Goal: Task Accomplishment & Management: Manage account settings

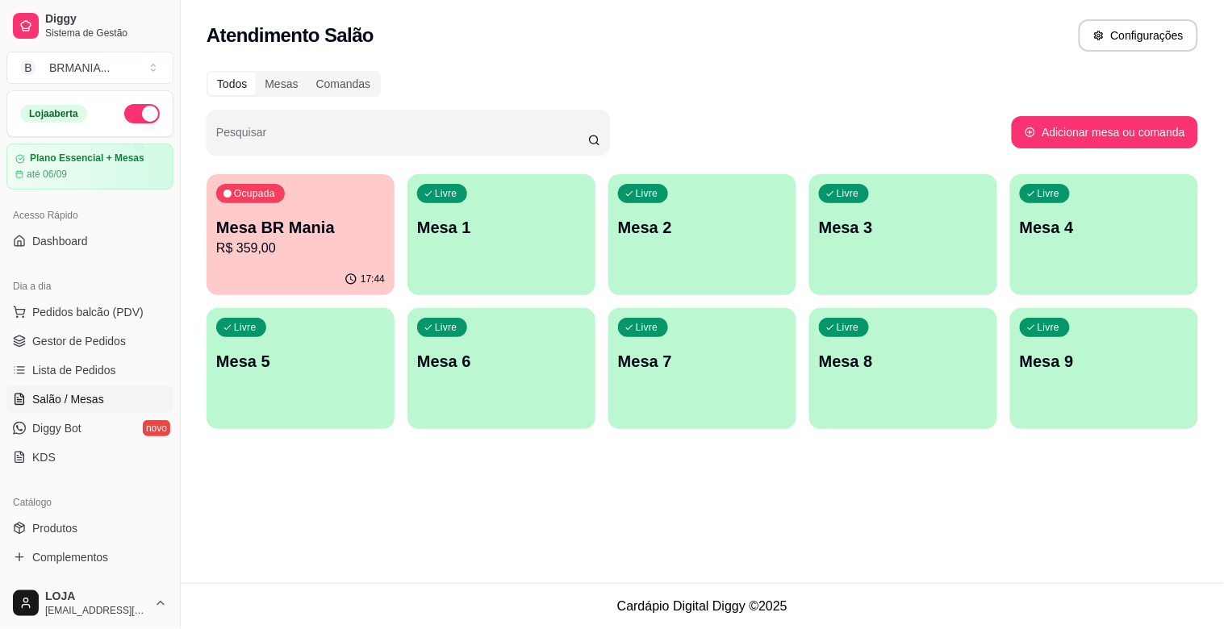
click at [341, 203] on div "Ocupada Mesa BR Mania R$ 359,00" at bounding box center [300, 219] width 188 height 90
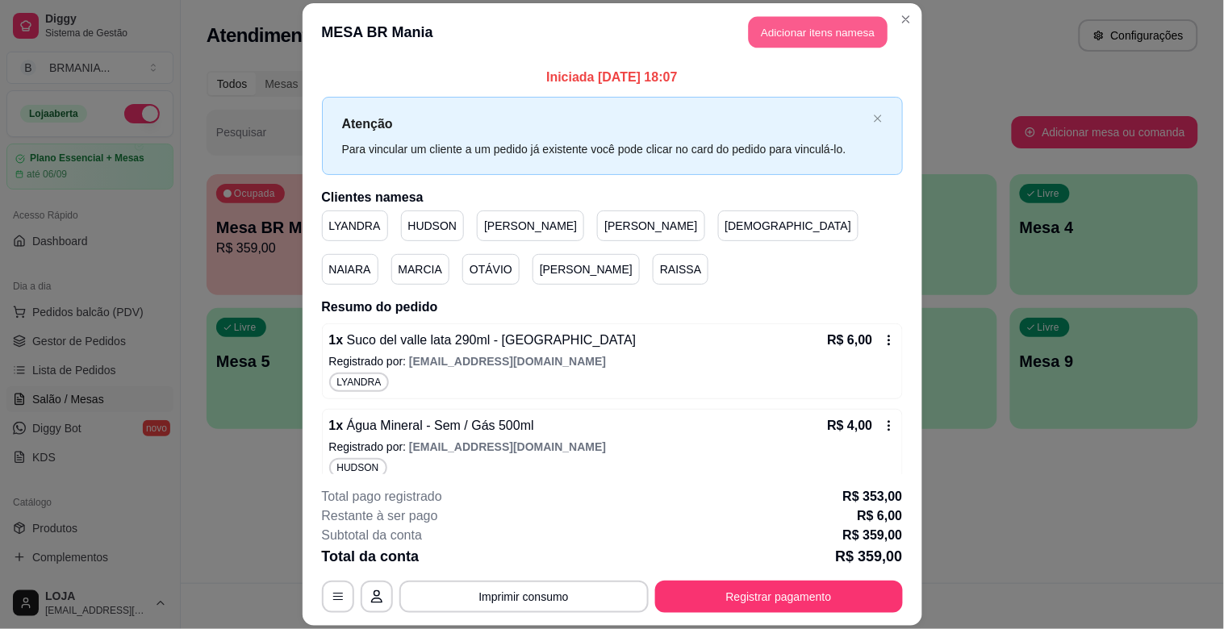
click at [792, 27] on button "Adicionar itens na mesa" at bounding box center [817, 32] width 139 height 31
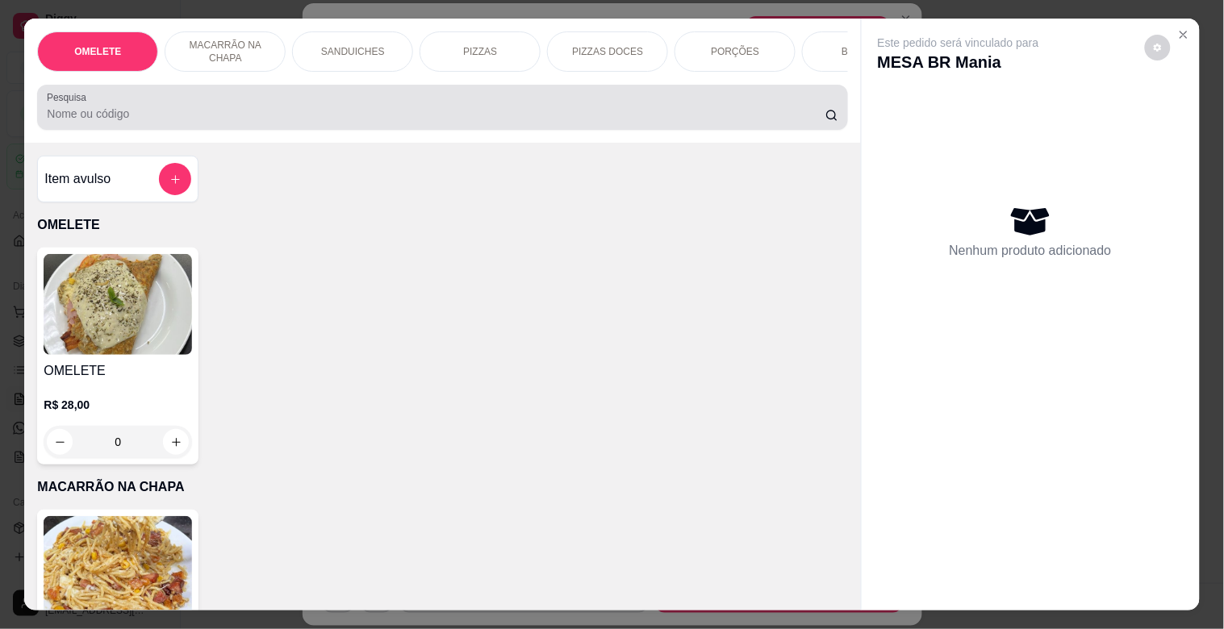
click at [498, 122] on input "Pesquisa" at bounding box center [436, 114] width 778 height 16
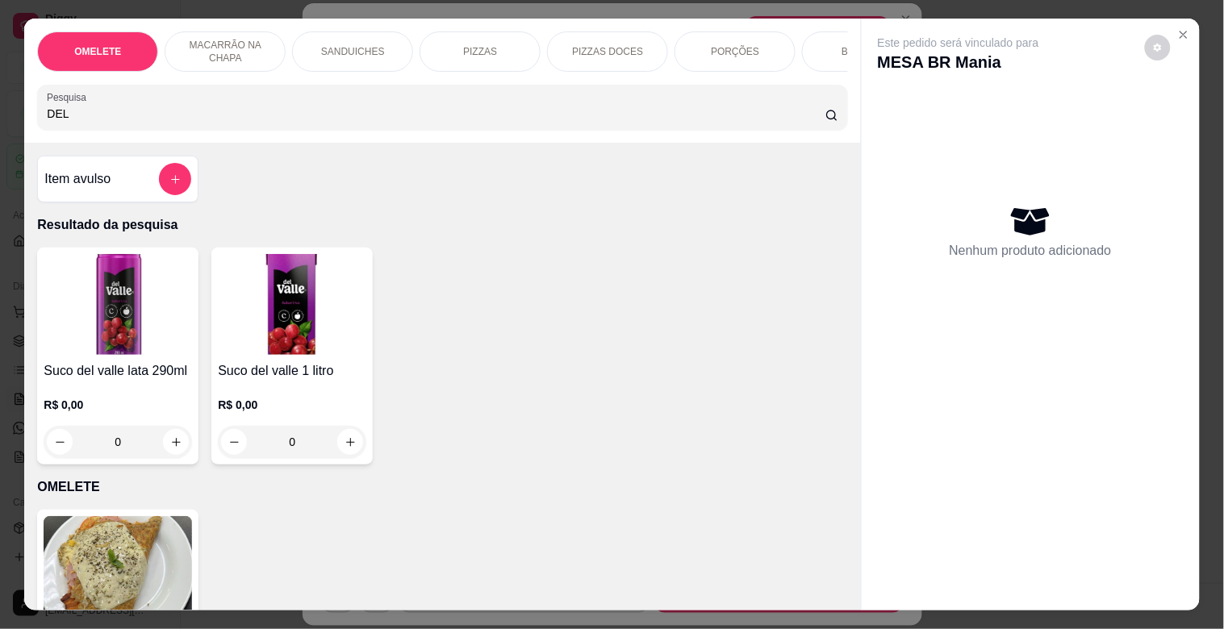
type input "DEL"
click at [60, 389] on div "R$ 0,00 0" at bounding box center [118, 419] width 148 height 77
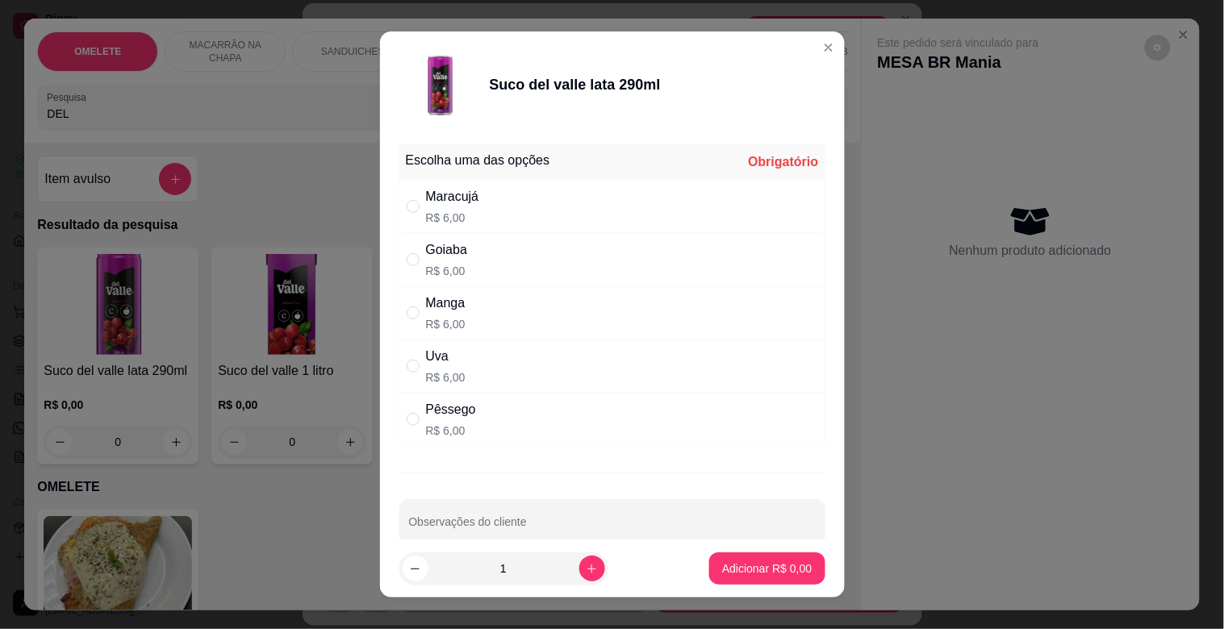
drag, startPoint x: 469, startPoint y: 202, endPoint x: 543, endPoint y: 248, distance: 87.0
click at [470, 200] on div "Maracujá" at bounding box center [452, 196] width 53 height 19
radio input "true"
click at [730, 582] on button "Adicionar R$ 6,00" at bounding box center [767, 568] width 112 height 31
type input "1"
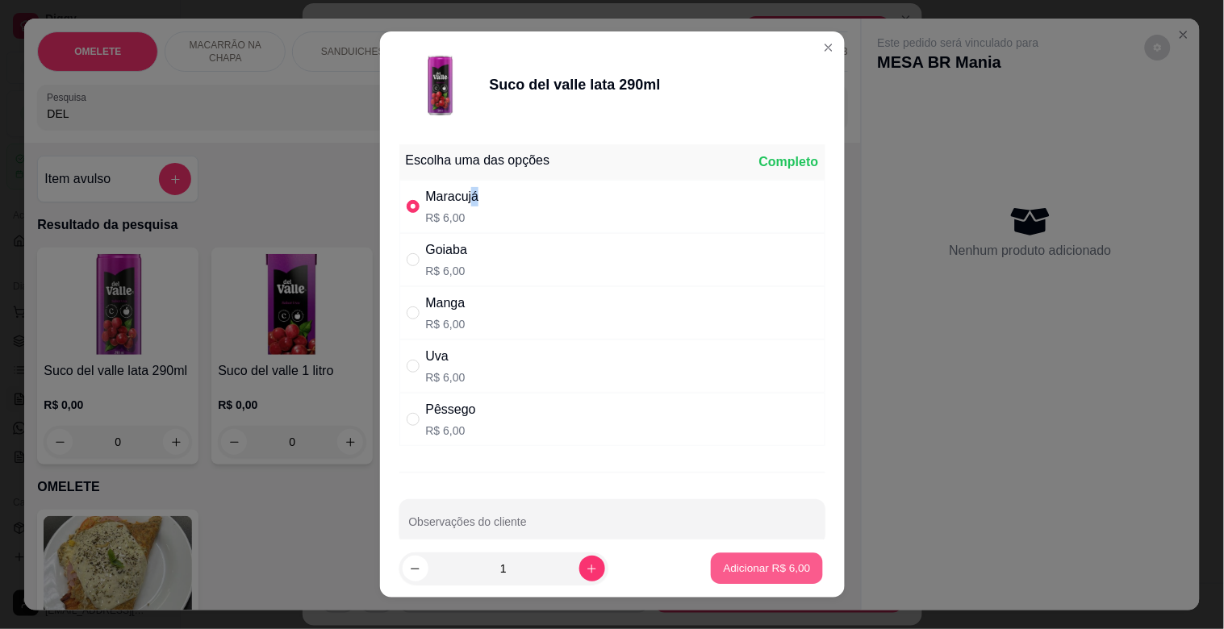
type input "1"
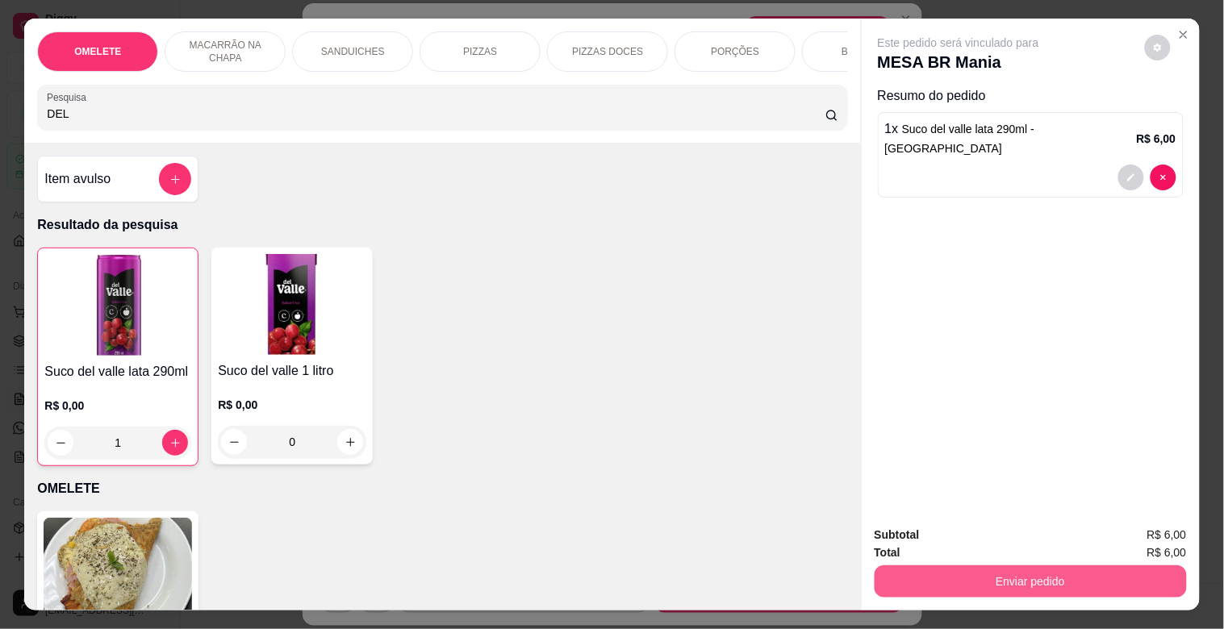
click at [999, 579] on button "Enviar pedido" at bounding box center [1030, 581] width 312 height 32
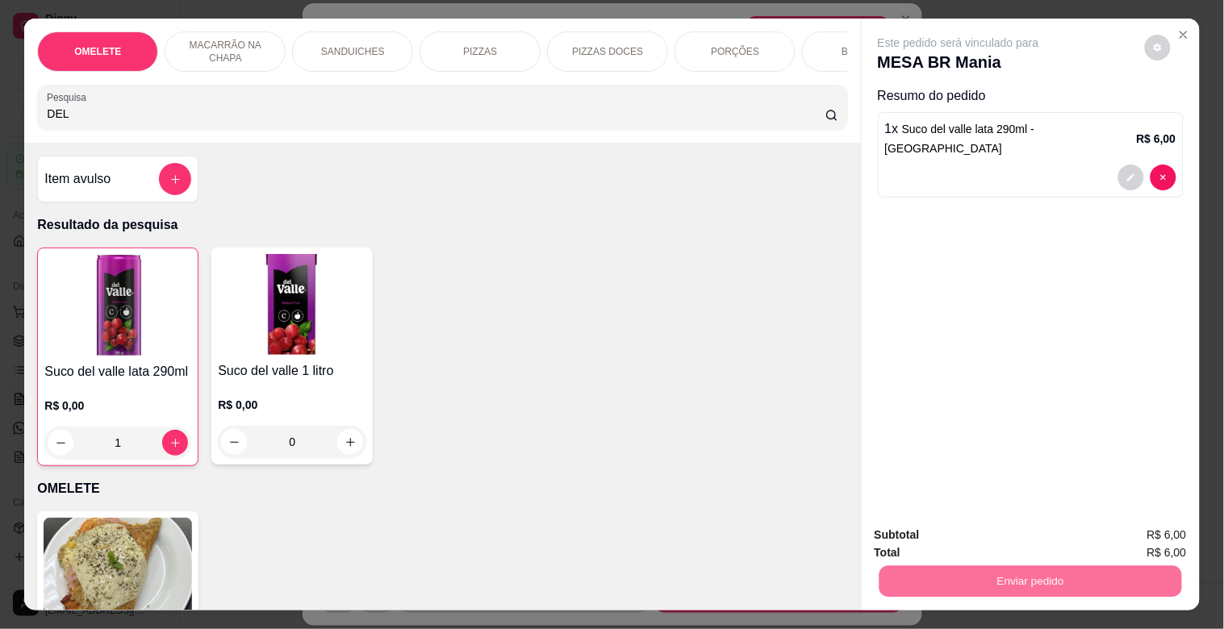
click at [1095, 534] on button "Sim, quero registrar" at bounding box center [1129, 534] width 120 height 31
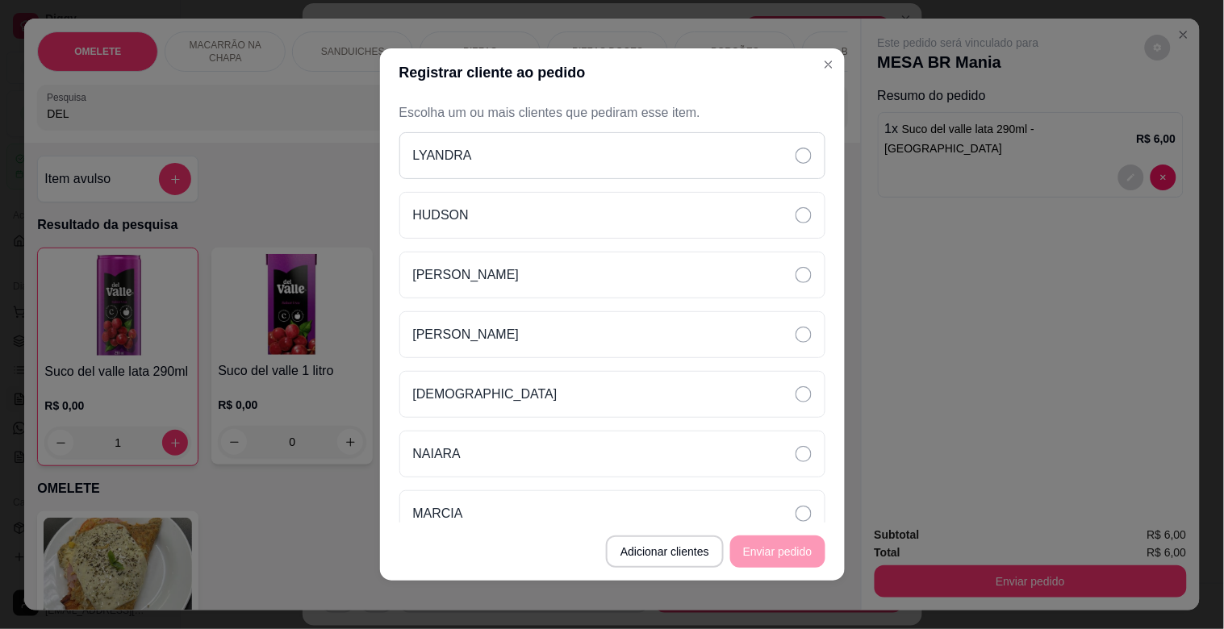
click at [573, 150] on div "LYANDRA" at bounding box center [612, 155] width 426 height 47
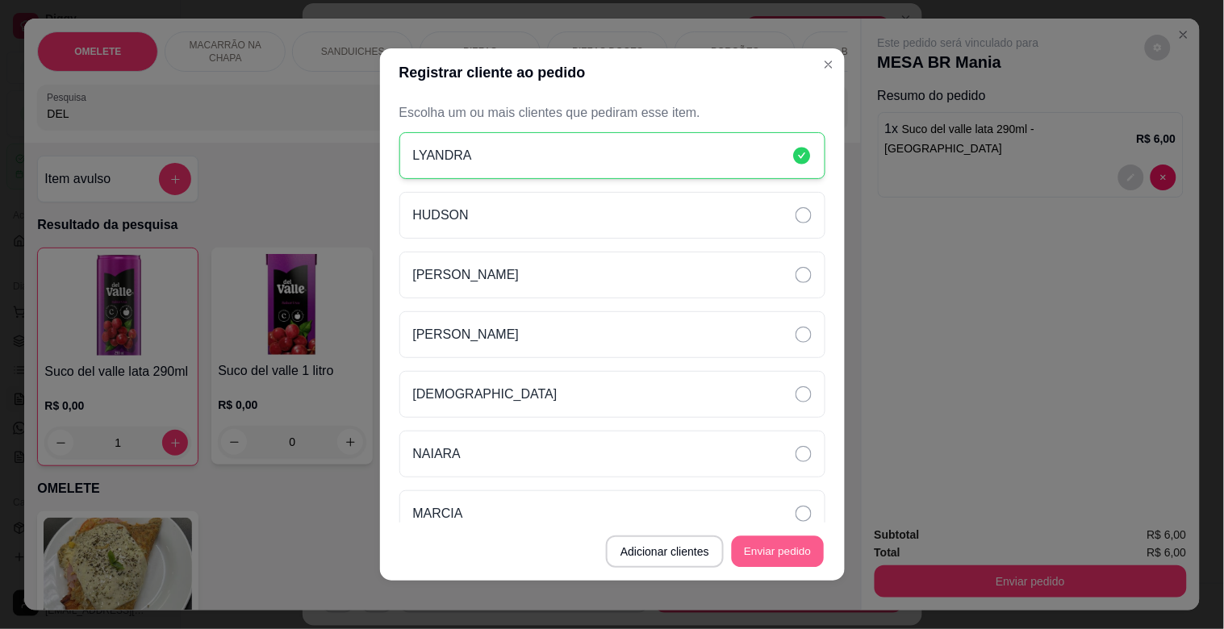
click at [753, 561] on button "Enviar pedido" at bounding box center [778, 551] width 92 height 31
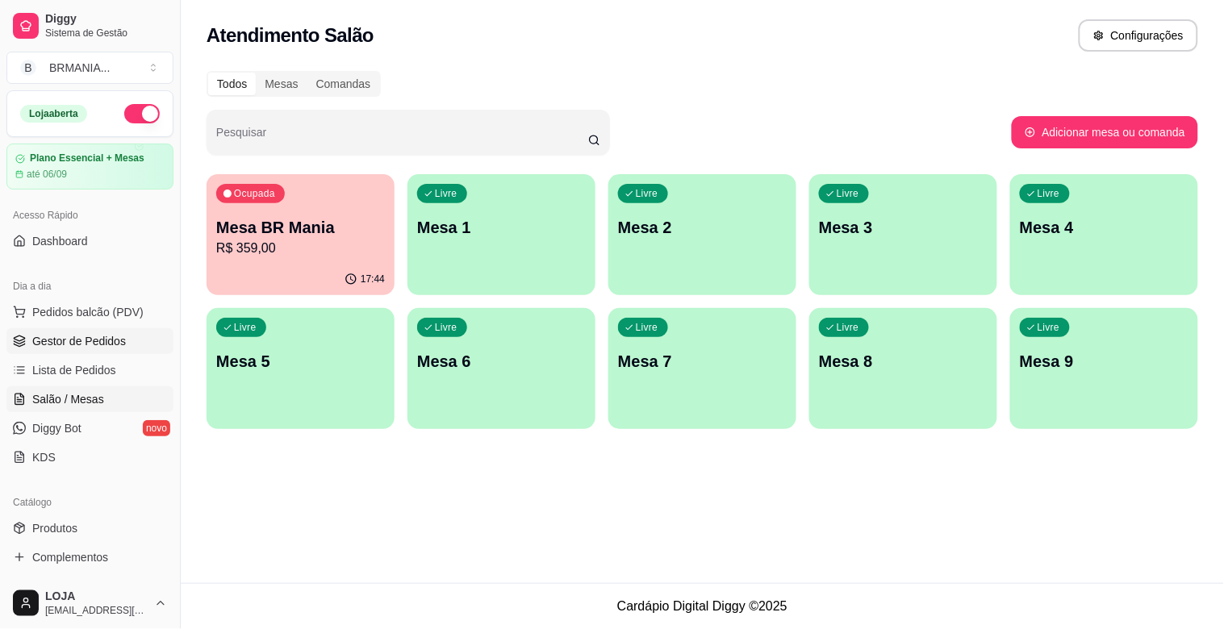
click at [102, 340] on span "Gestor de Pedidos" at bounding box center [79, 341] width 94 height 16
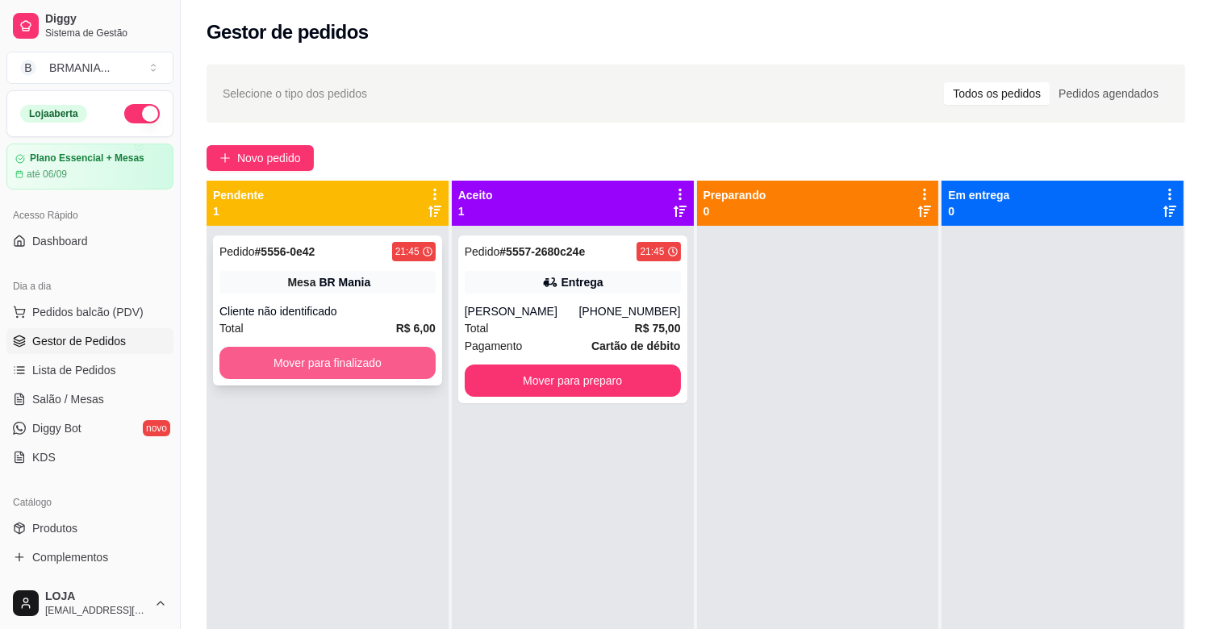
click at [382, 367] on button "Mover para finalizado" at bounding box center [327, 363] width 216 height 32
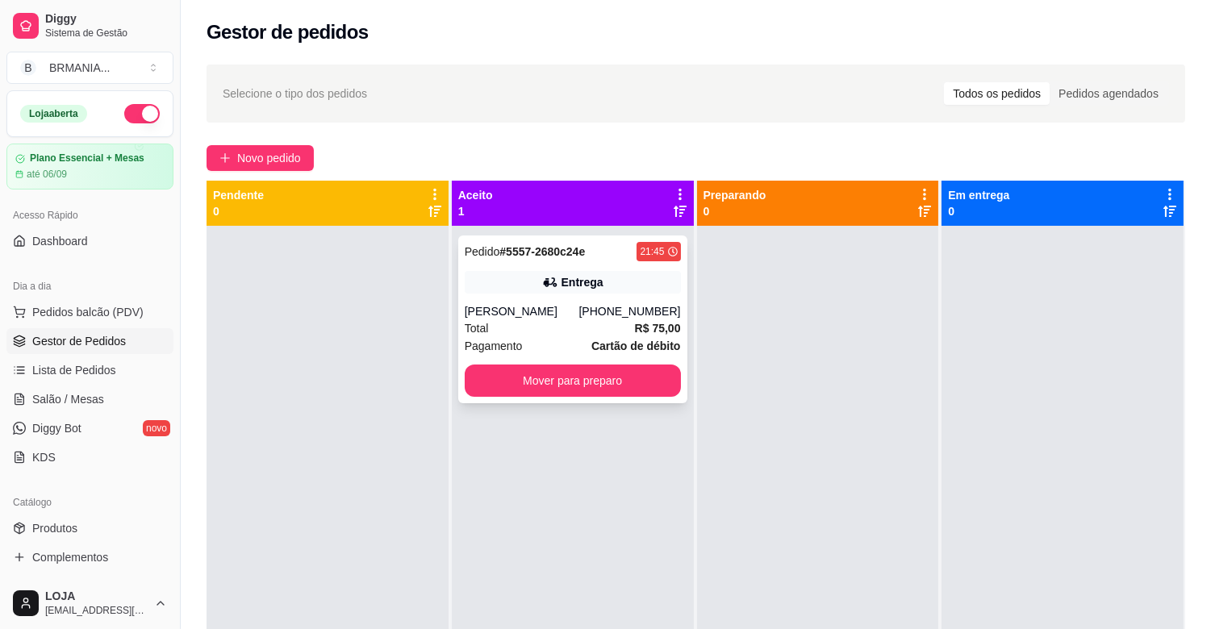
click at [592, 295] on div "Pedido # 5557-2680c24e 21:45 Entrega [PERSON_NAME] [PHONE_NUMBER] Total R$ 75,0…" at bounding box center [572, 320] width 229 height 168
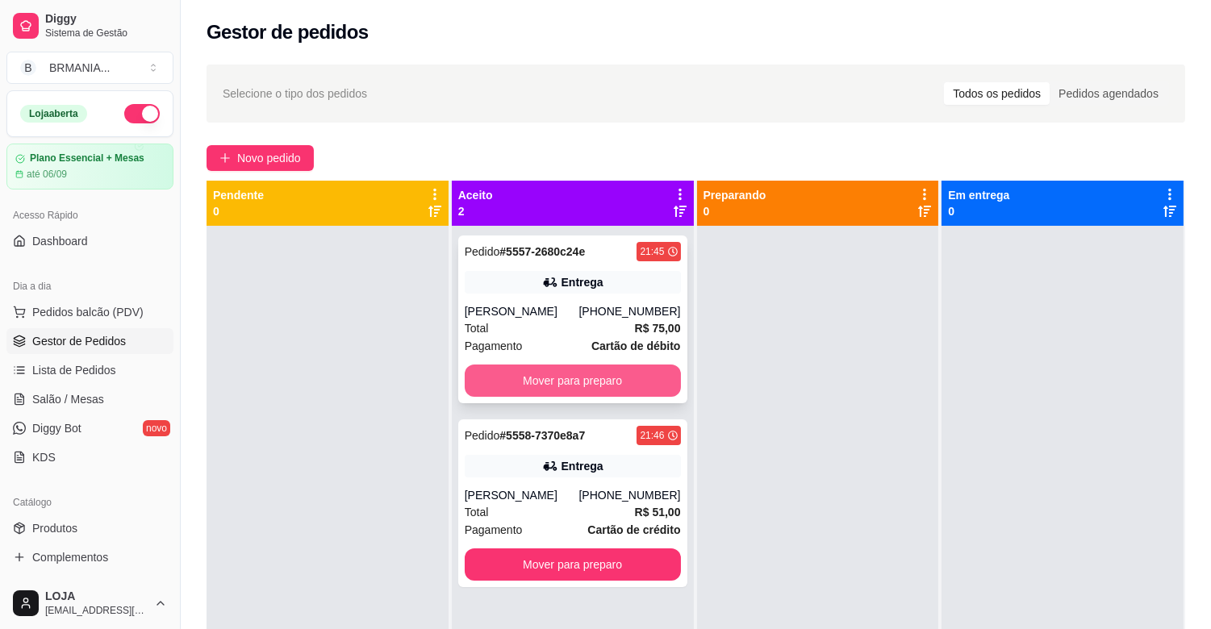
click at [581, 380] on button "Mover para preparo" at bounding box center [573, 381] width 216 height 32
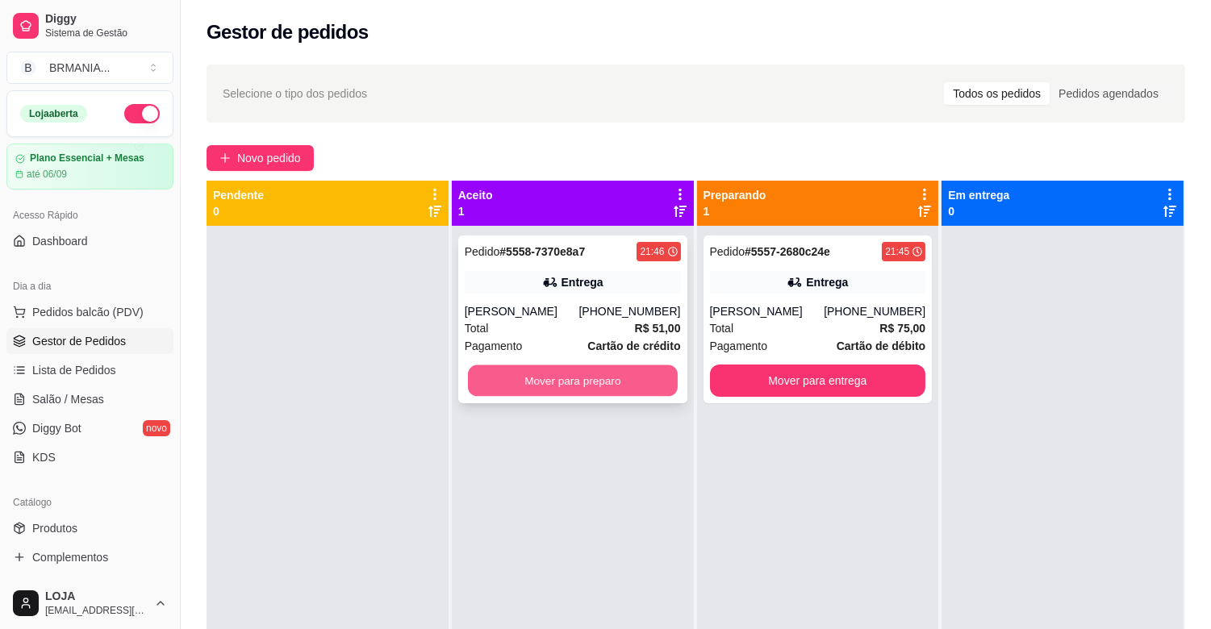
click at [615, 397] on button "Mover para preparo" at bounding box center [573, 380] width 210 height 31
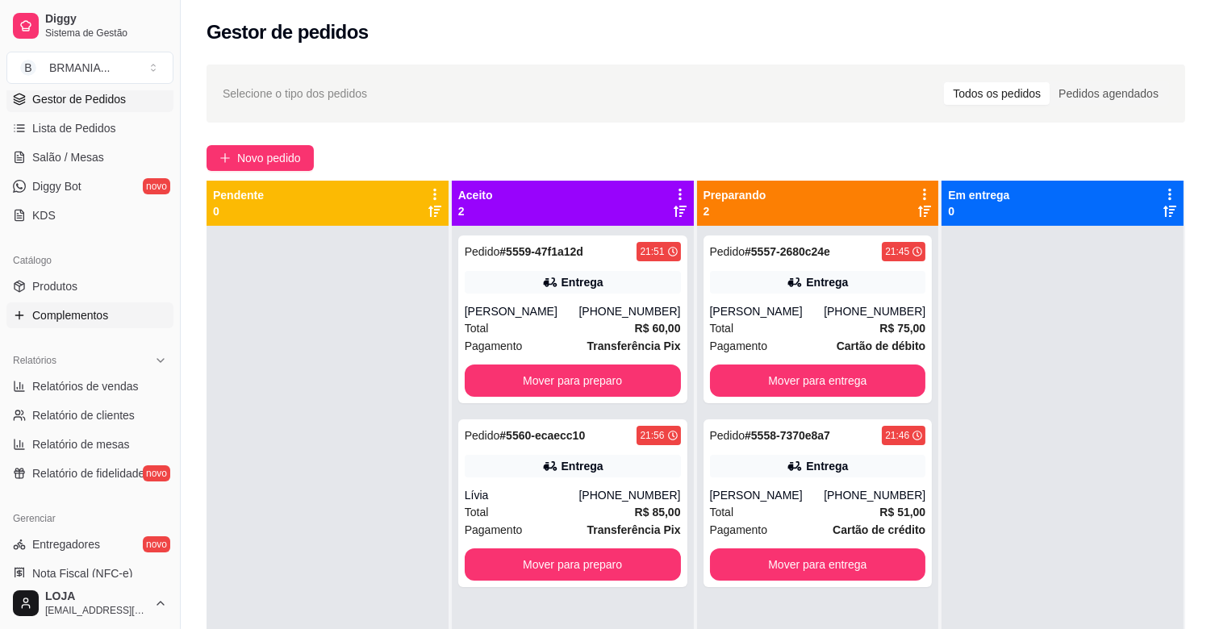
scroll to position [244, 0]
click at [89, 282] on link "Produtos" at bounding box center [89, 285] width 167 height 26
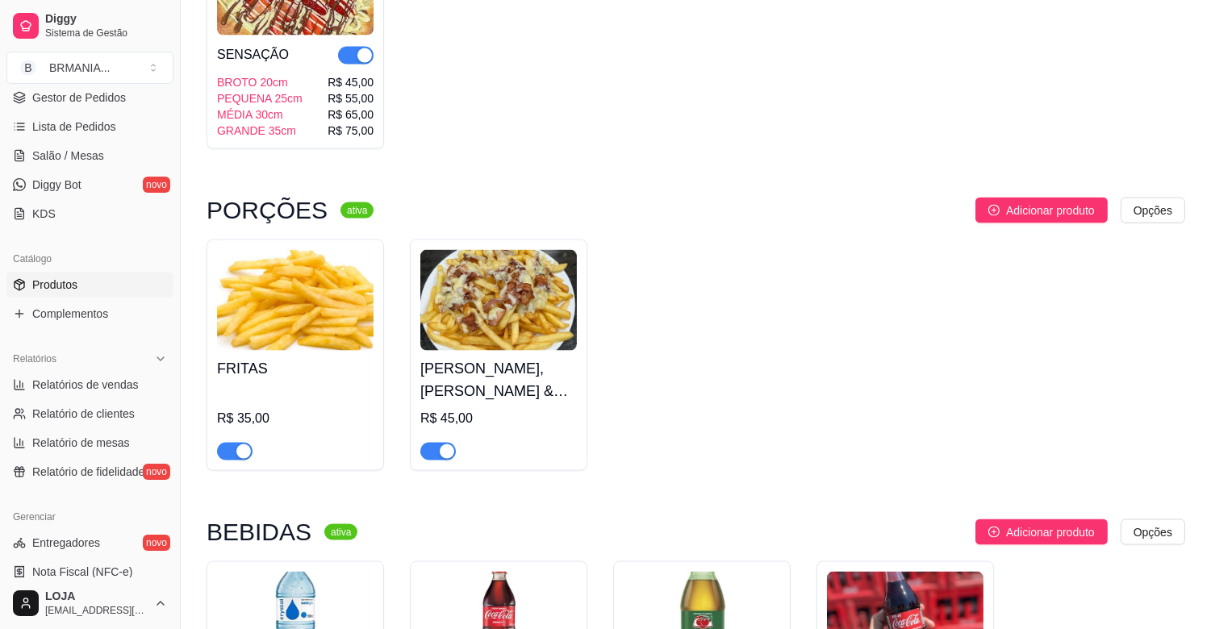
scroll to position [4042, 0]
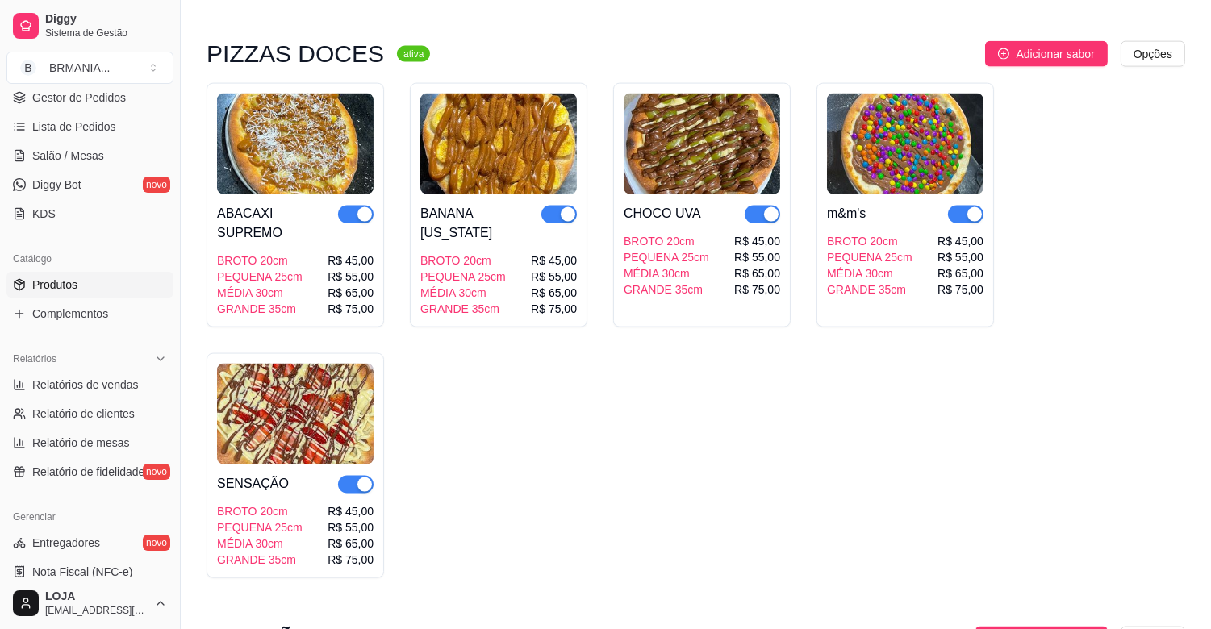
click at [359, 477] on div "button" at bounding box center [364, 484] width 15 height 15
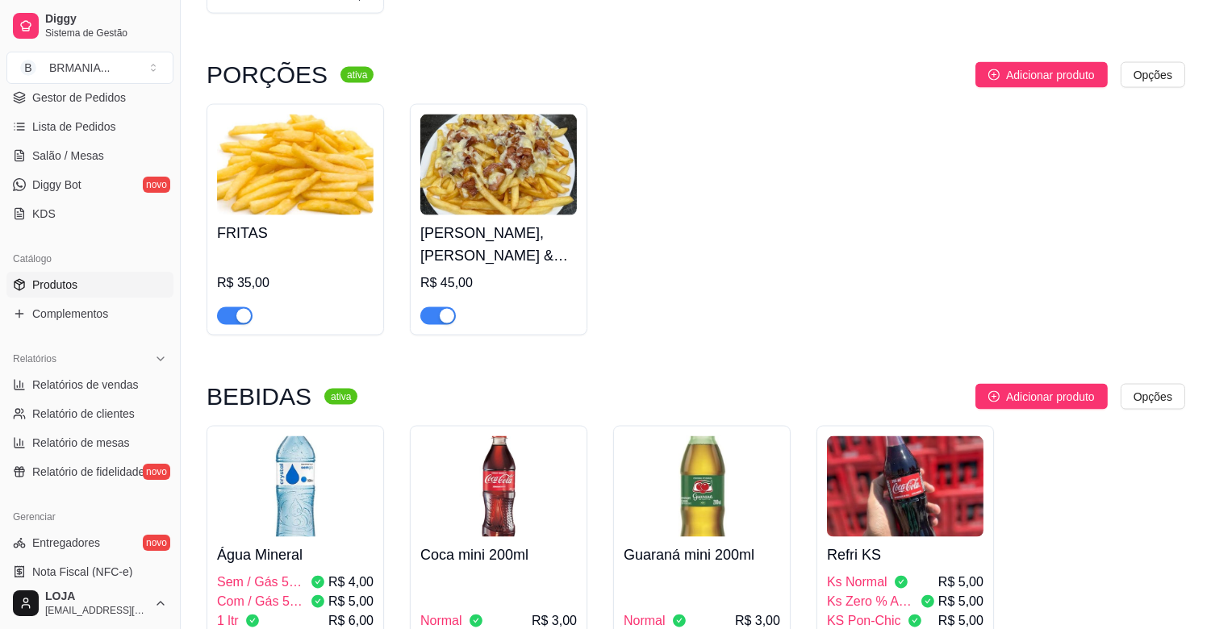
scroll to position [4719, 0]
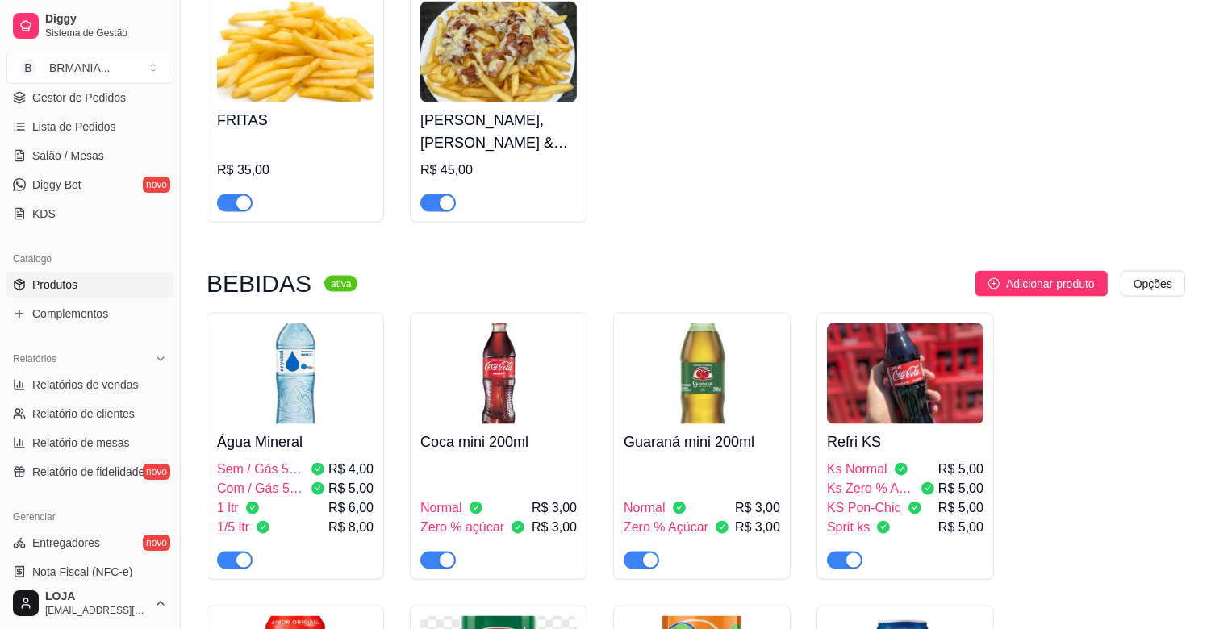
click at [444, 196] on div "button" at bounding box center [447, 203] width 15 height 15
click at [247, 196] on div "button" at bounding box center [243, 203] width 15 height 15
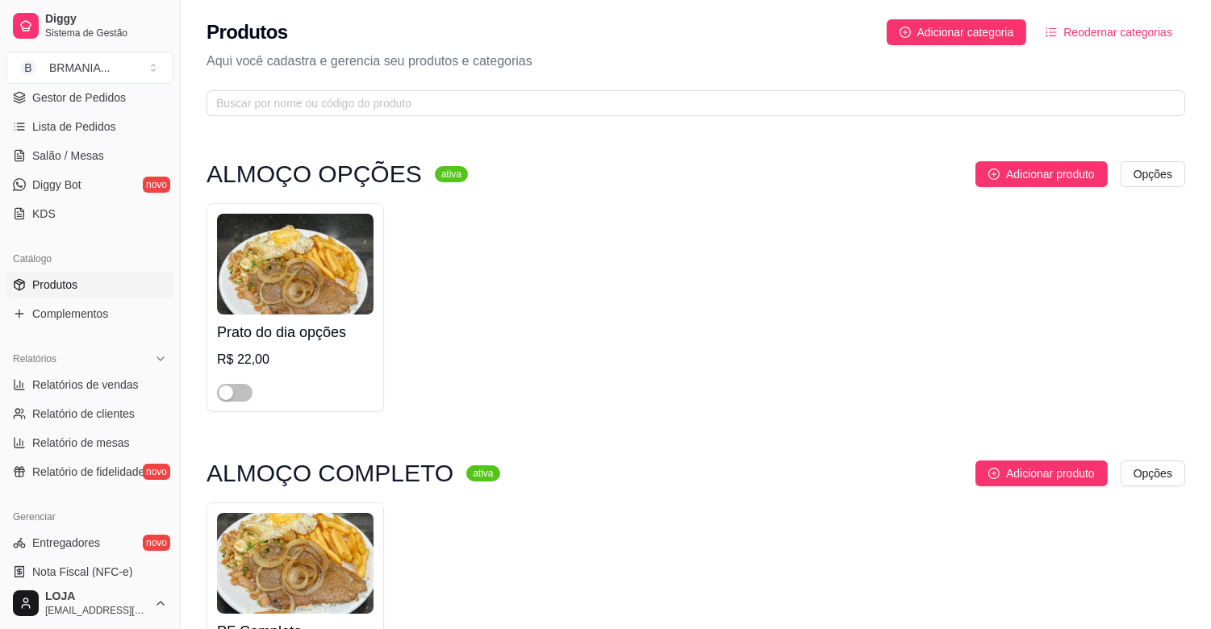
scroll to position [0, 0]
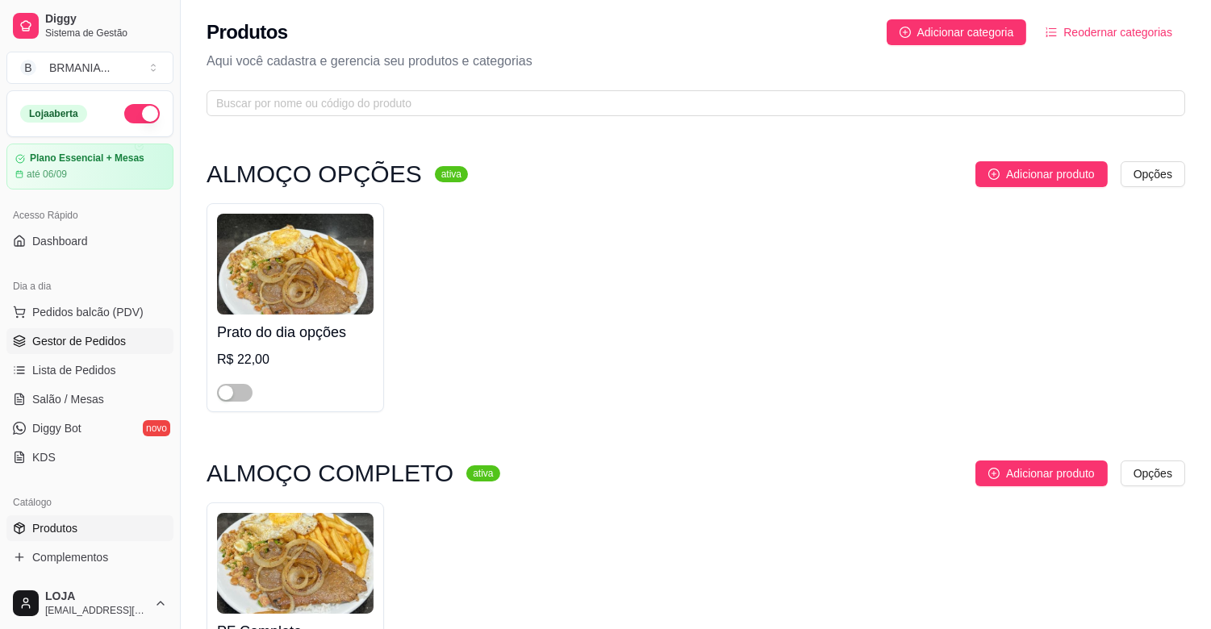
click at [123, 342] on link "Gestor de Pedidos" at bounding box center [89, 341] width 167 height 26
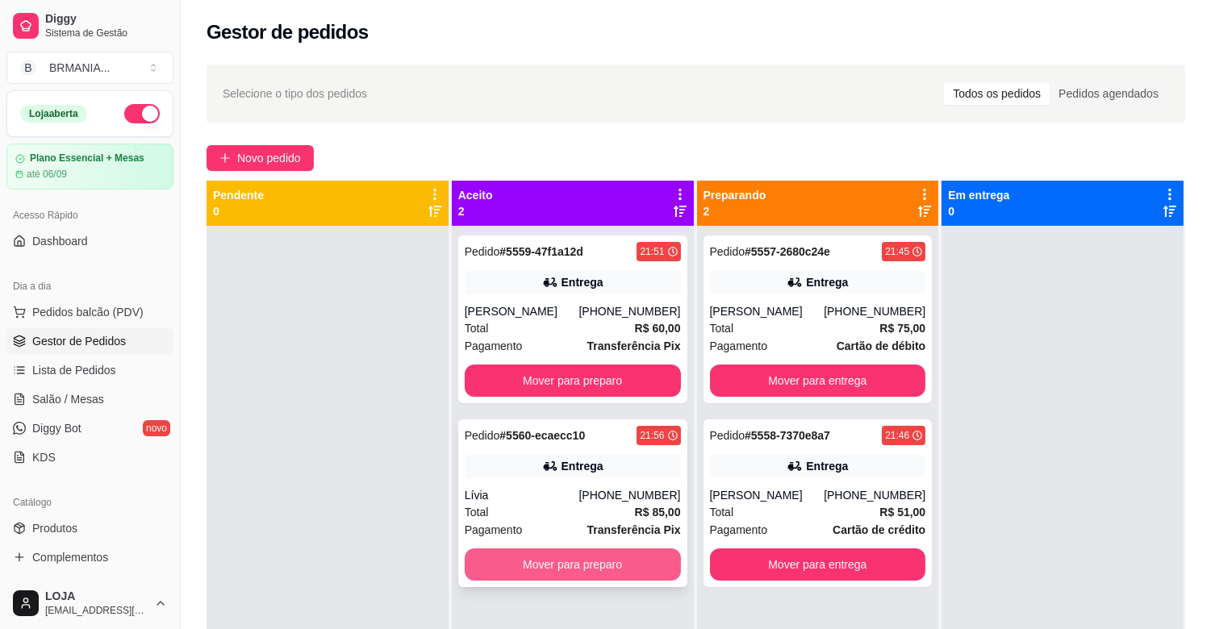
click at [561, 577] on button "Mover para preparo" at bounding box center [573, 564] width 216 height 32
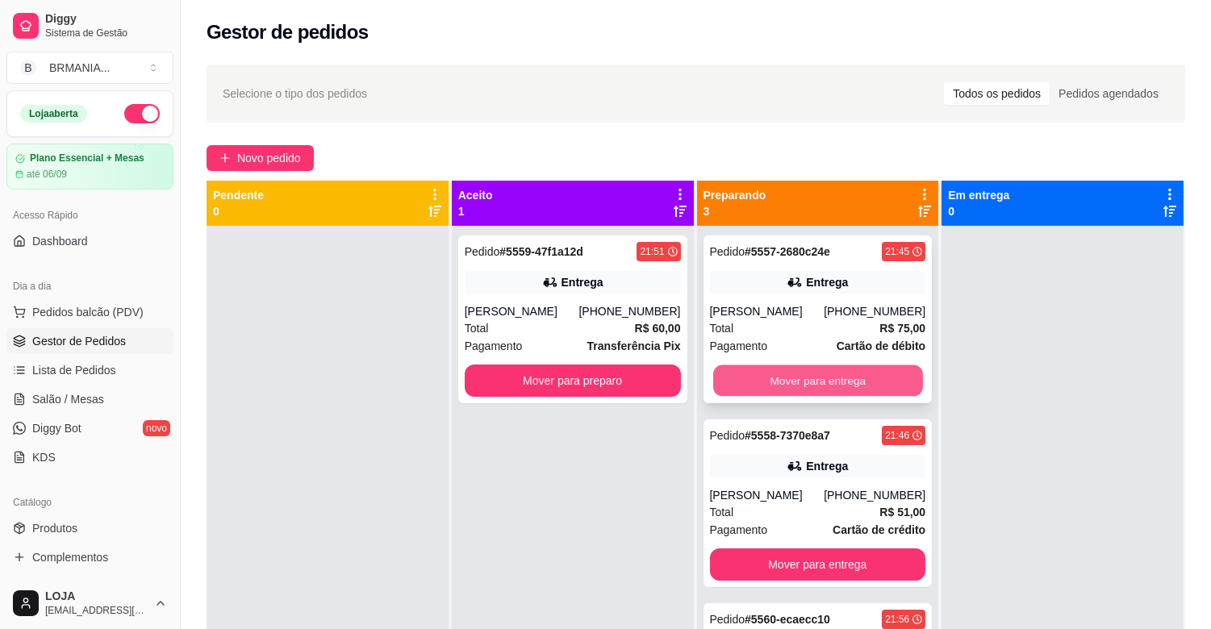
click at [840, 375] on button "Mover para entrega" at bounding box center [818, 380] width 210 height 31
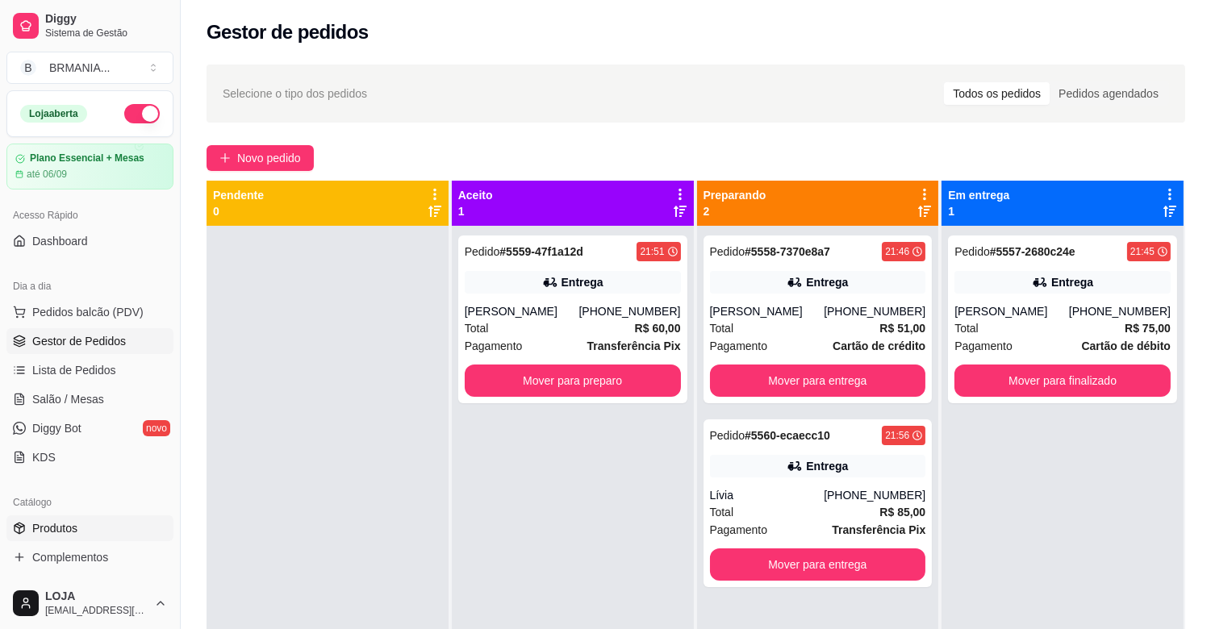
click at [62, 528] on span "Produtos" at bounding box center [54, 528] width 45 height 16
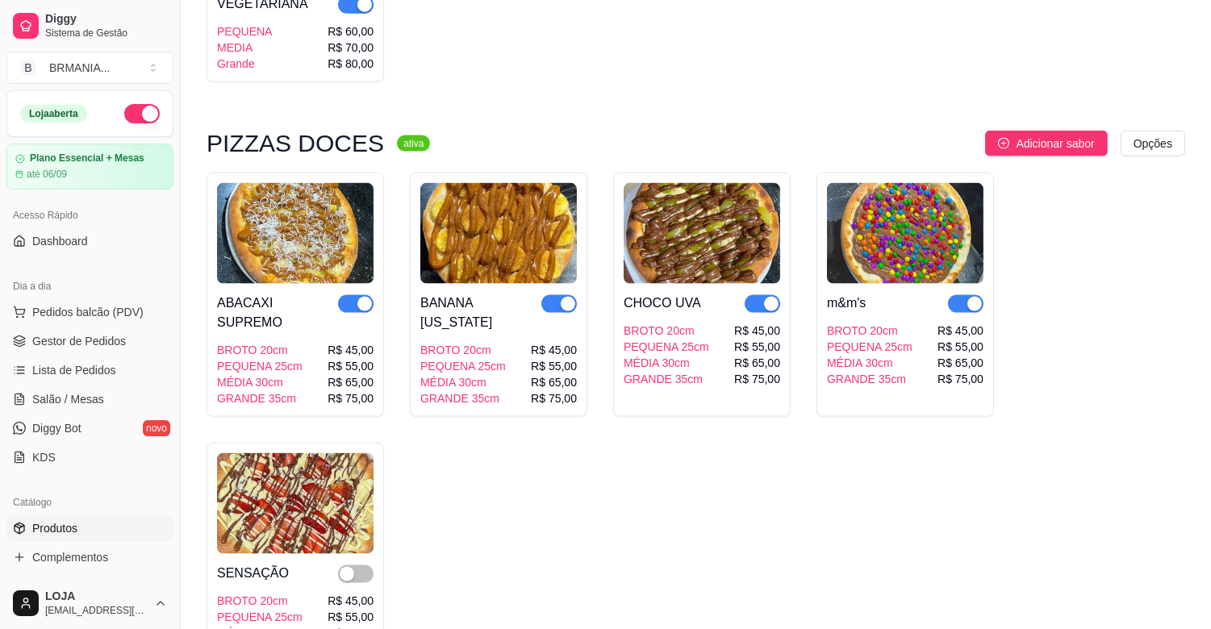
scroll to position [3974, 0]
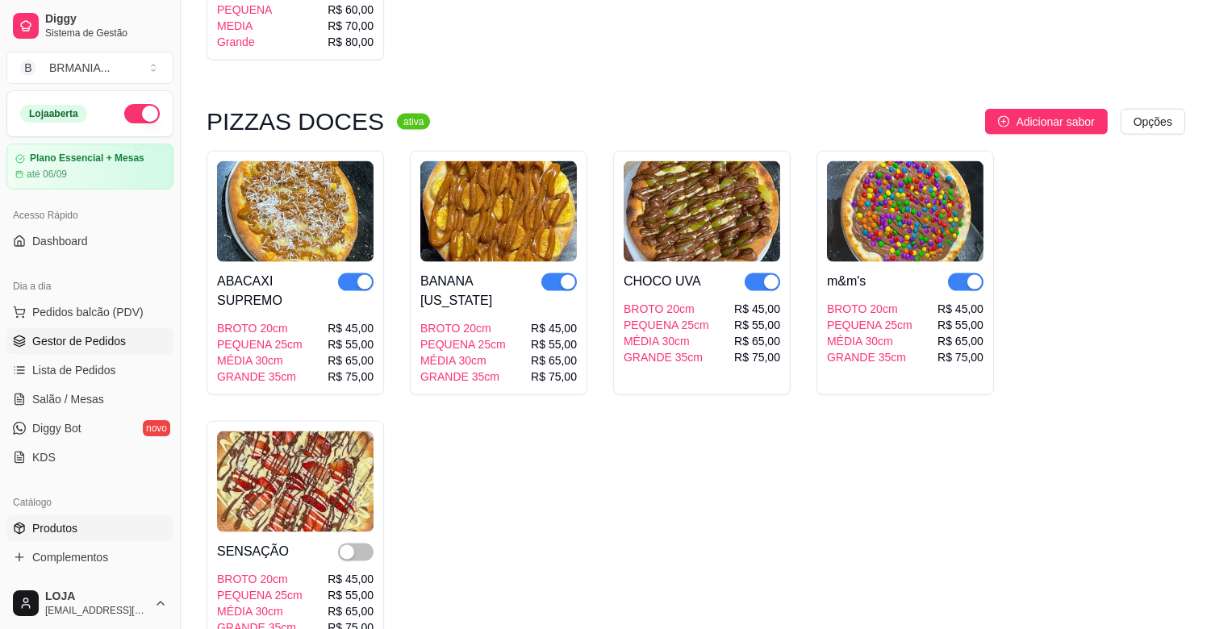
click at [107, 348] on span "Gestor de Pedidos" at bounding box center [79, 341] width 94 height 16
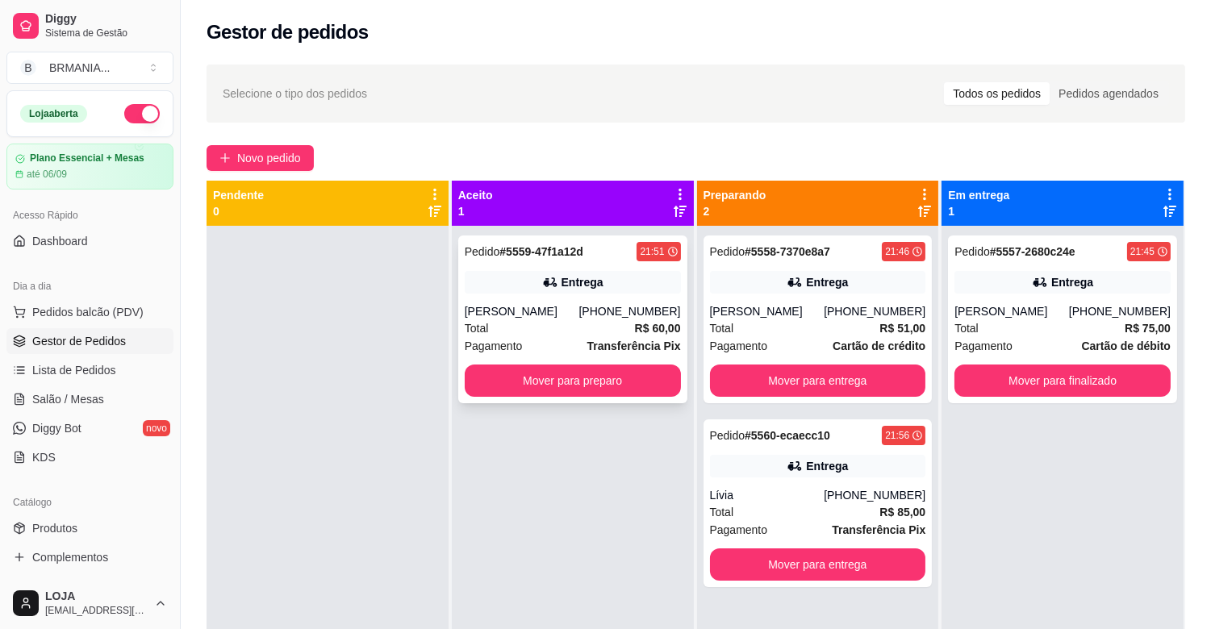
click at [548, 344] on div "Pagamento Transferência Pix" at bounding box center [573, 346] width 216 height 18
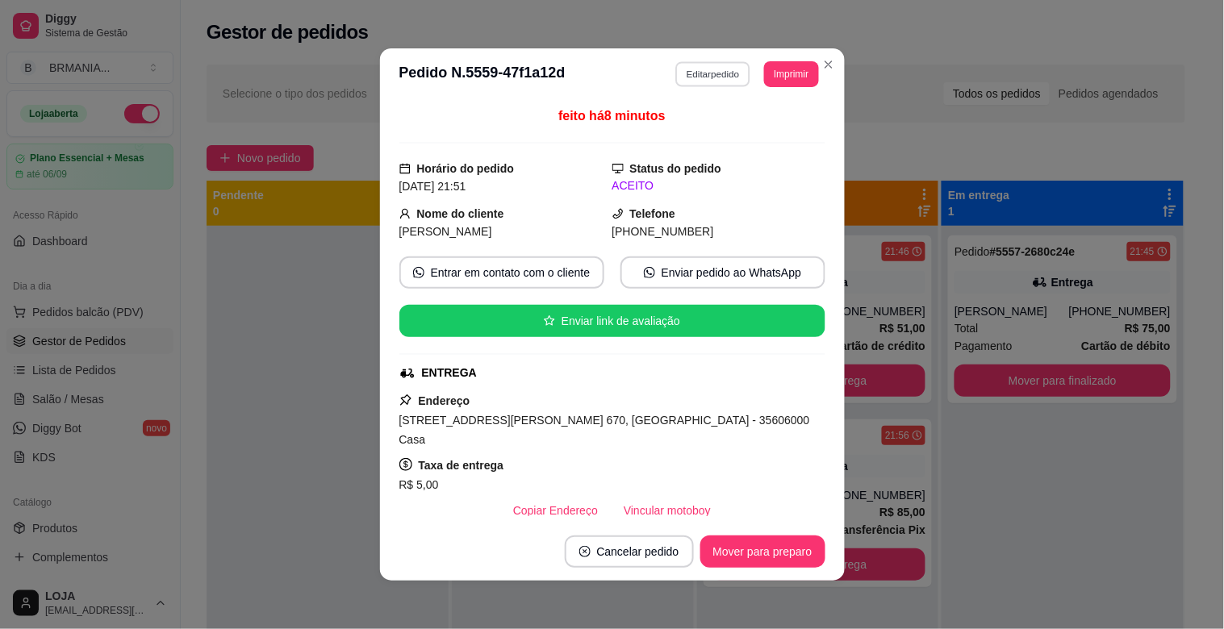
click at [707, 65] on button "Editar pedido" at bounding box center [712, 73] width 75 height 25
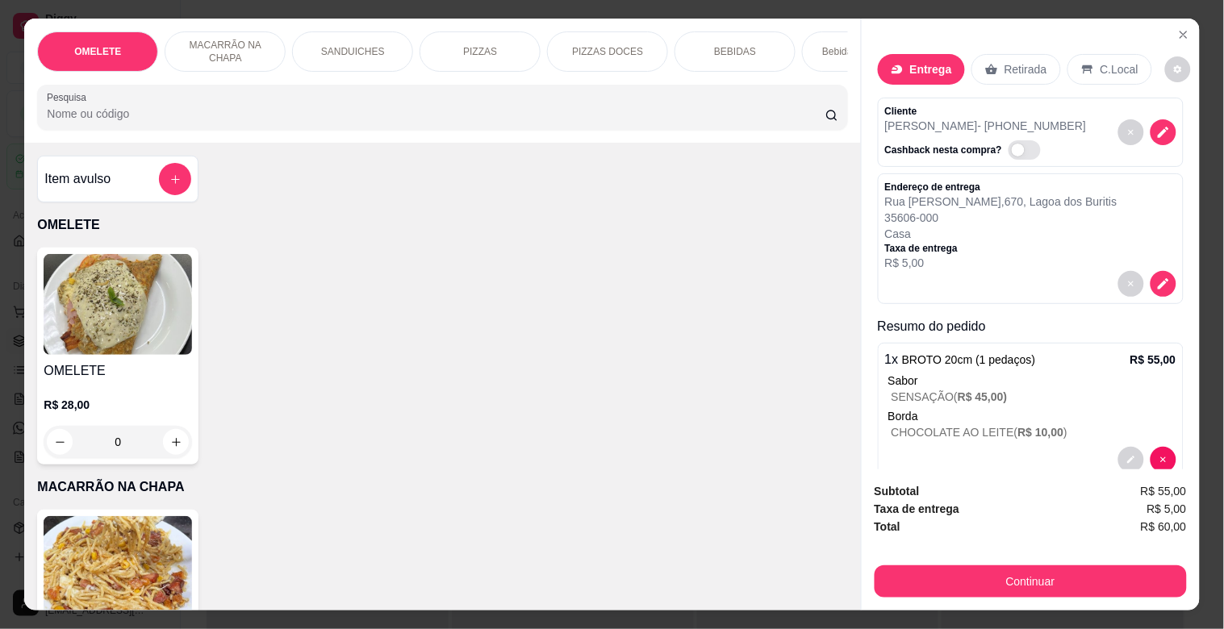
click at [497, 48] on div "PIZZAS" at bounding box center [479, 51] width 121 height 40
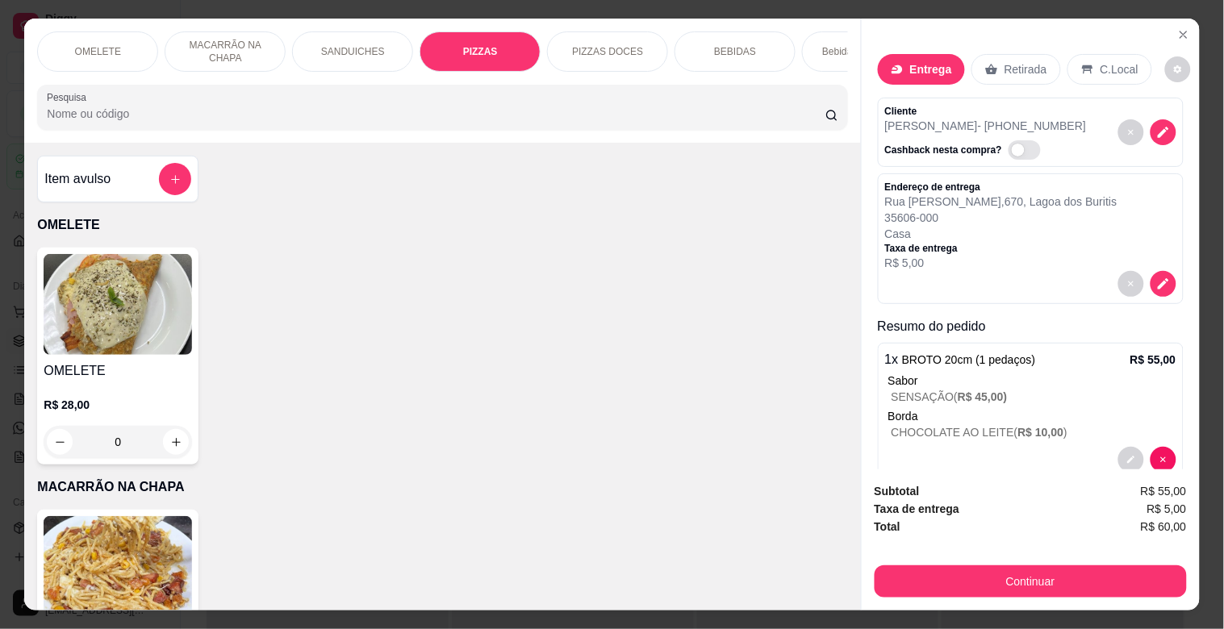
scroll to position [39, 0]
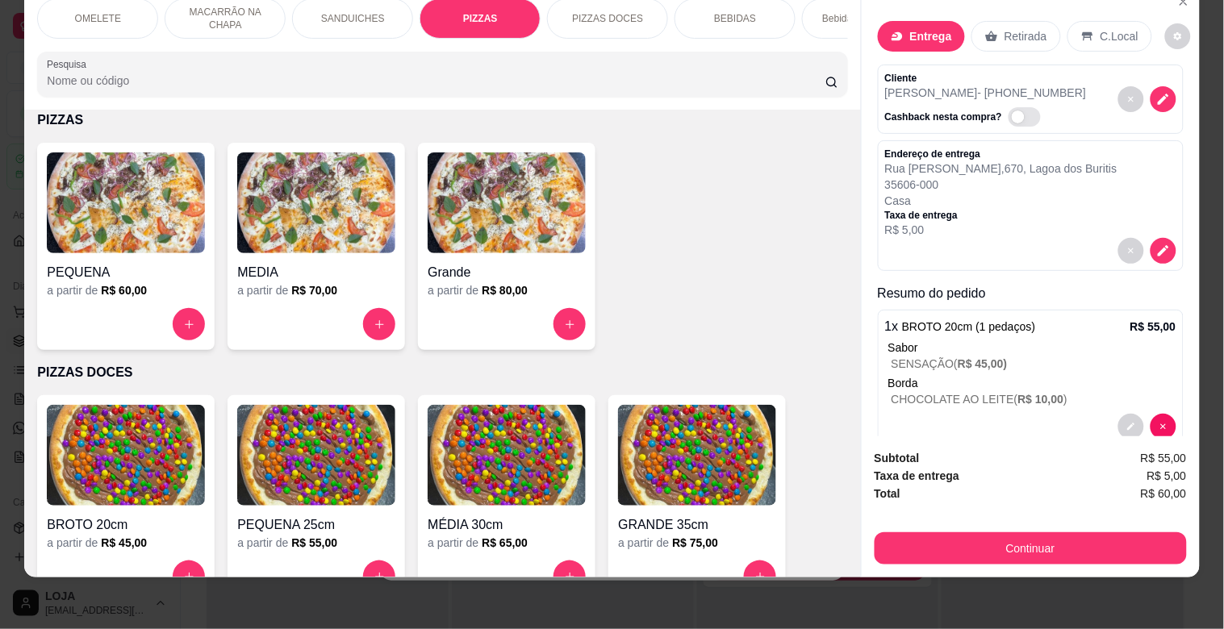
click at [611, 12] on p "PIZZAS DOCES" at bounding box center [607, 18] width 71 height 13
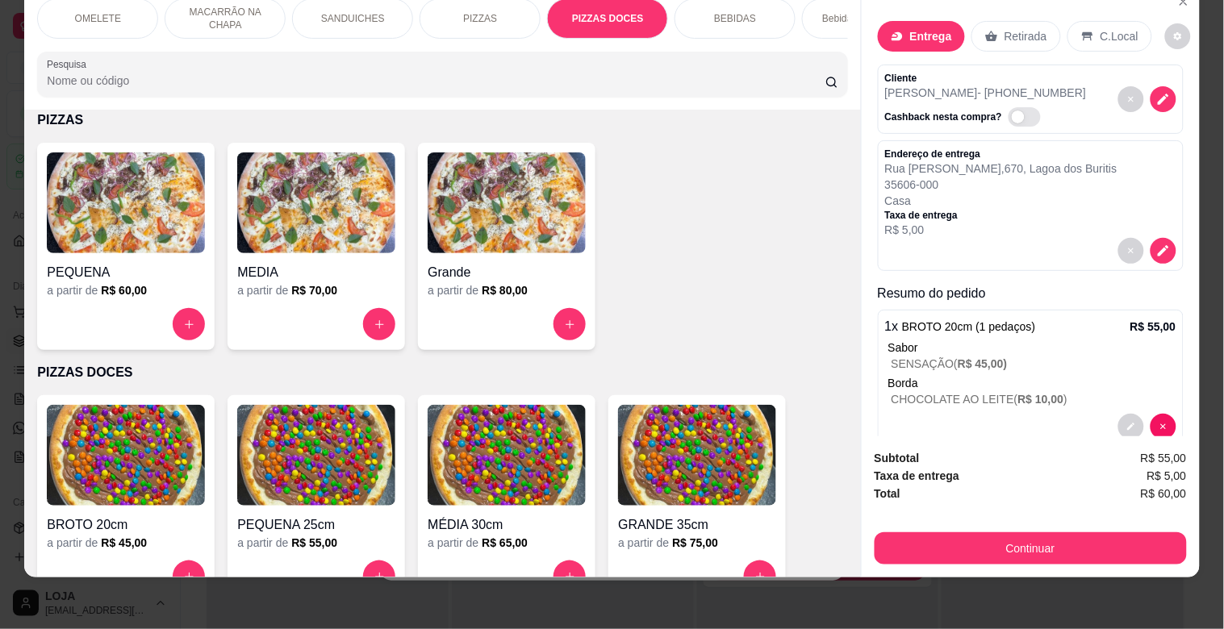
scroll to position [1570, 0]
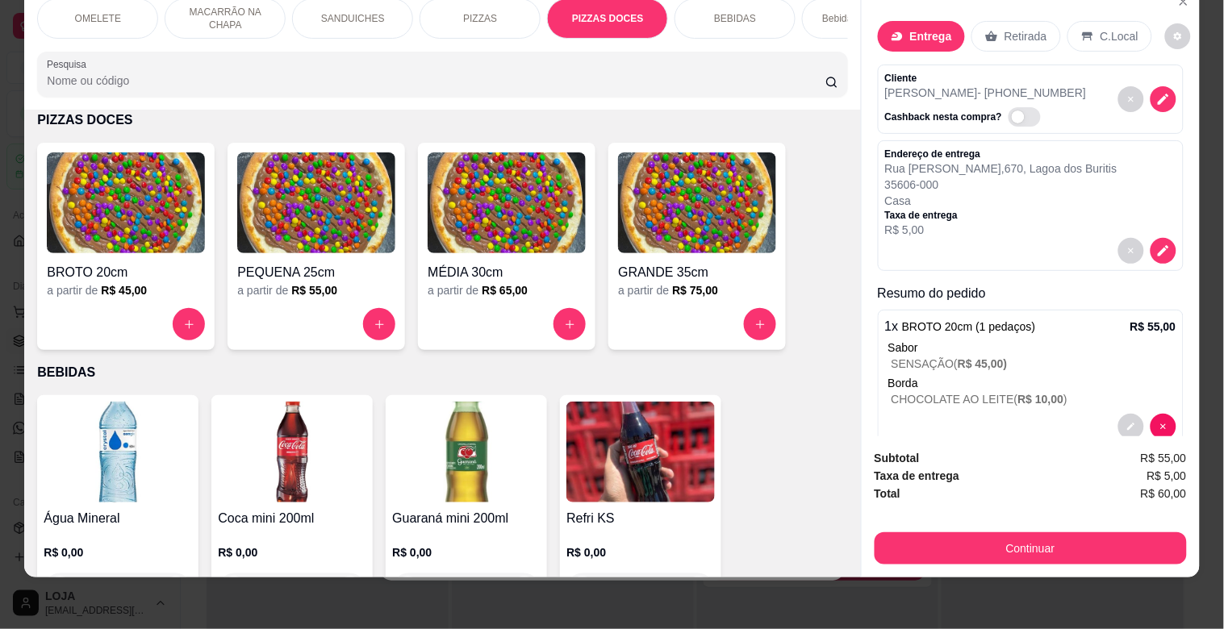
click at [126, 236] on img at bounding box center [126, 202] width 158 height 101
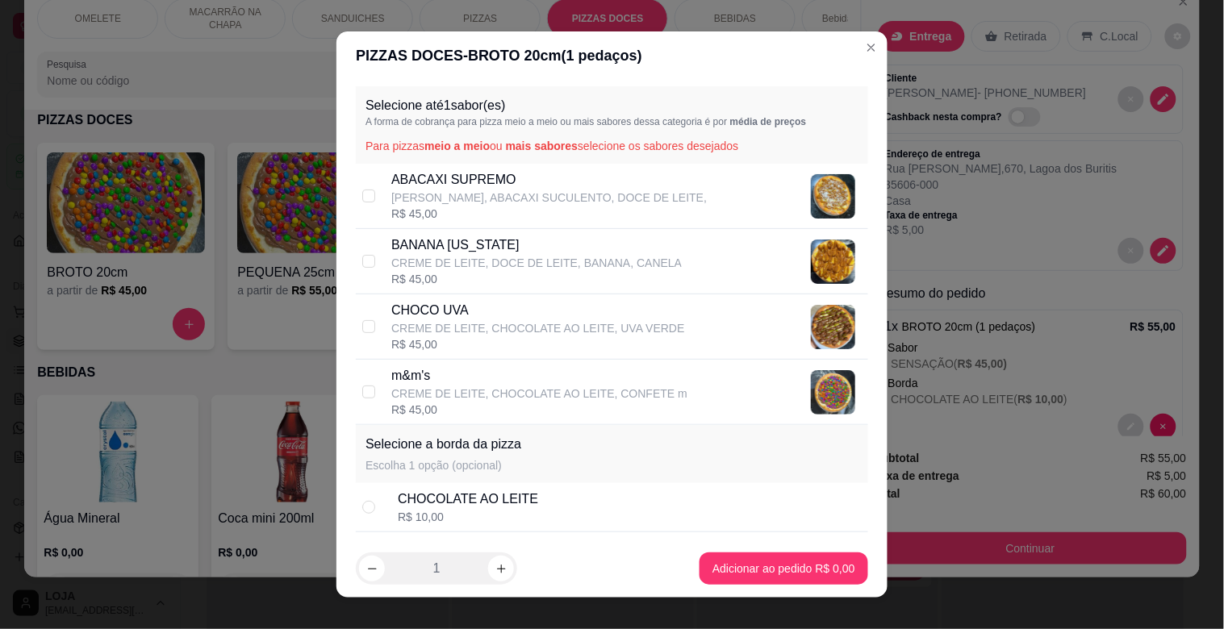
click at [603, 519] on div "CHOCOLATE AO LEITE R$ 10,00" at bounding box center [630, 507] width 464 height 35
radio input "true"
click at [449, 240] on p "BANANA [US_STATE]" at bounding box center [536, 245] width 290 height 19
checkbox input "true"
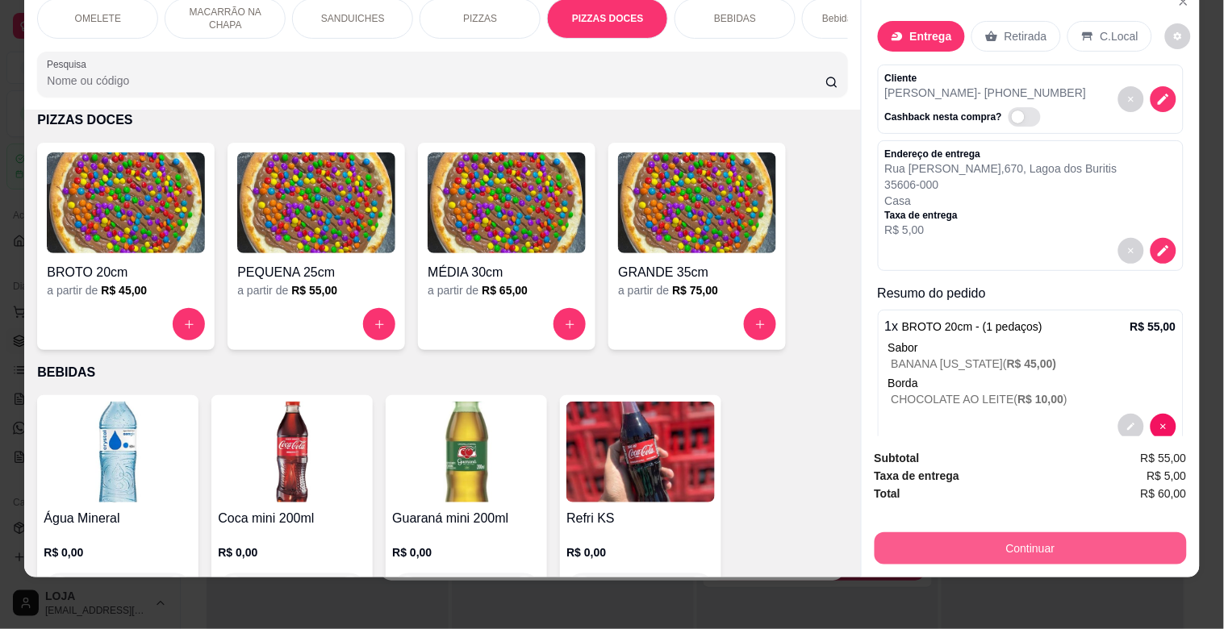
click at [1068, 532] on button "Continuar" at bounding box center [1030, 548] width 312 height 32
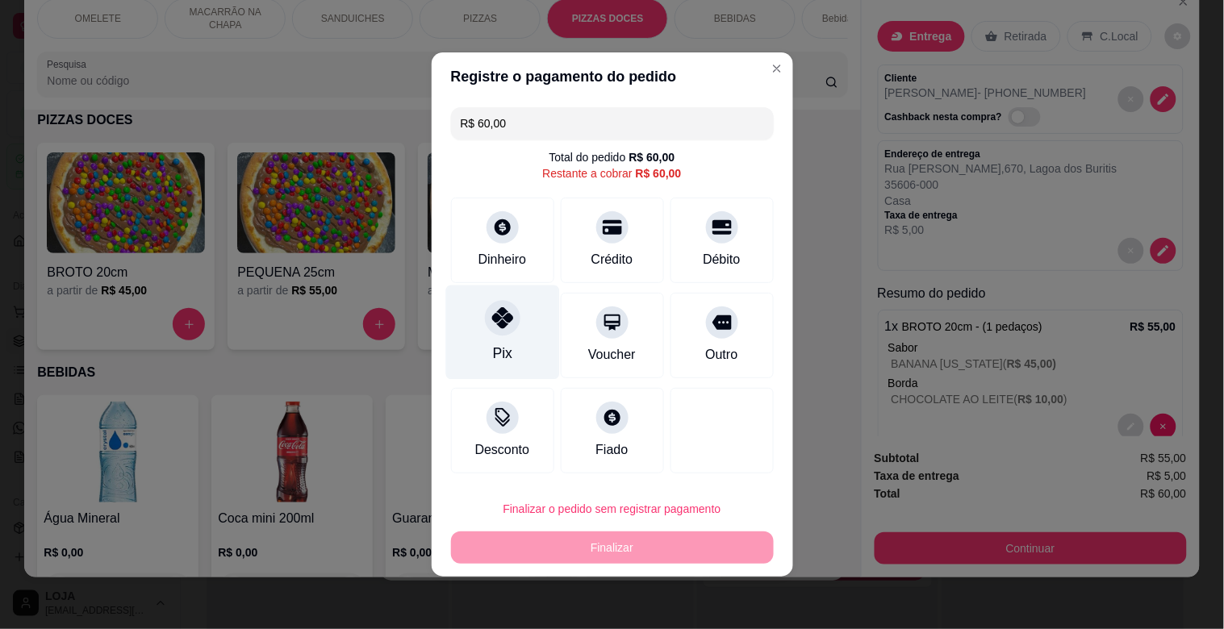
click at [517, 335] on div "Pix" at bounding box center [502, 333] width 114 height 94
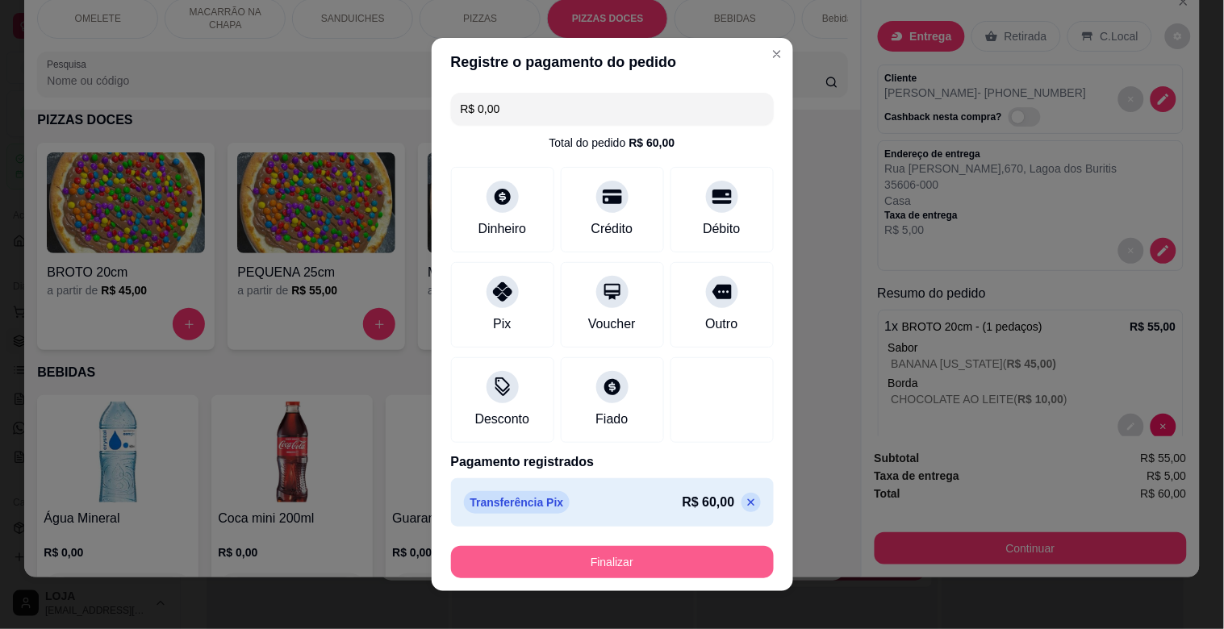
click at [603, 548] on button "Finalizar" at bounding box center [612, 562] width 323 height 32
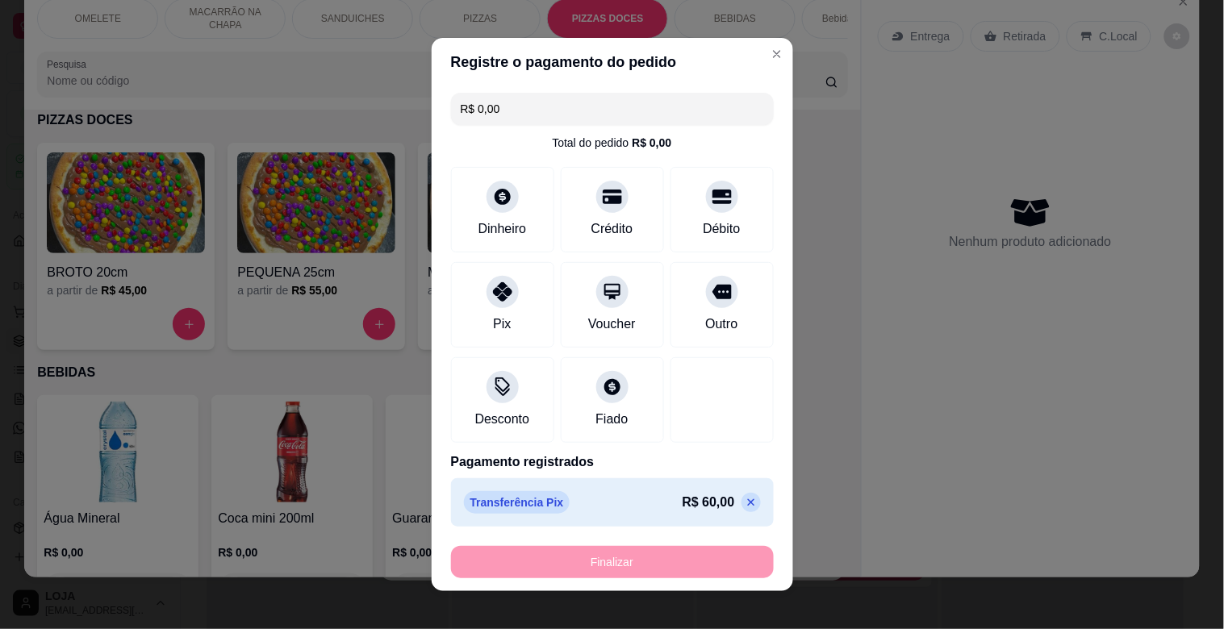
type input "-R$ 60,00"
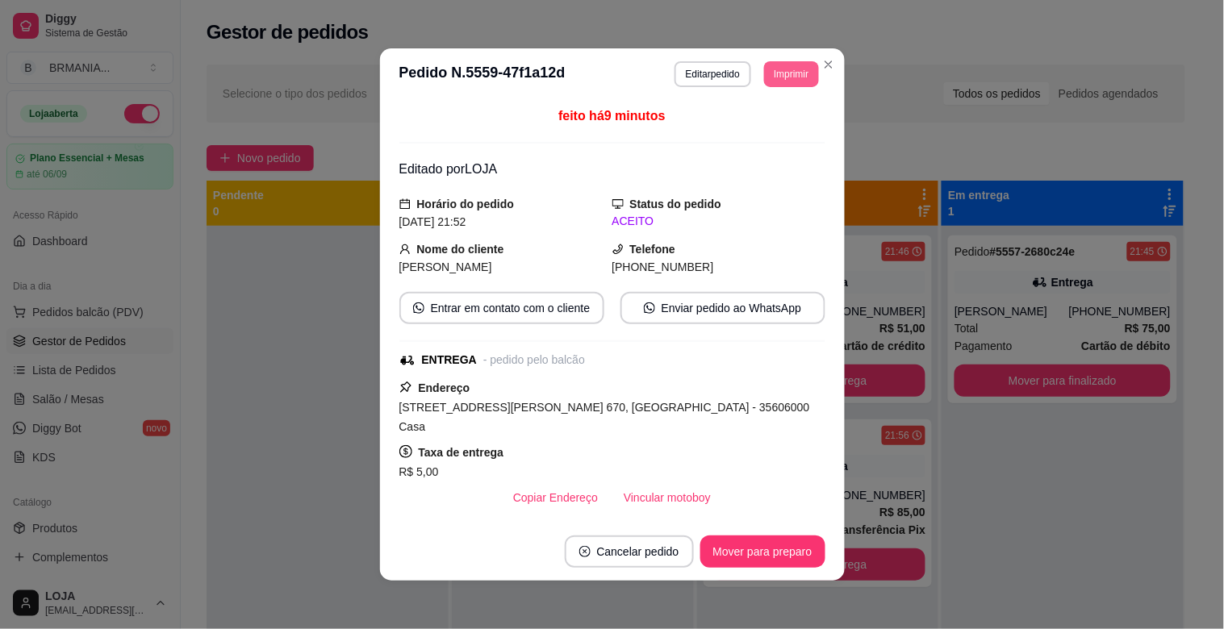
click at [777, 68] on button "Imprimir" at bounding box center [791, 74] width 54 height 26
click at [764, 140] on button "IMPRESSORA" at bounding box center [754, 131] width 113 height 25
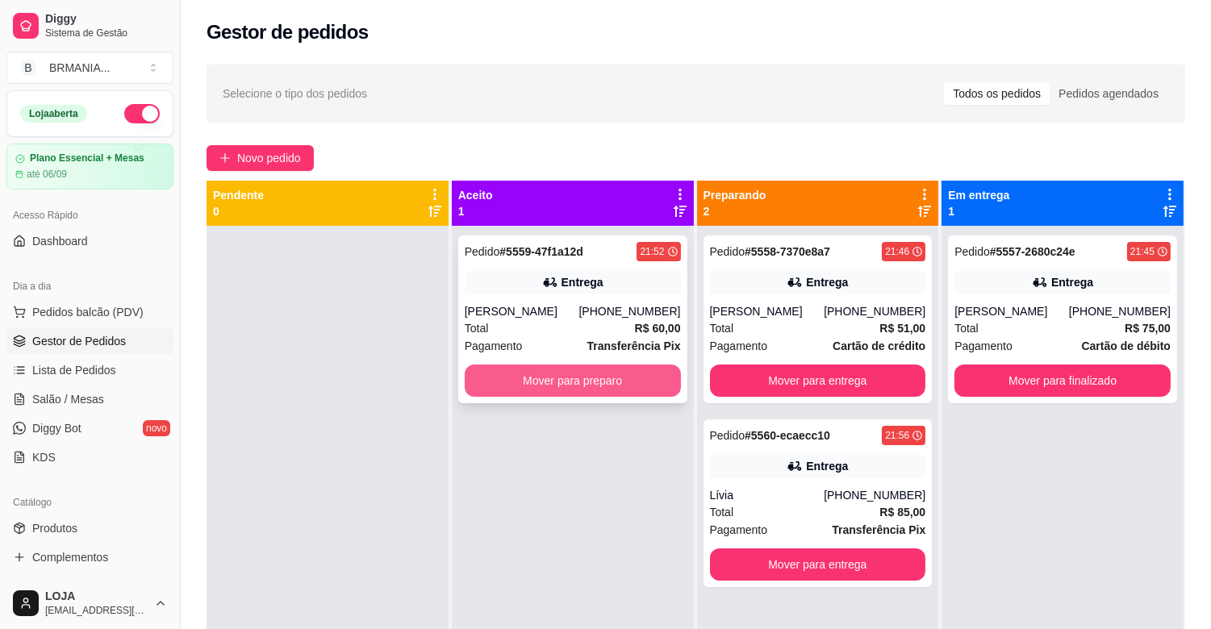
click at [553, 376] on button "Mover para preparo" at bounding box center [573, 381] width 216 height 32
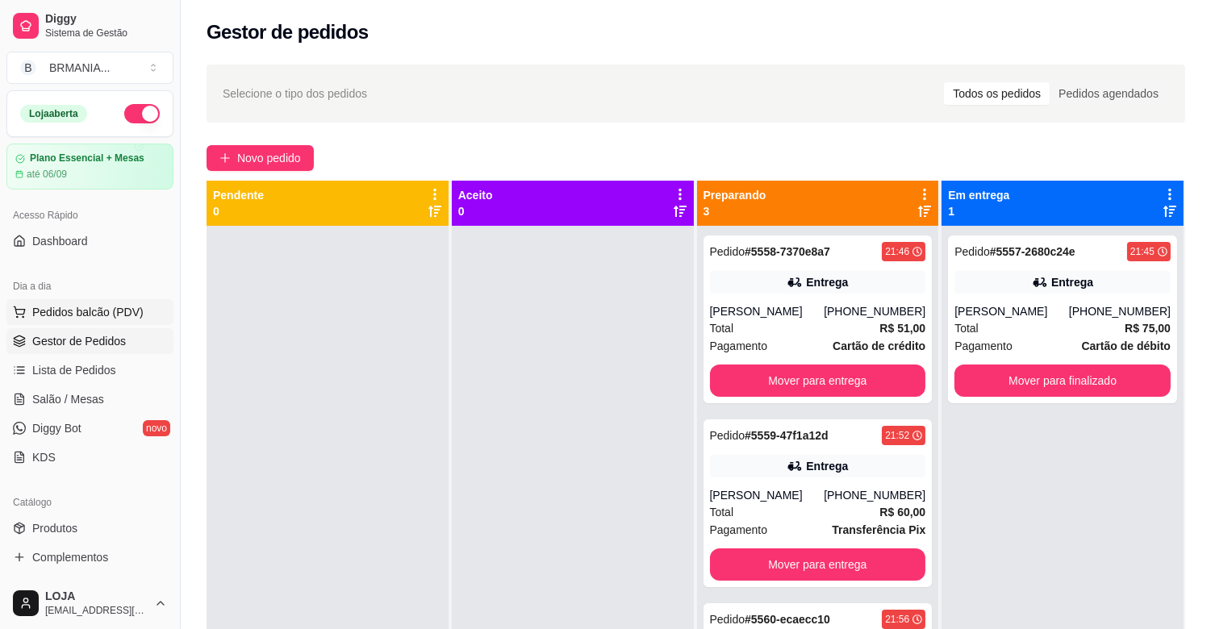
click at [103, 313] on span "Pedidos balcão (PDV)" at bounding box center [87, 312] width 111 height 16
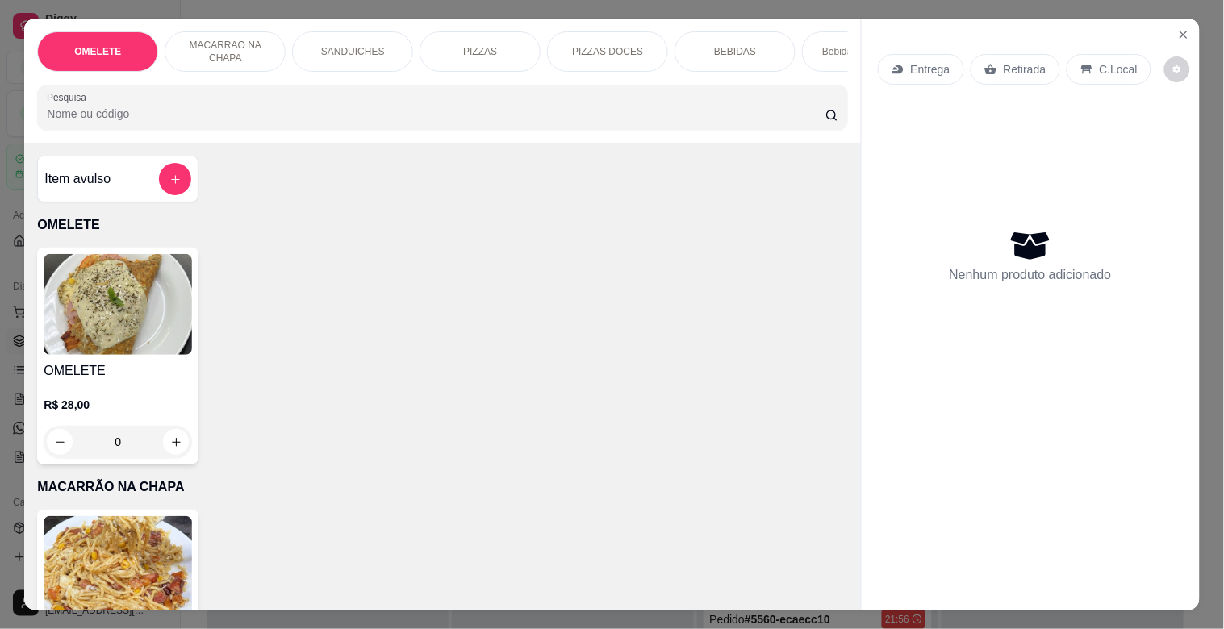
click at [269, 122] on input "Pesquisa" at bounding box center [436, 114] width 778 height 16
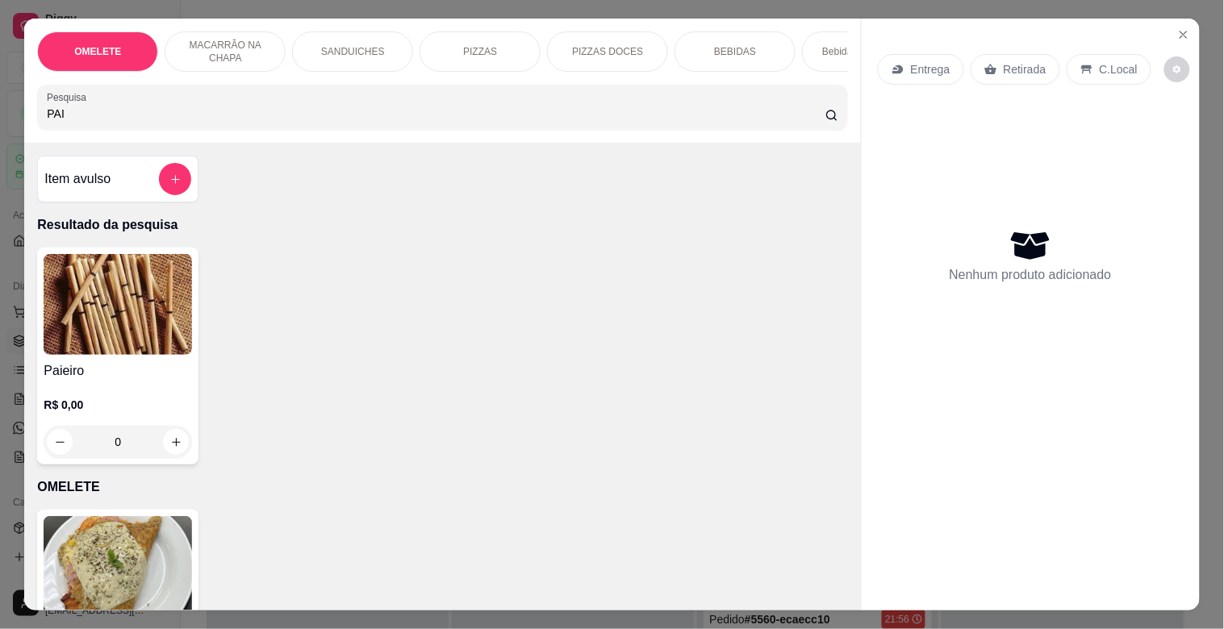
type input "PAI"
click at [159, 398] on div "R$ 0,00 0" at bounding box center [118, 419] width 148 height 77
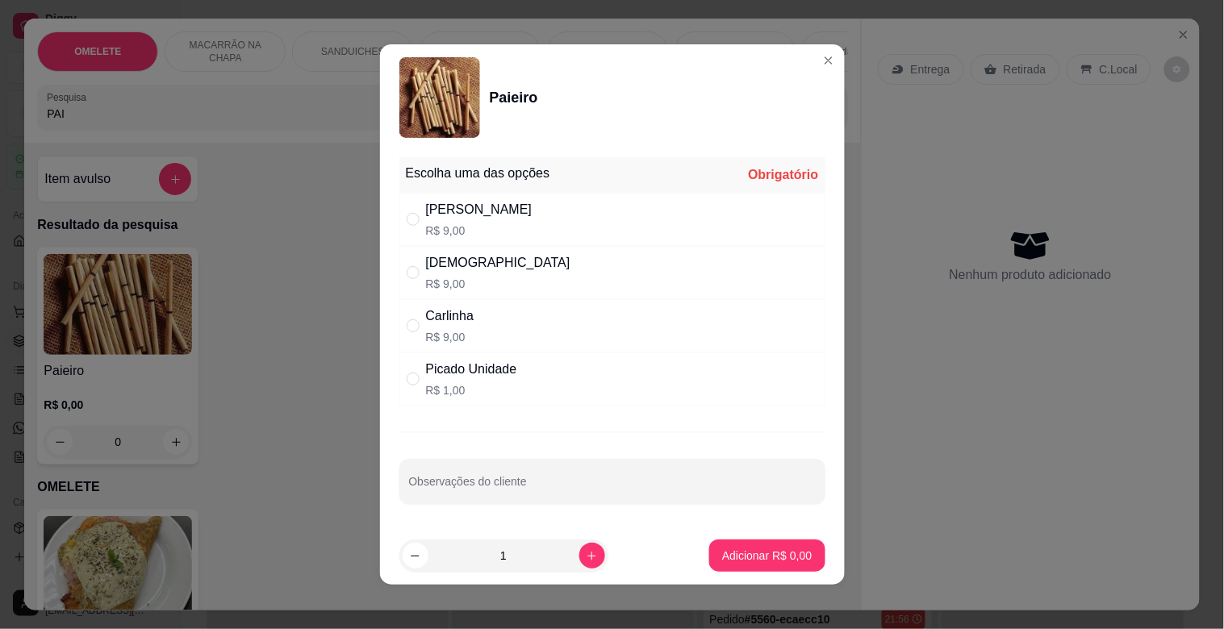
click at [441, 252] on div "Dinha R$ 9,00" at bounding box center [612, 272] width 426 height 53
drag, startPoint x: 487, startPoint y: 337, endPoint x: 523, endPoint y: 335, distance: 35.6
click at [487, 336] on div "[PERSON_NAME] R$ 9,00" at bounding box center [612, 325] width 426 height 53
radio input "false"
radio input "true"
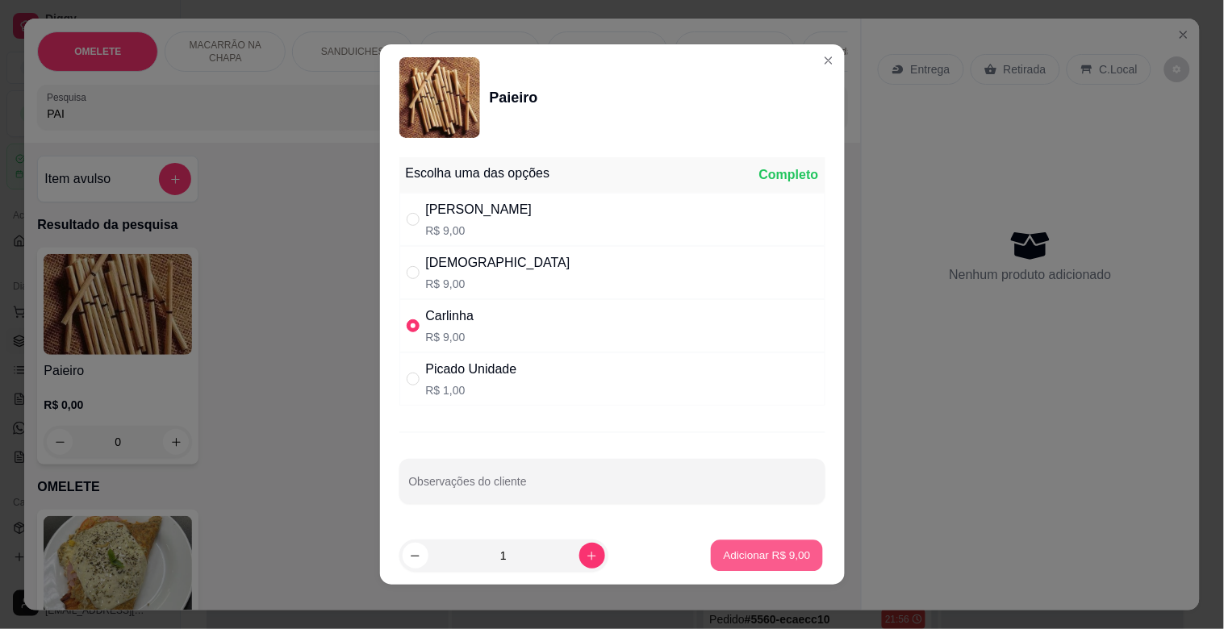
click at [736, 544] on button "Adicionar R$ 9,00" at bounding box center [767, 555] width 112 height 31
type input "1"
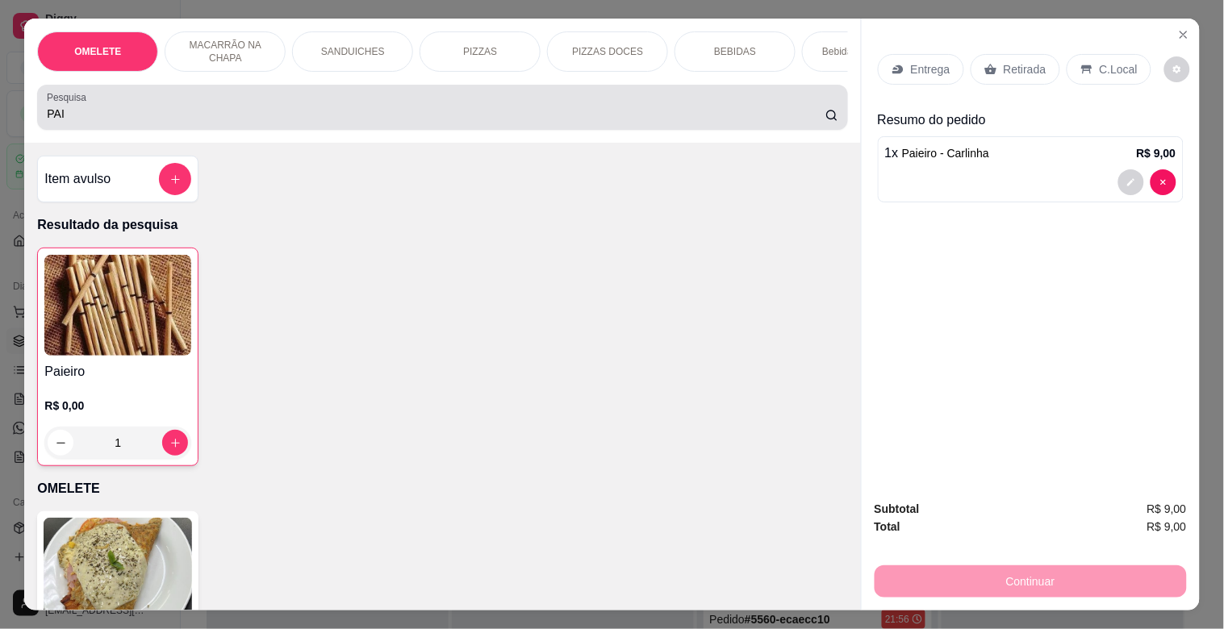
drag, startPoint x: 101, startPoint y: 127, endPoint x: 0, endPoint y: 99, distance: 104.5
click at [0, 99] on div "OMELETE MACARRÃO NA CHAPA SANDUICHES PIZZAS PIZZAS DOCES BEBIDAS Bebidas Alcoól…" at bounding box center [612, 314] width 1224 height 629
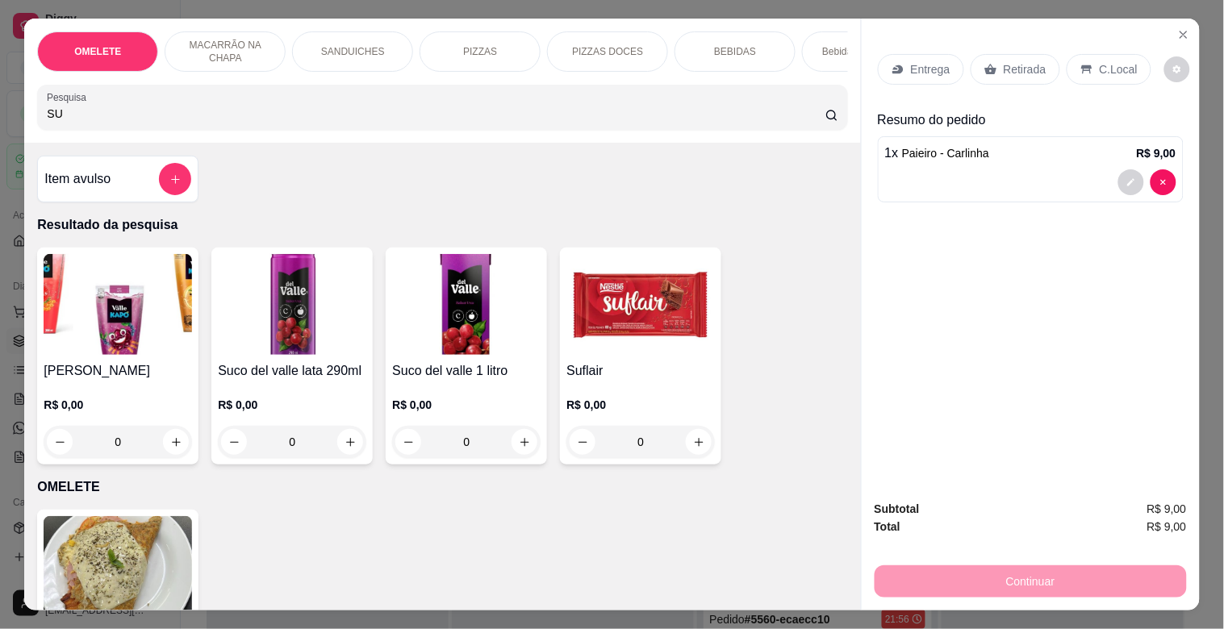
type input "SU"
click at [611, 303] on img at bounding box center [640, 304] width 148 height 101
click at [482, 269] on div "50g R$ 9,00" at bounding box center [611, 272] width 426 height 53
radio input "true"
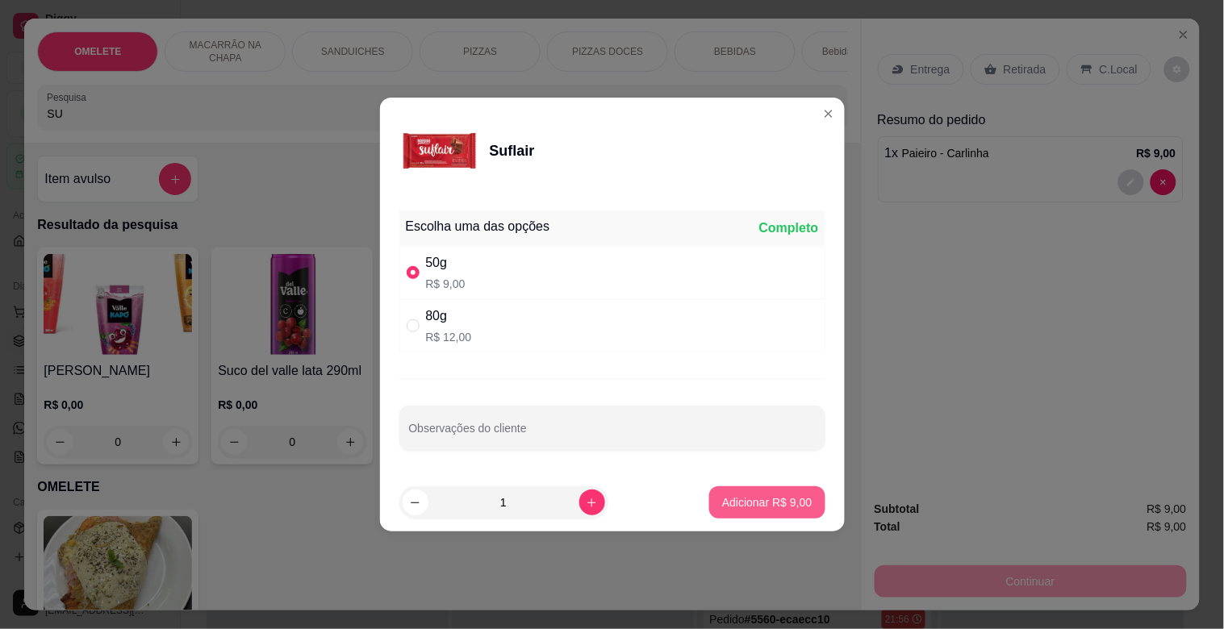
click at [724, 490] on button "Adicionar R$ 9,00" at bounding box center [766, 502] width 115 height 32
type input "1"
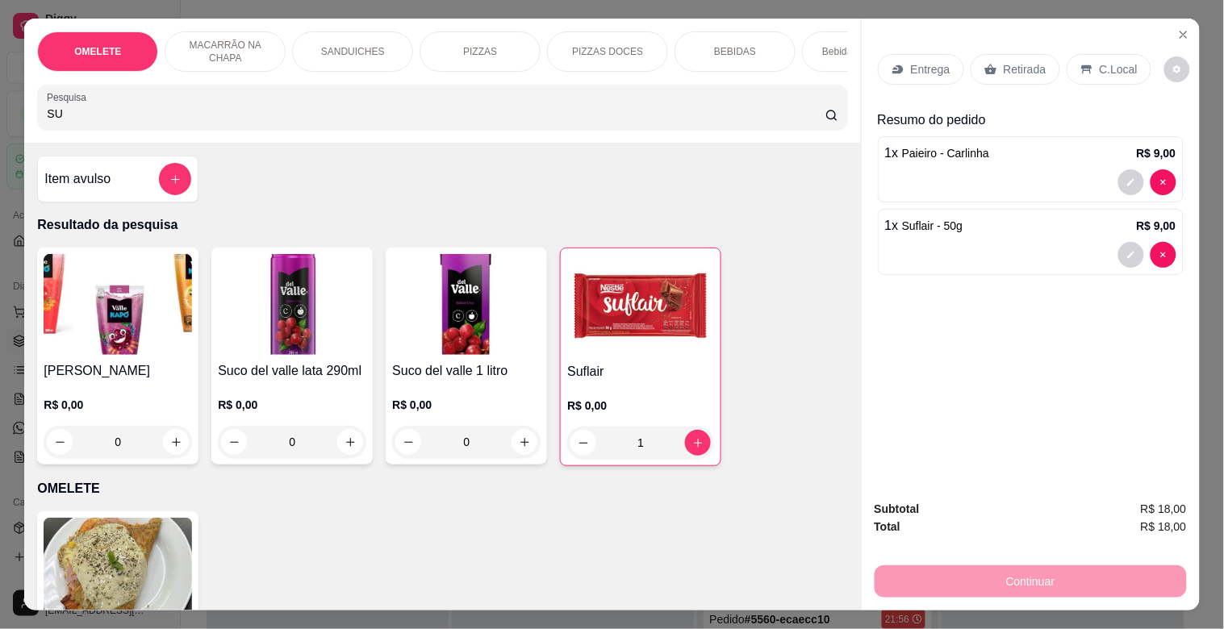
click at [1017, 71] on div "Retirada" at bounding box center [1015, 69] width 90 height 31
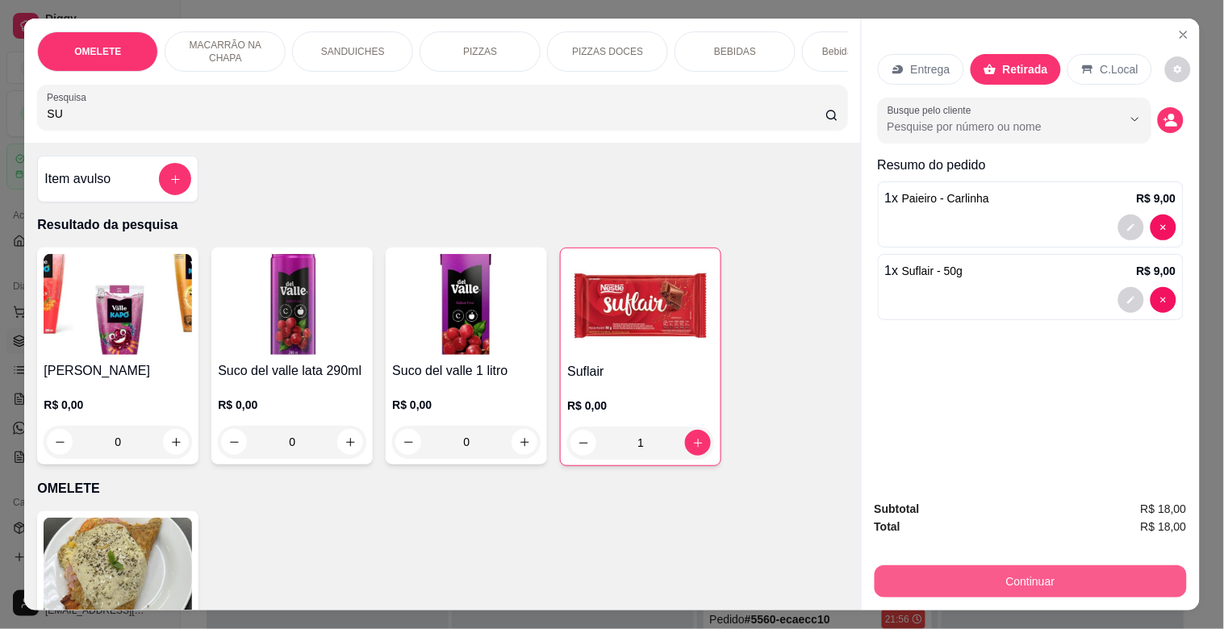
click at [1044, 574] on button "Continuar" at bounding box center [1030, 581] width 312 height 32
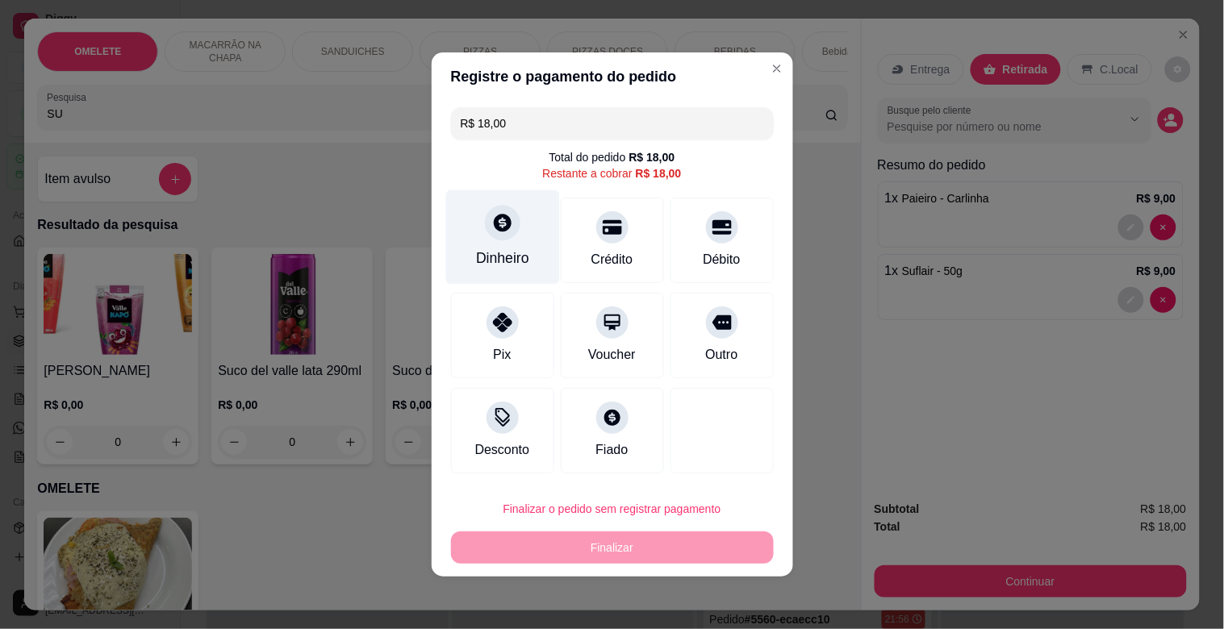
click at [503, 216] on icon at bounding box center [503, 223] width 18 height 18
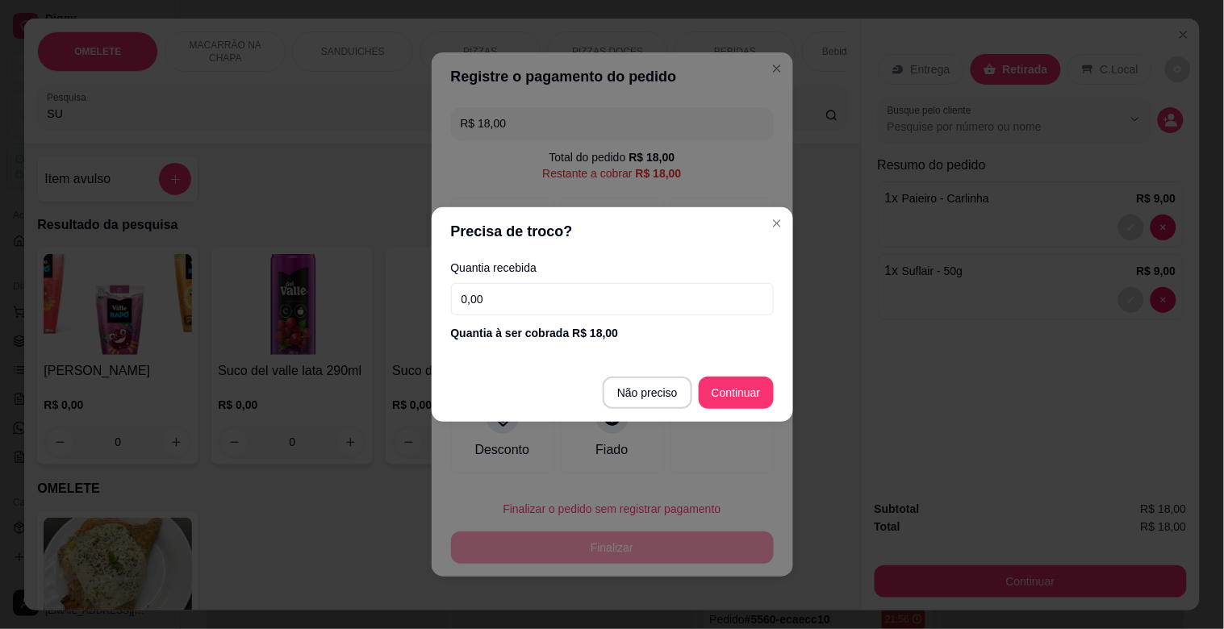
click at [573, 291] on input "0,00" at bounding box center [612, 299] width 323 height 32
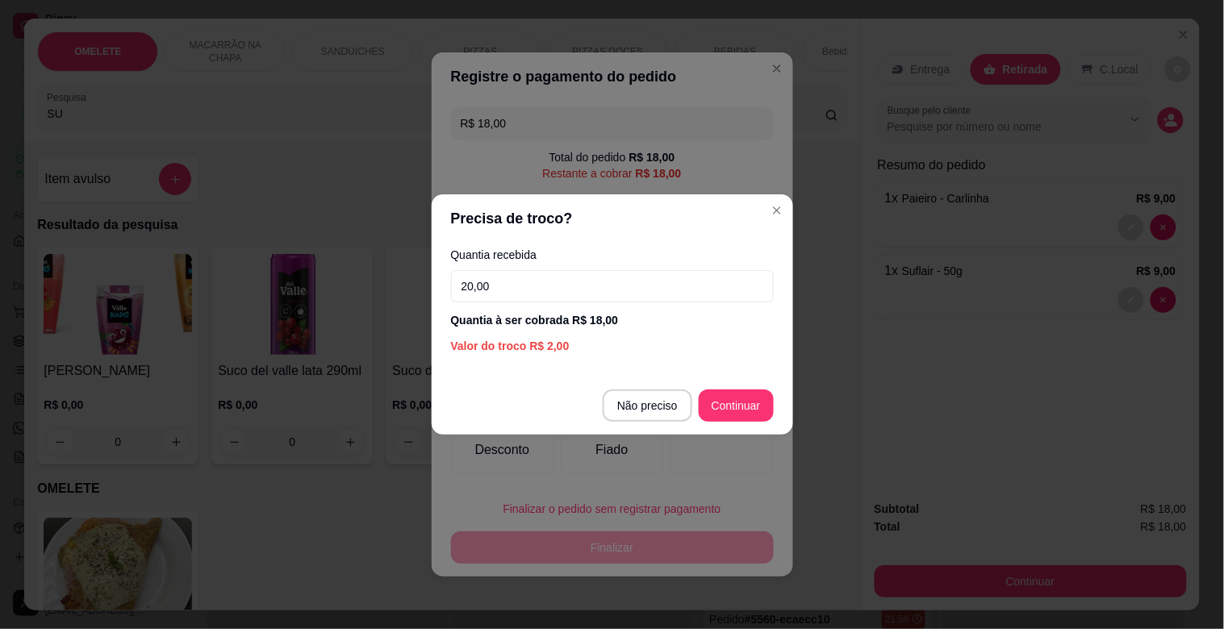
type input "20,00"
type input "R$ 0,00"
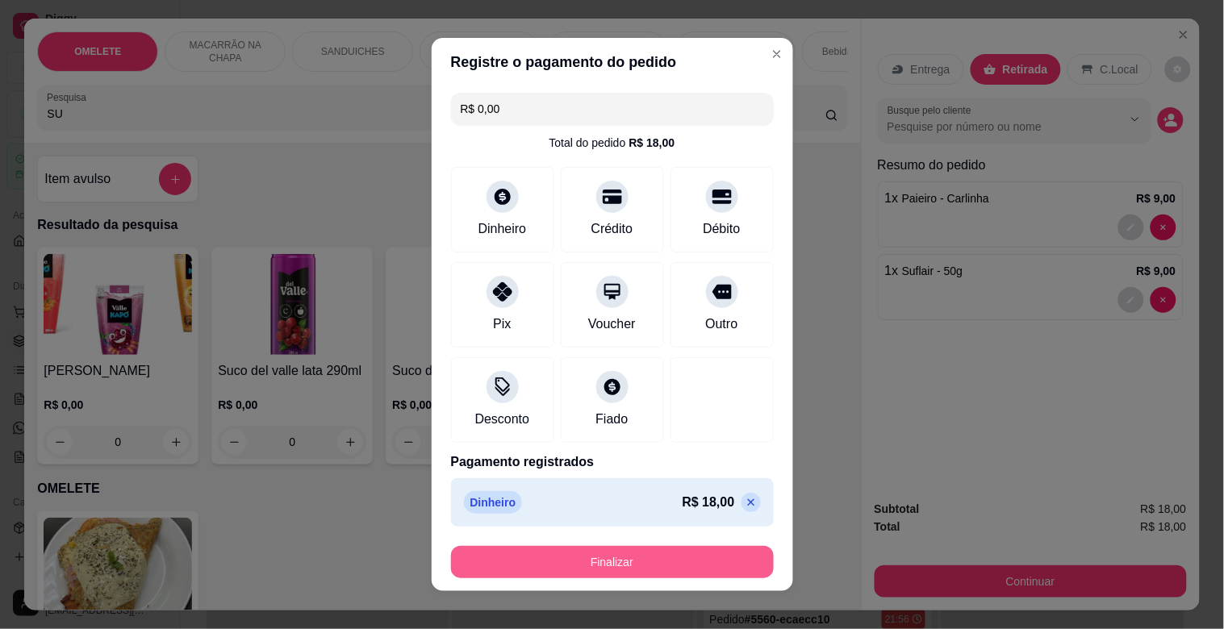
click at [600, 553] on button "Finalizar" at bounding box center [612, 562] width 323 height 32
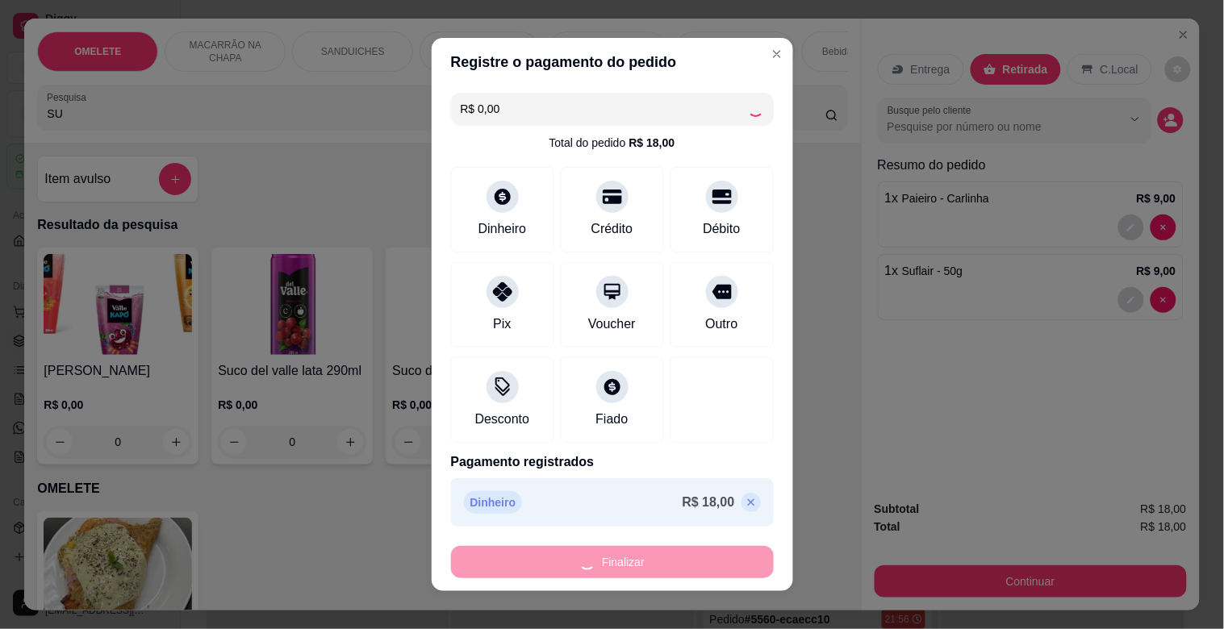
type input "0"
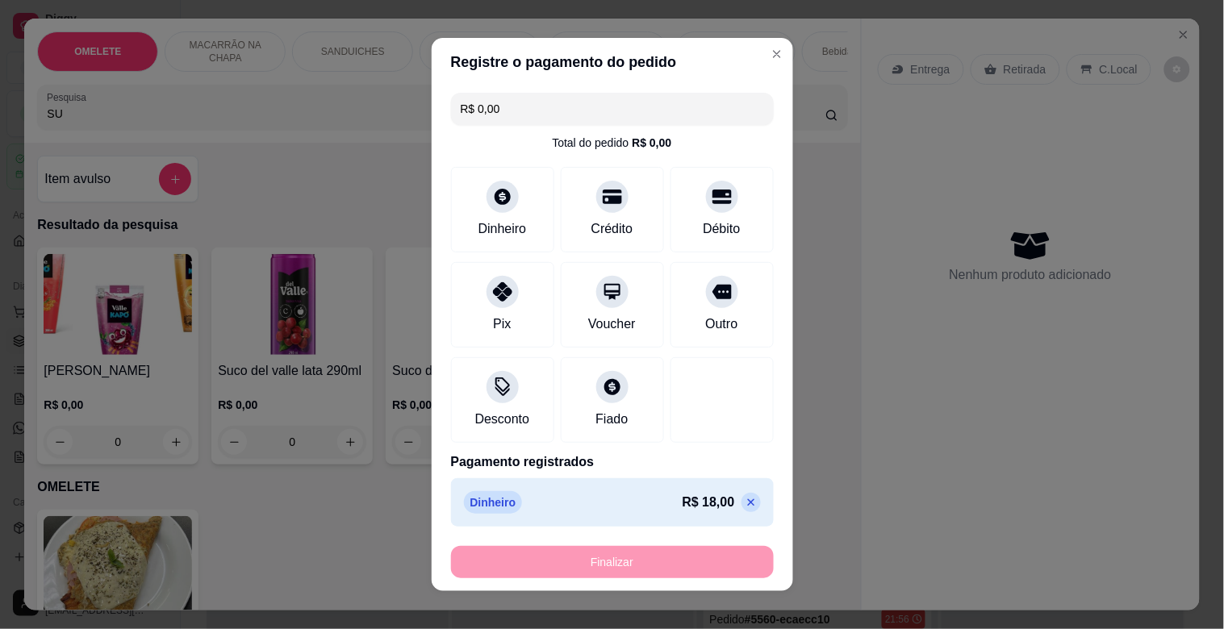
type input "-R$ 18,00"
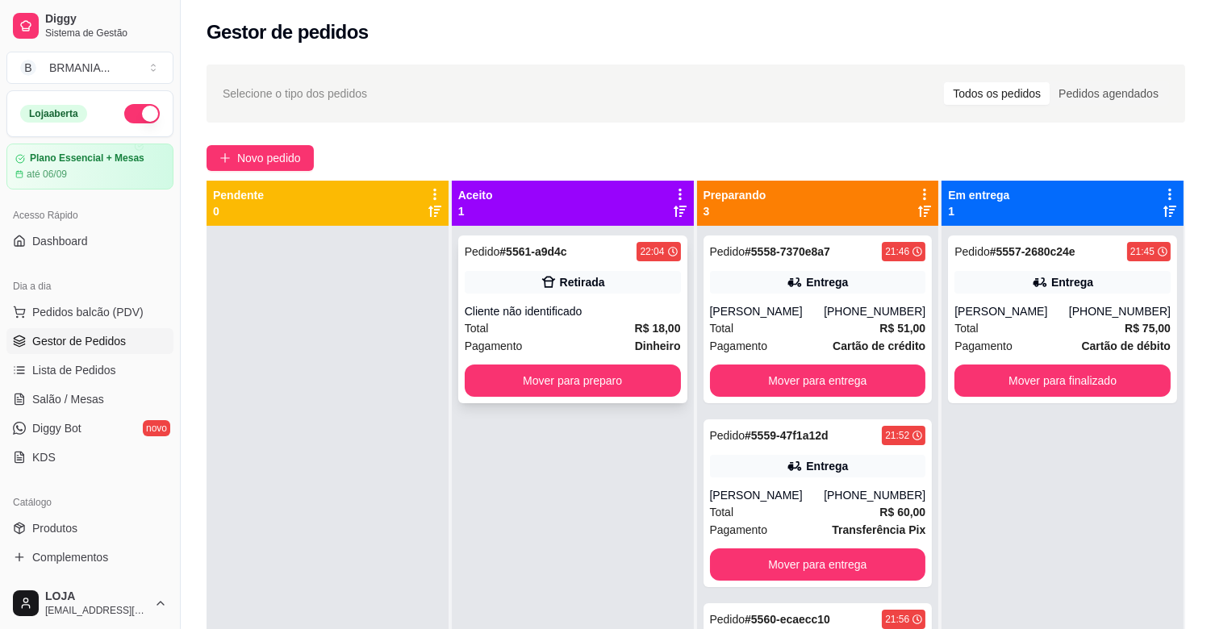
click at [482, 326] on span "Total" at bounding box center [477, 328] width 24 height 18
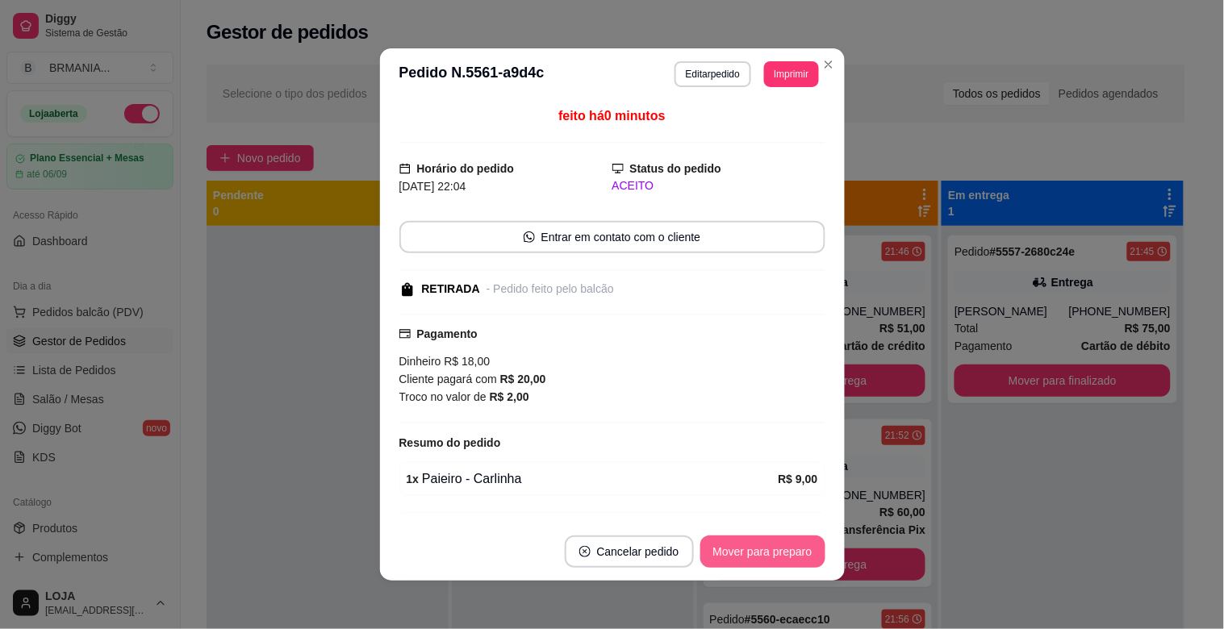
click at [764, 548] on button "Mover para preparo" at bounding box center [762, 552] width 125 height 32
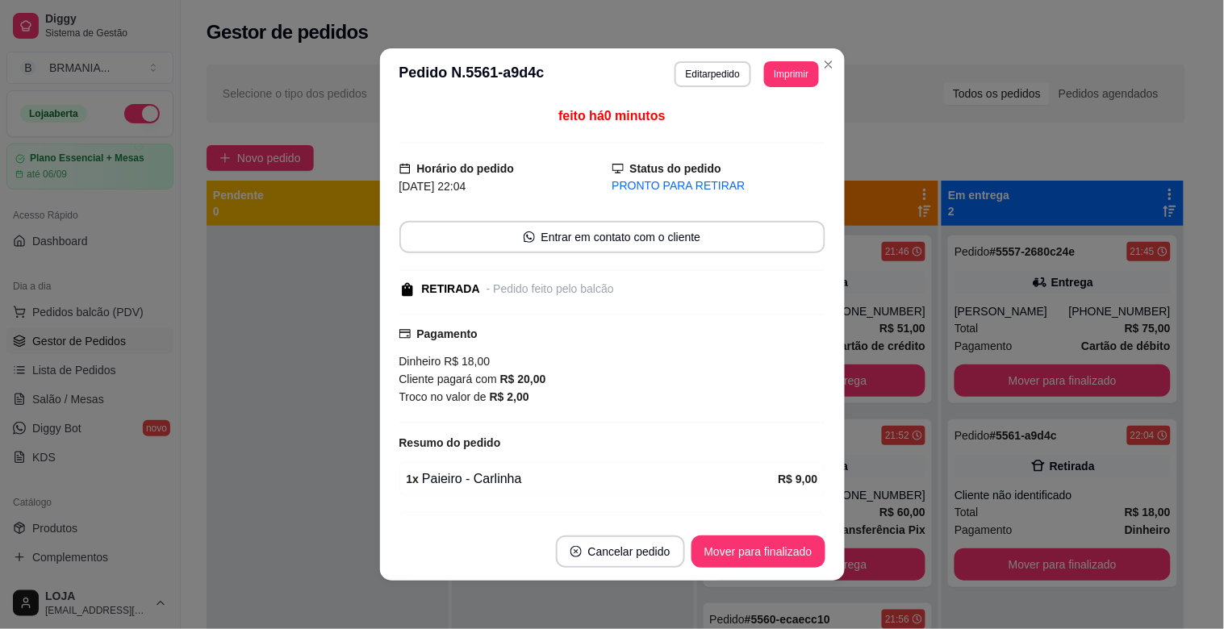
click at [760, 549] on button "Mover para finalizado" at bounding box center [758, 552] width 134 height 32
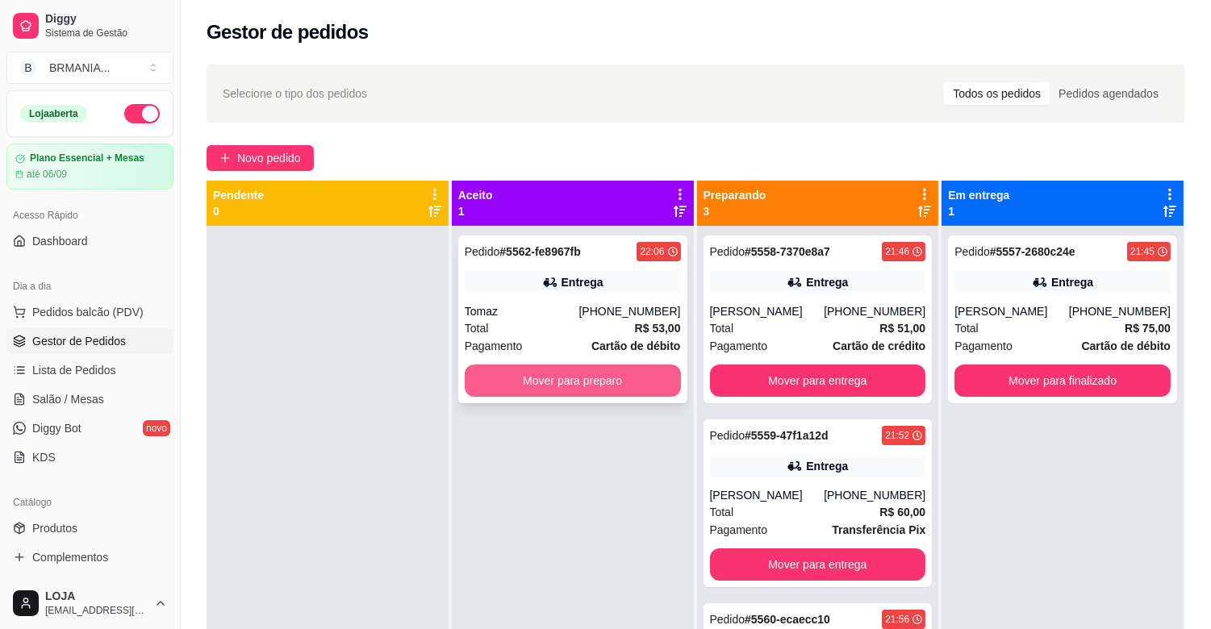
click at [619, 376] on button "Mover para preparo" at bounding box center [573, 381] width 216 height 32
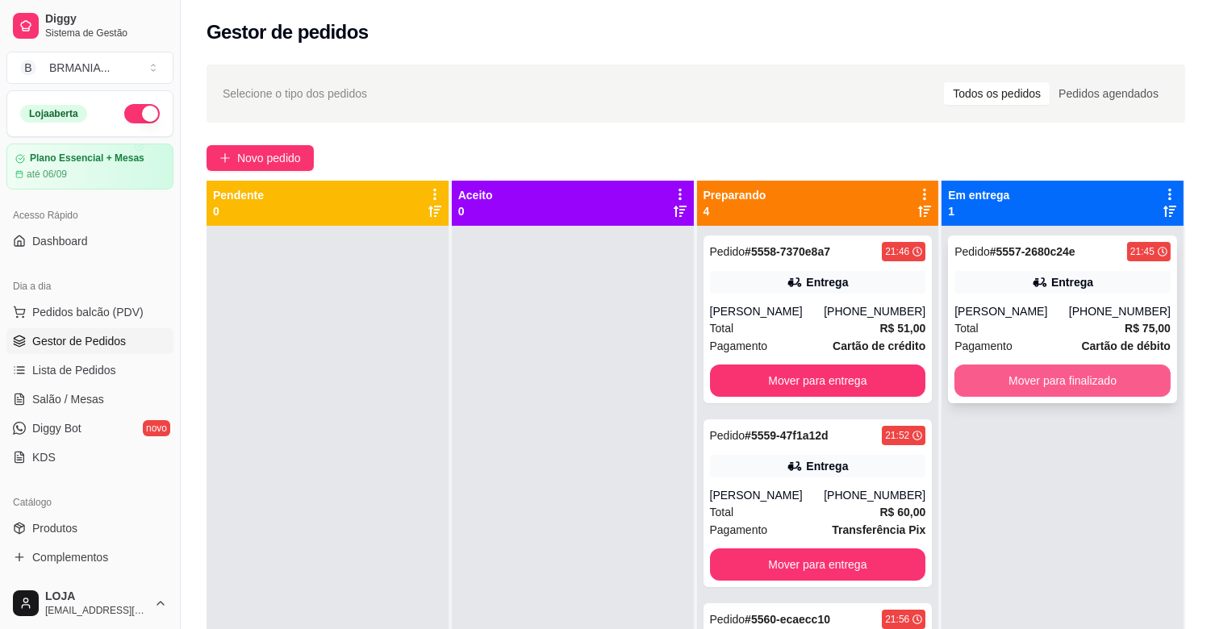
click at [1079, 377] on button "Mover para finalizado" at bounding box center [1062, 381] width 216 height 32
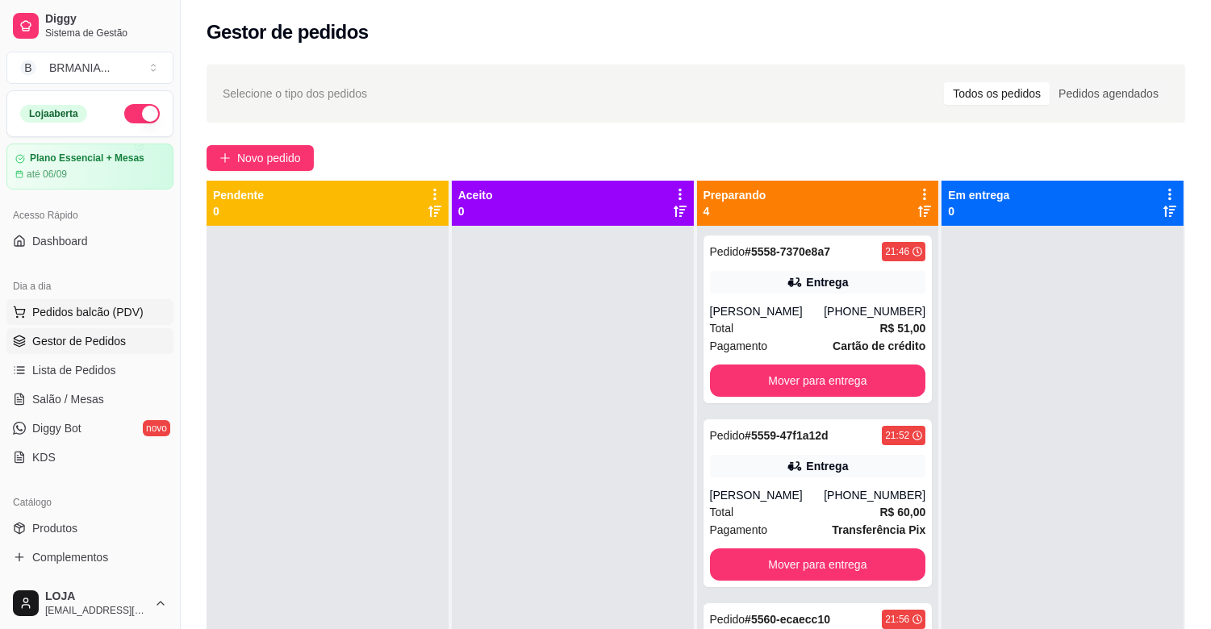
click at [43, 310] on span "Pedidos balcão (PDV)" at bounding box center [87, 312] width 111 height 16
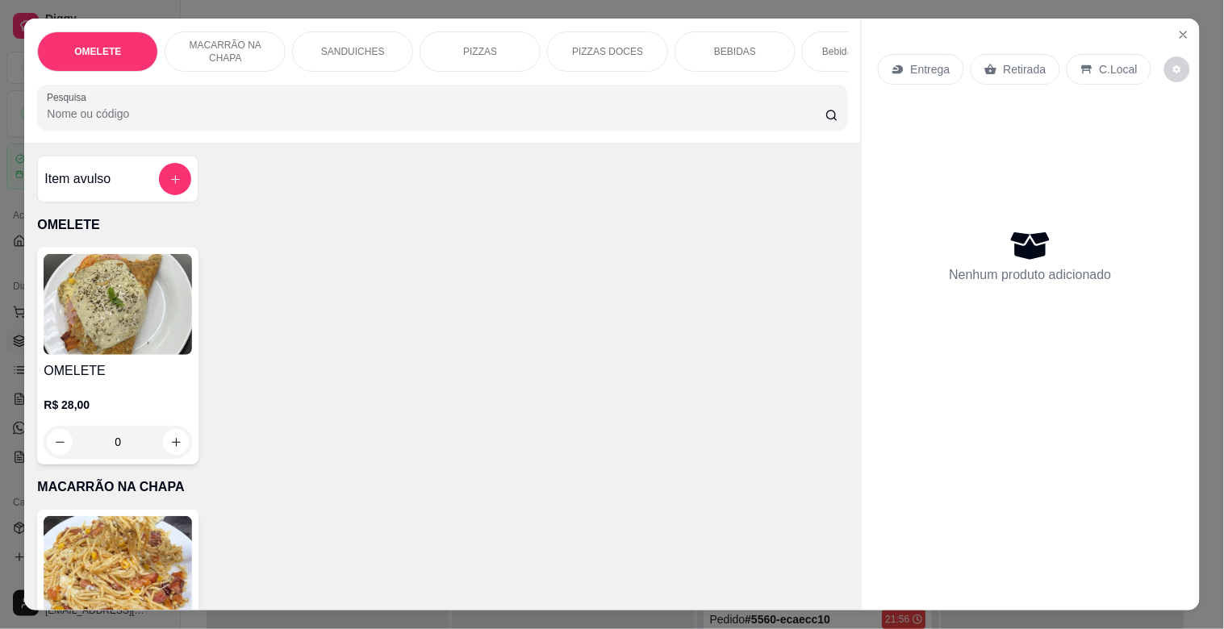
click at [316, 122] on input "Pesquisa" at bounding box center [436, 114] width 778 height 16
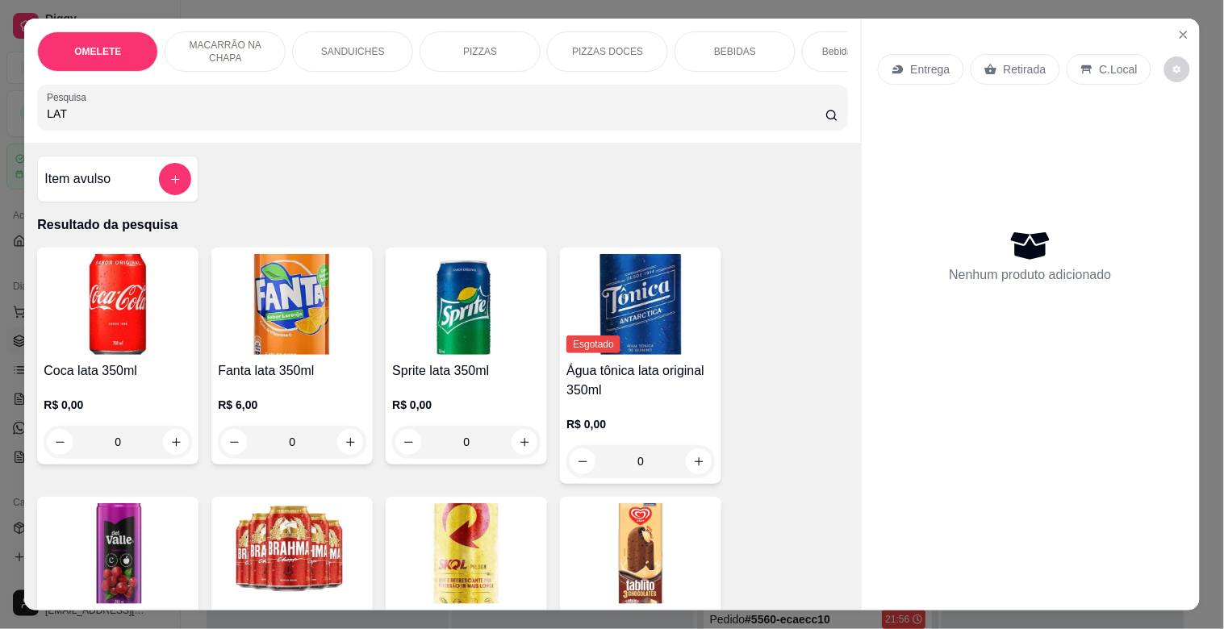
type input "LAT"
click at [473, 533] on img at bounding box center [466, 553] width 148 height 101
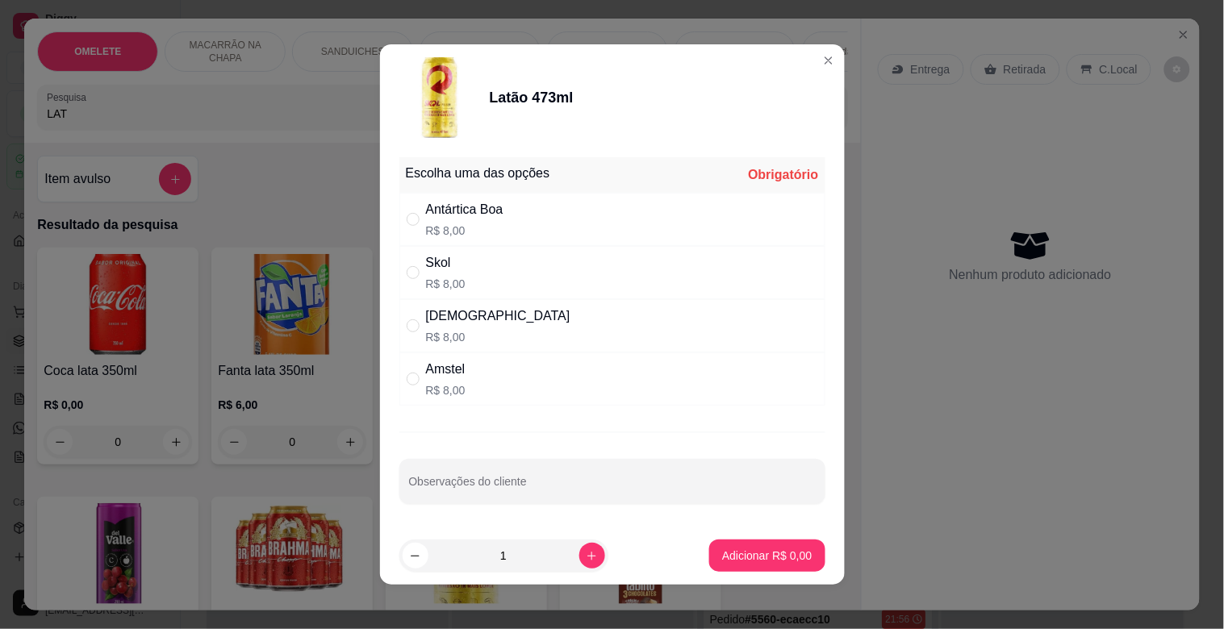
click at [465, 327] on div "Brahma R$ 8,00" at bounding box center [612, 325] width 426 height 53
radio input "true"
click at [579, 565] on button "increase-product-quantity" at bounding box center [591, 555] width 25 height 25
click at [579, 563] on button "increase-product-quantity" at bounding box center [591, 555] width 25 height 25
type input "3"
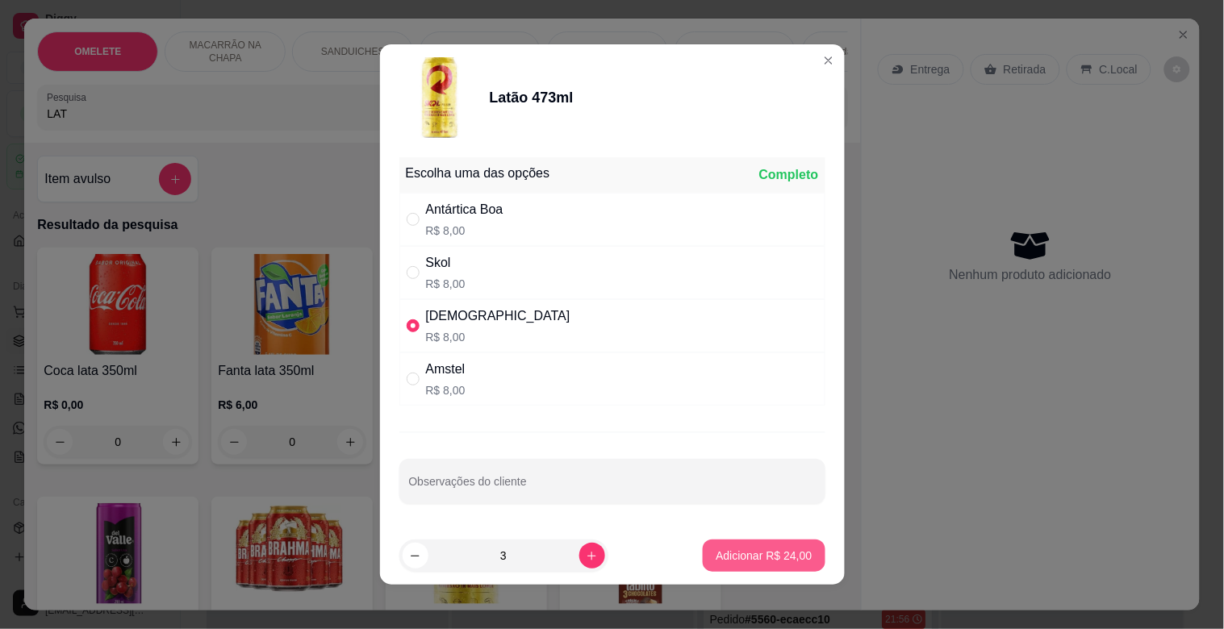
click at [731, 553] on p "Adicionar R$ 24,00" at bounding box center [763, 556] width 96 height 16
type input "3"
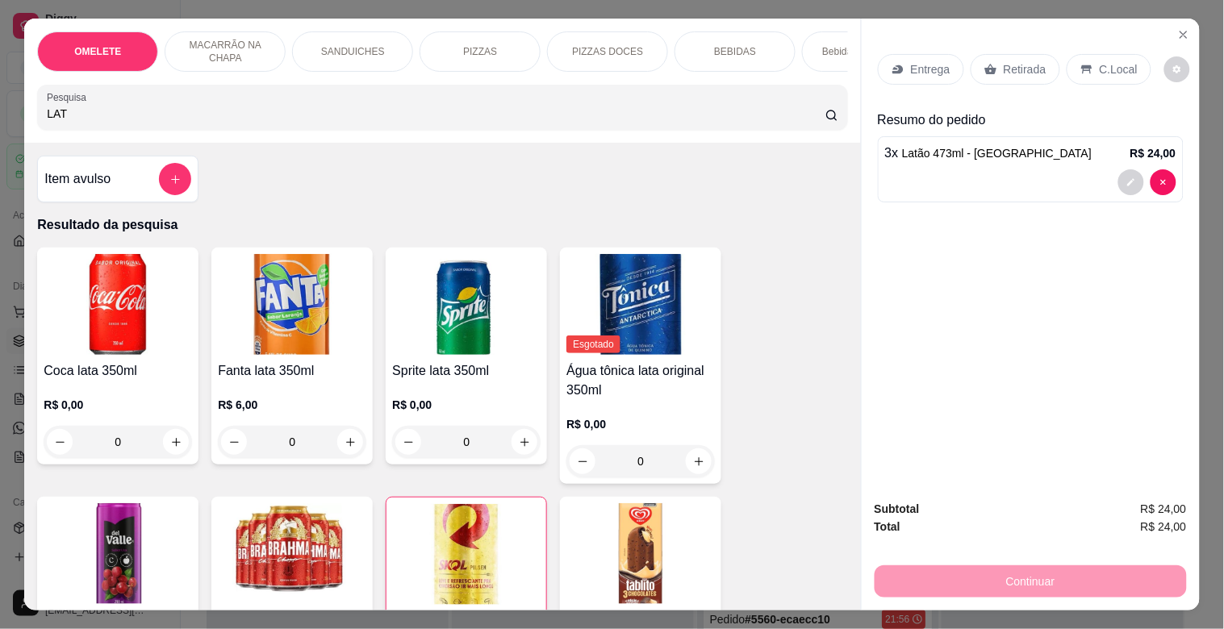
click at [1014, 65] on p "Retirada" at bounding box center [1024, 69] width 43 height 16
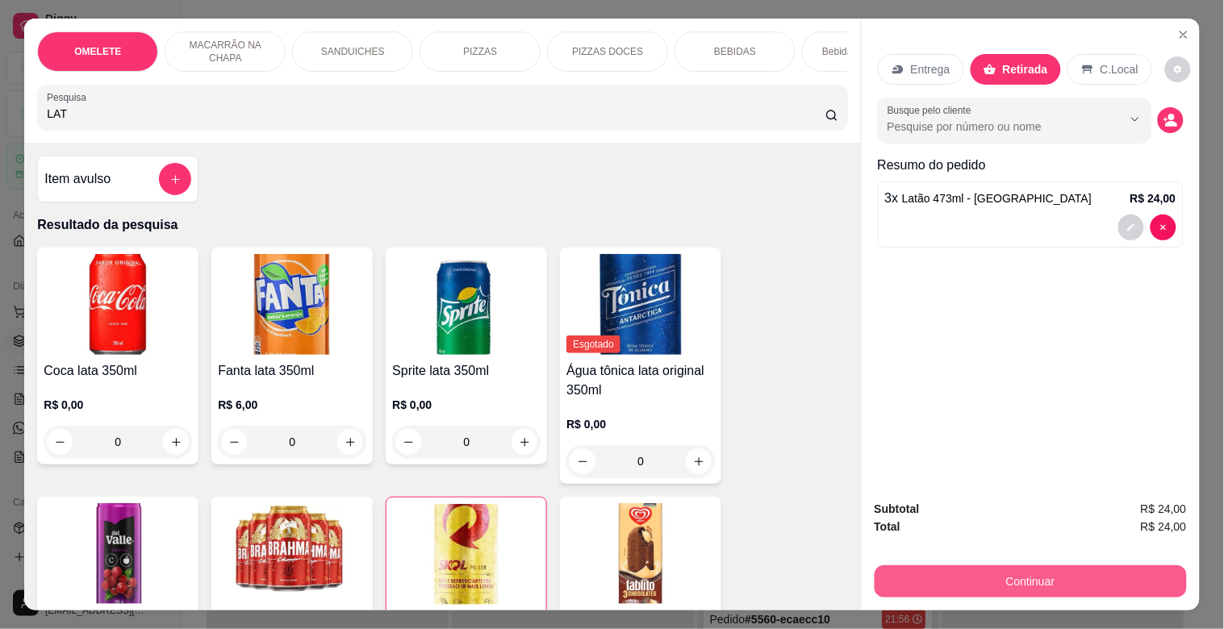
click at [1019, 573] on button "Continuar" at bounding box center [1030, 581] width 312 height 32
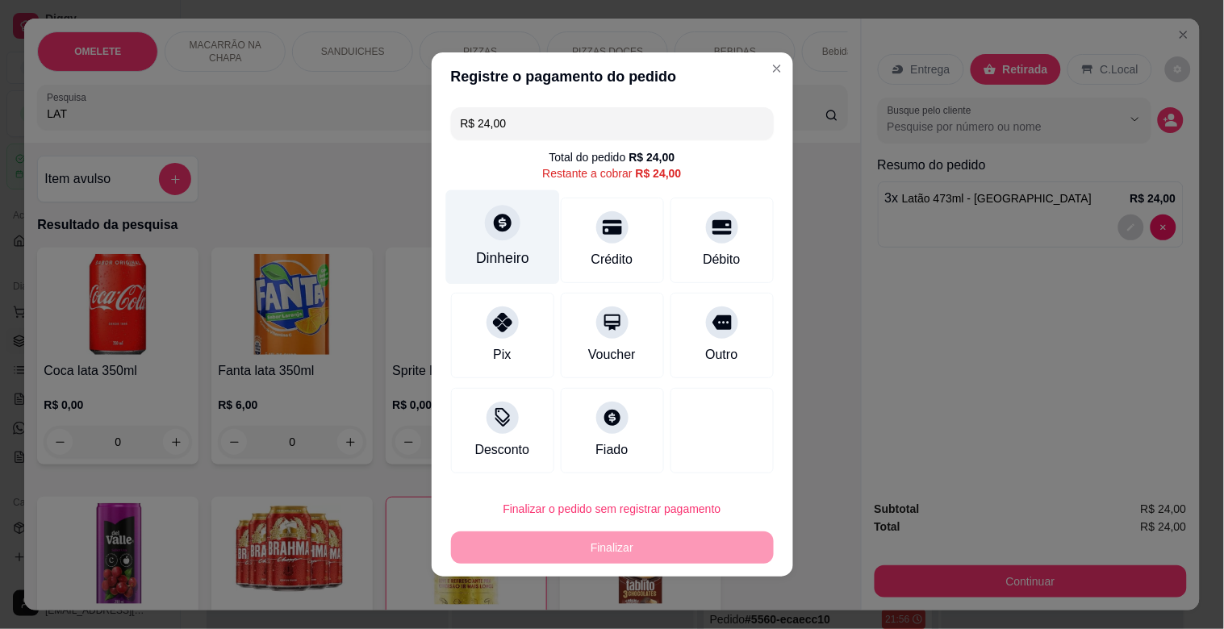
click at [516, 246] on div "Dinheiro" at bounding box center [502, 237] width 114 height 94
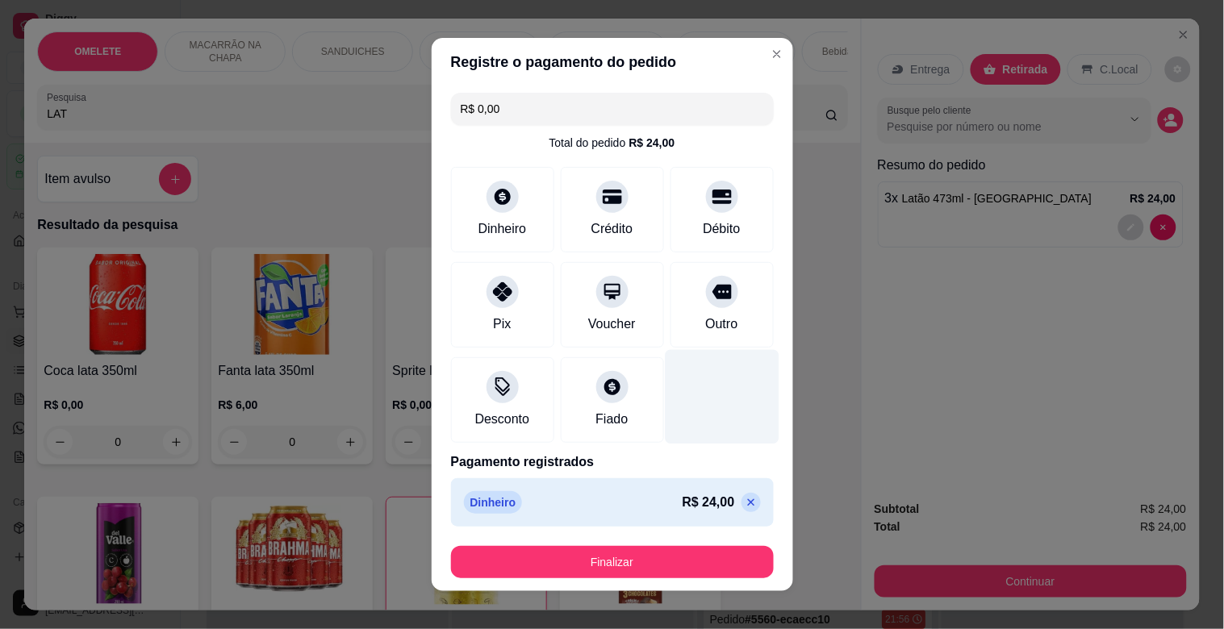
type input "R$ 0,00"
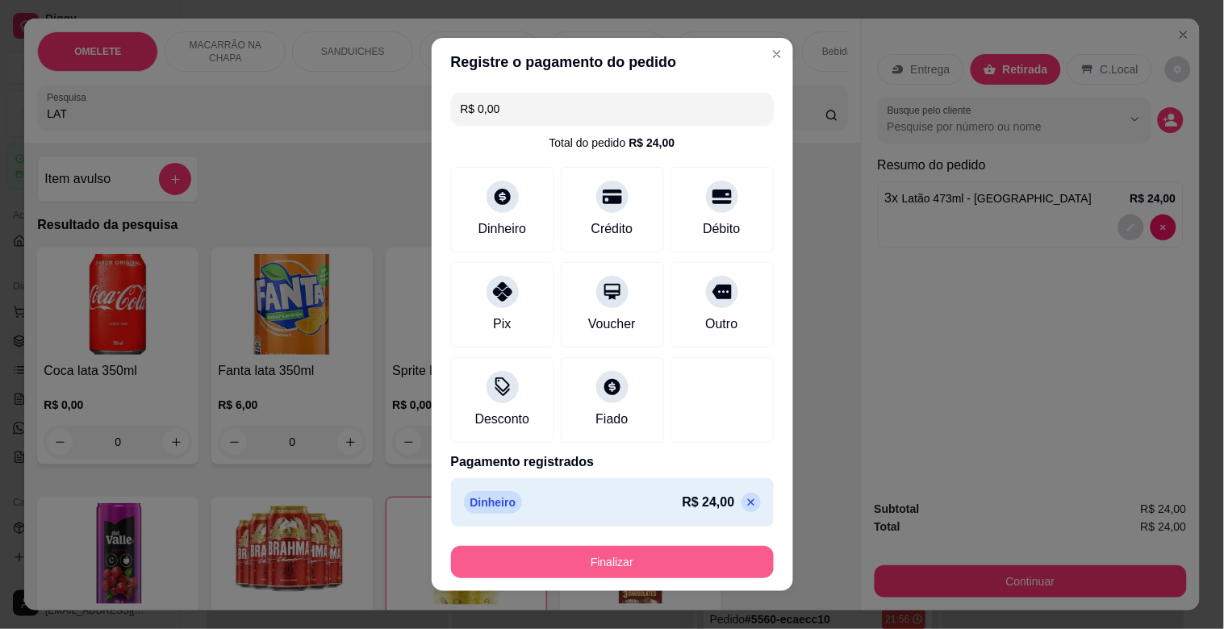
click at [643, 569] on button "Finalizar" at bounding box center [612, 562] width 323 height 32
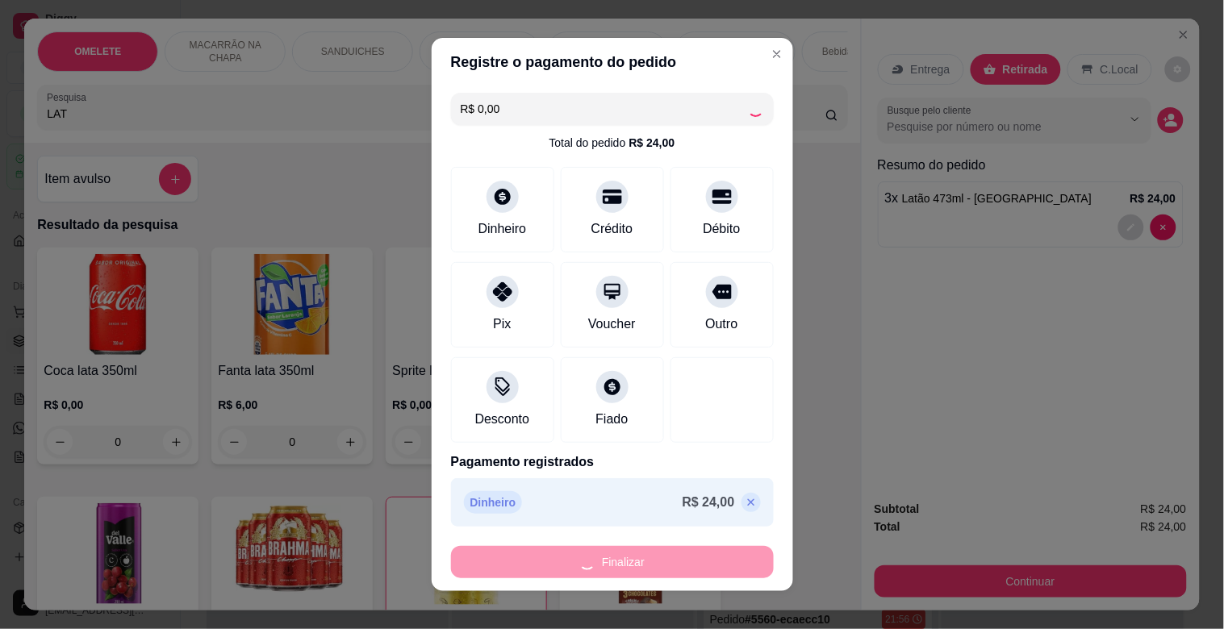
type input "0"
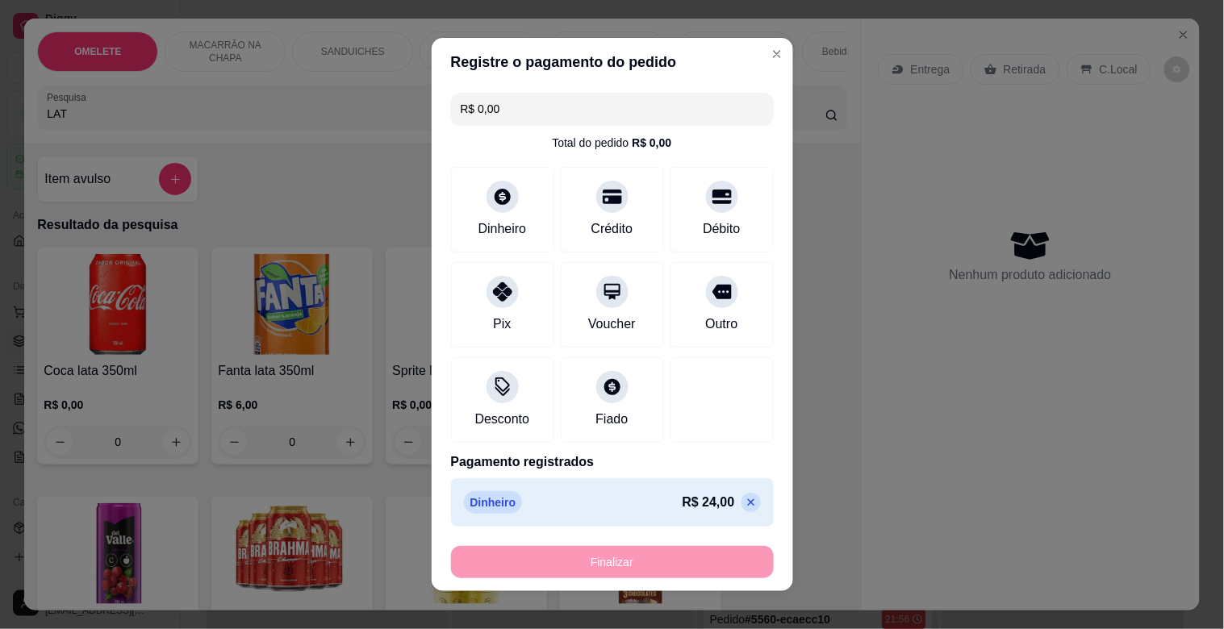
type input "-R$ 24,00"
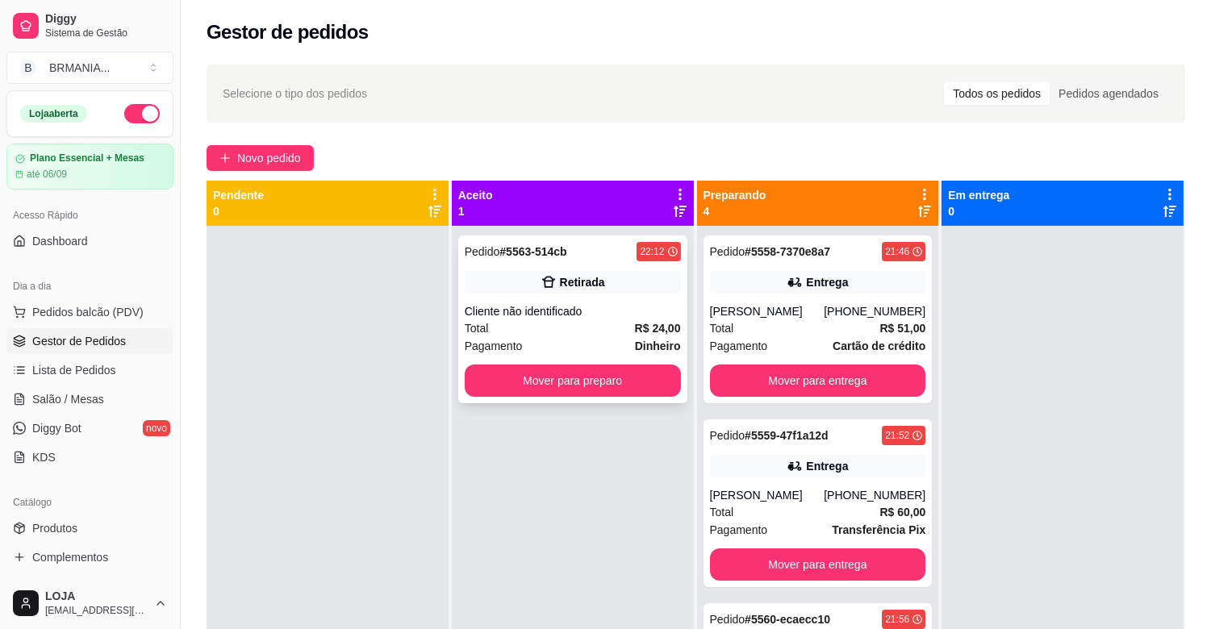
click at [511, 286] on div "Retirada" at bounding box center [573, 282] width 216 height 23
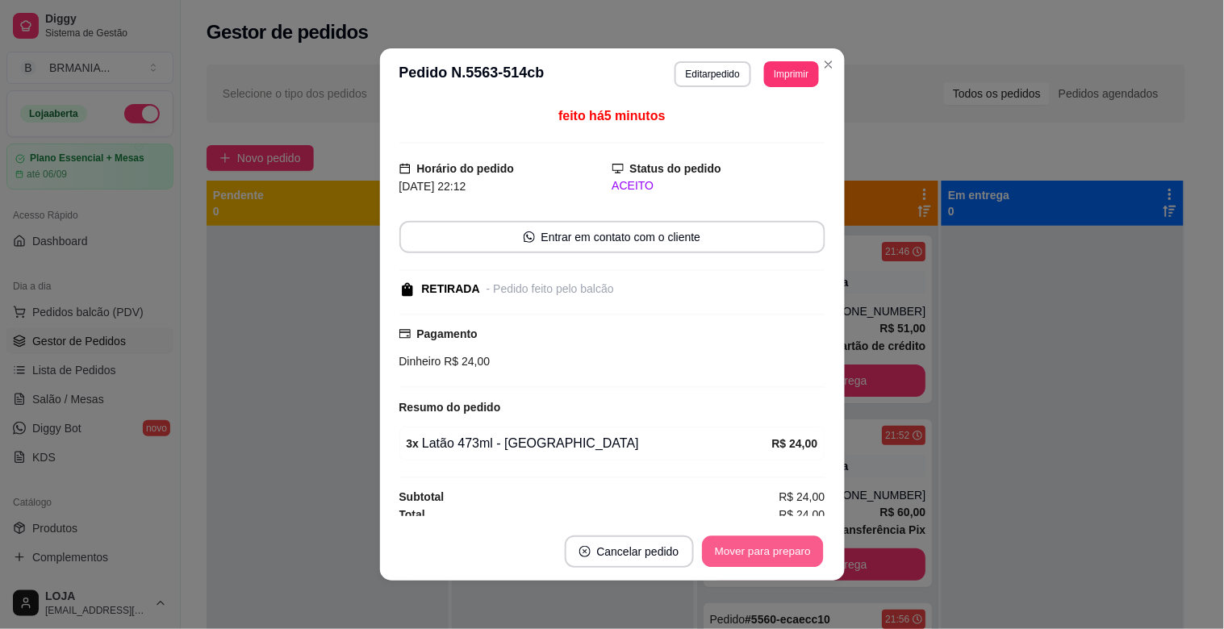
click at [744, 545] on button "Mover para preparo" at bounding box center [762, 551] width 121 height 31
click at [750, 549] on button "Mover para retirada disponível" at bounding box center [735, 551] width 173 height 31
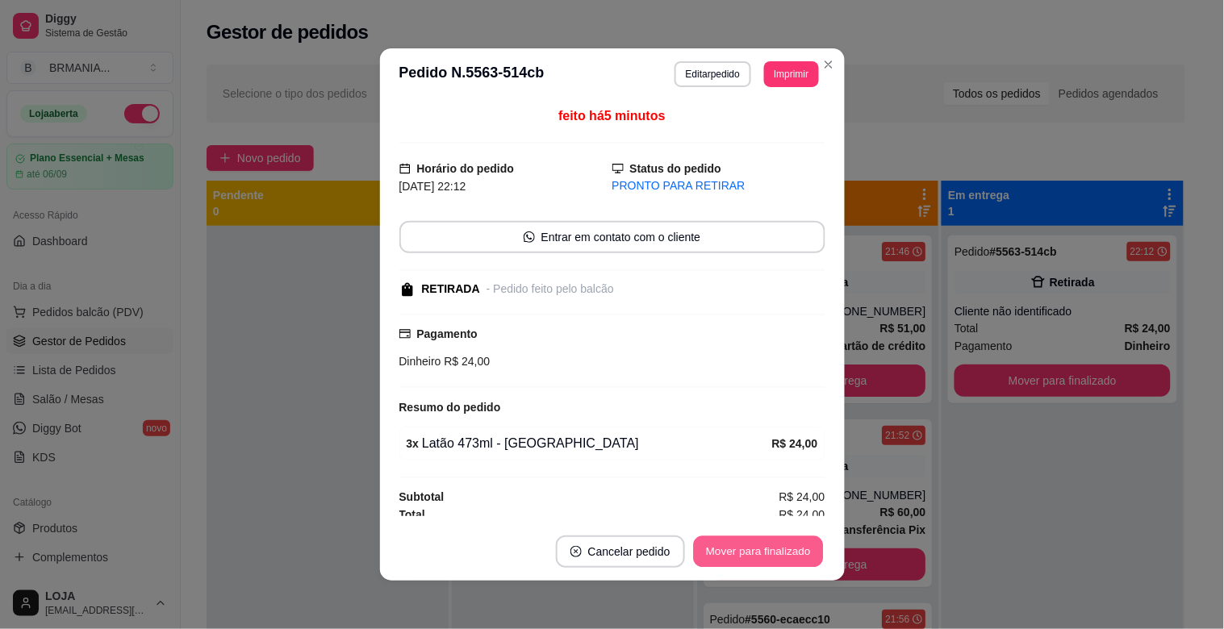
click at [750, 549] on button "Mover para finalizado" at bounding box center [758, 551] width 130 height 31
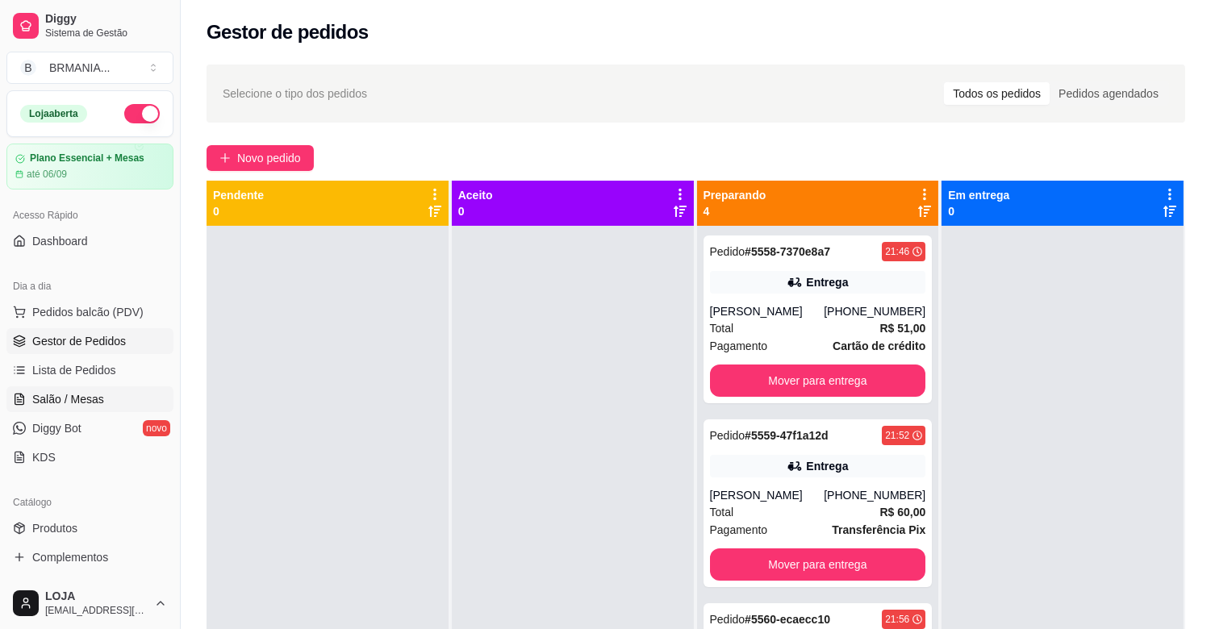
click at [79, 391] on span "Salão / Mesas" at bounding box center [68, 399] width 72 height 16
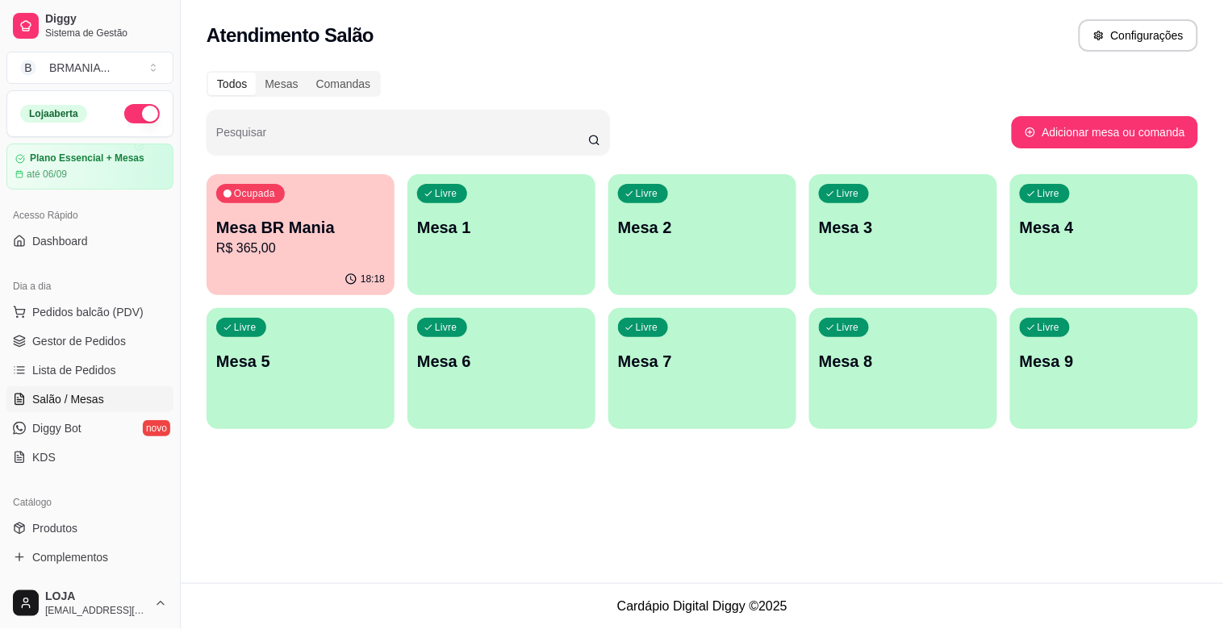
click at [325, 266] on div "18:18" at bounding box center [300, 279] width 188 height 31
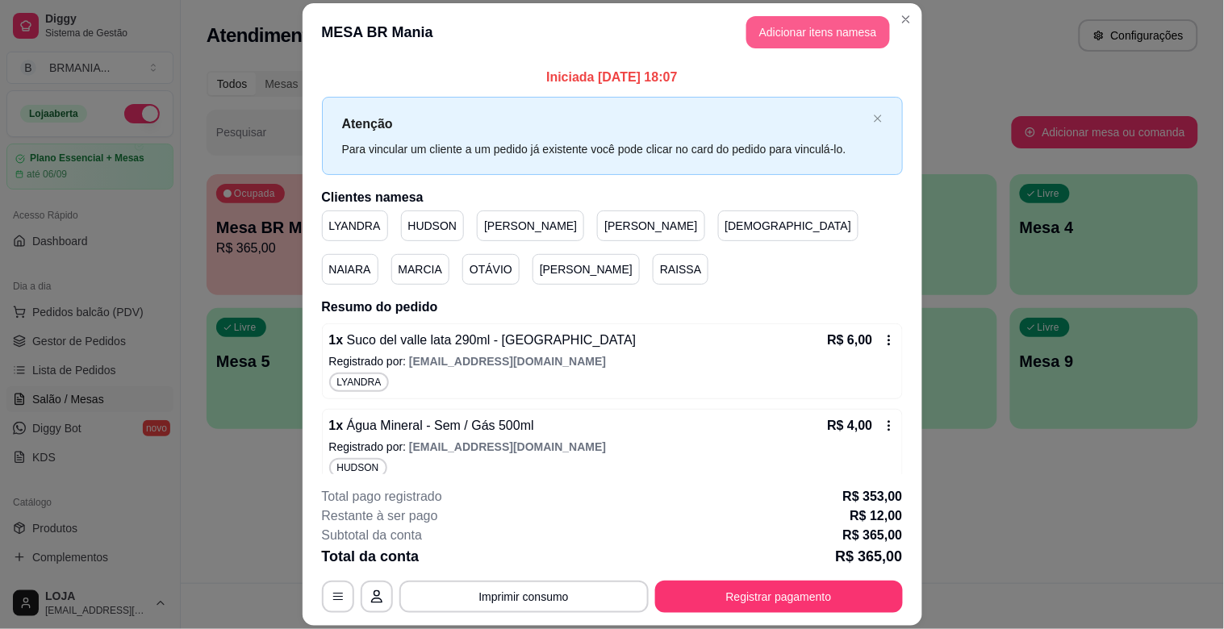
click at [804, 40] on button "Adicionar itens na mesa" at bounding box center [818, 32] width 144 height 32
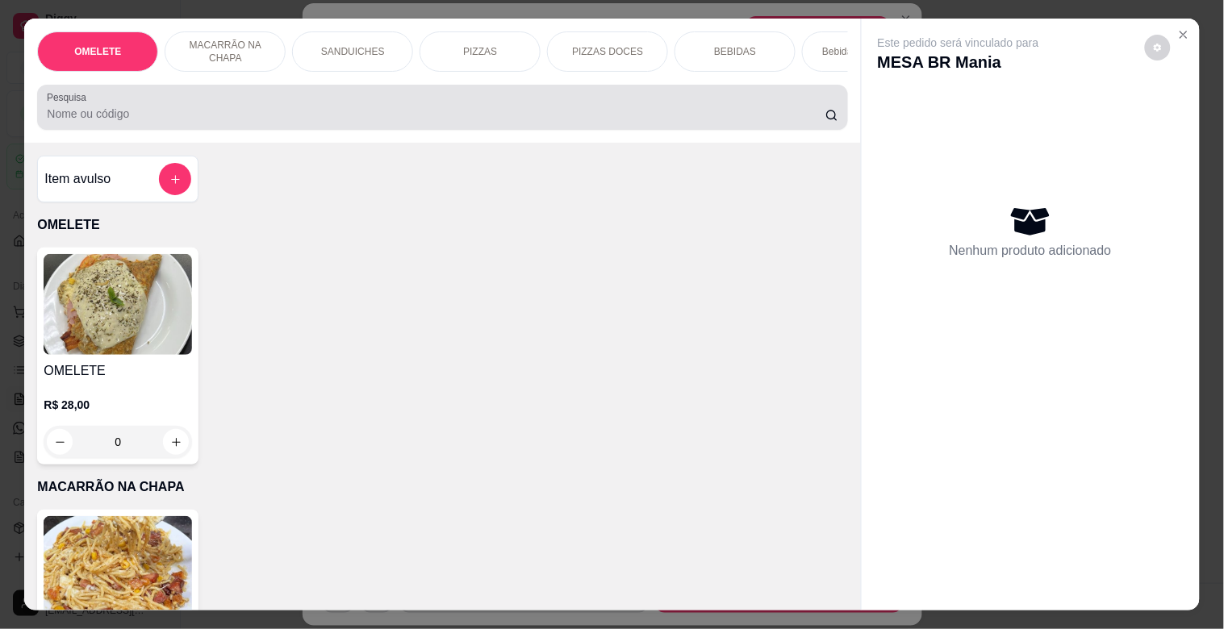
click at [573, 122] on input "Pesquisa" at bounding box center [436, 114] width 778 height 16
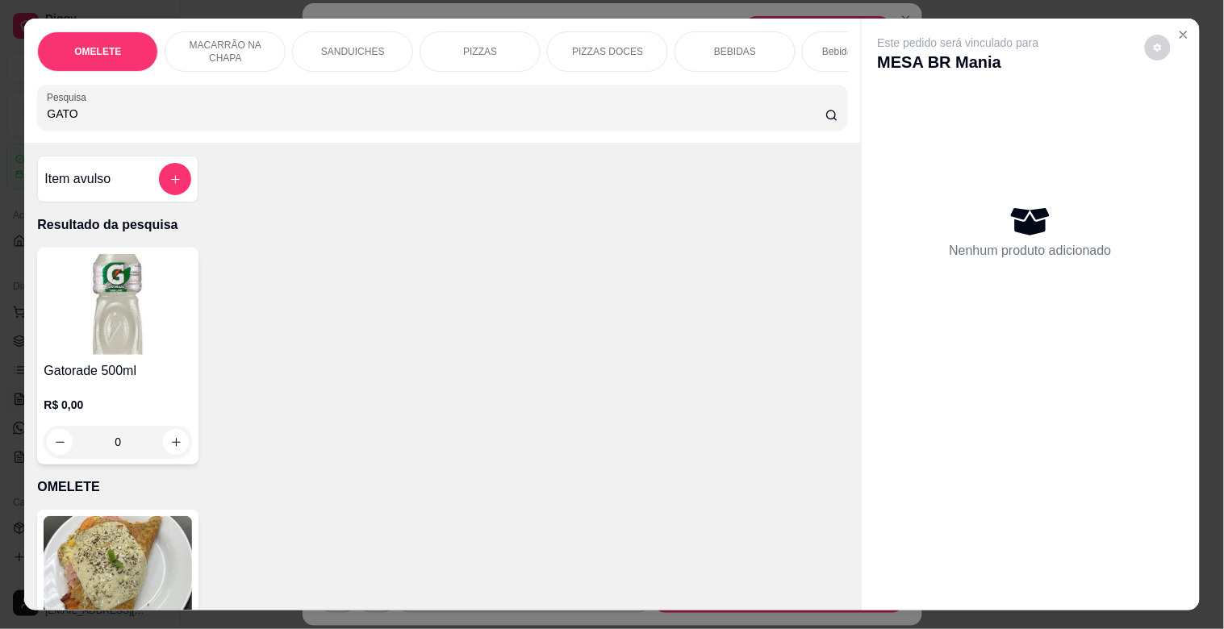
type input "GATO"
click at [151, 355] on img at bounding box center [118, 304] width 148 height 101
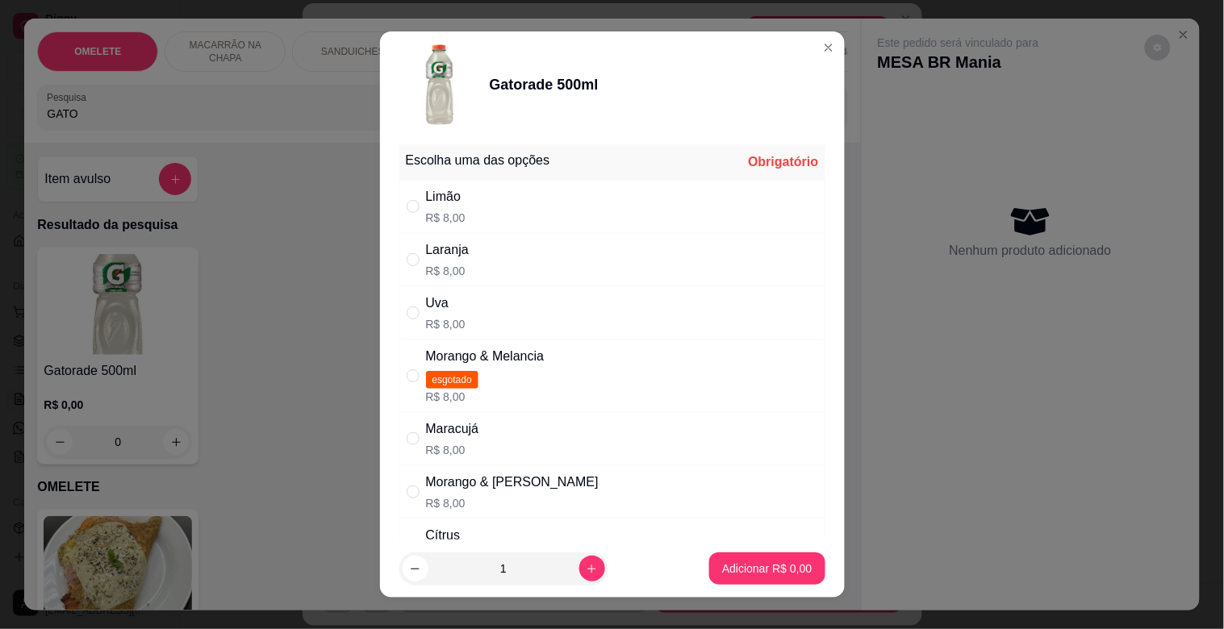
click at [528, 482] on div "Morango & [PERSON_NAME]" at bounding box center [512, 482] width 173 height 19
radio input "true"
click at [755, 563] on p "Adicionar R$ 8,00" at bounding box center [767, 569] width 90 height 16
type input "1"
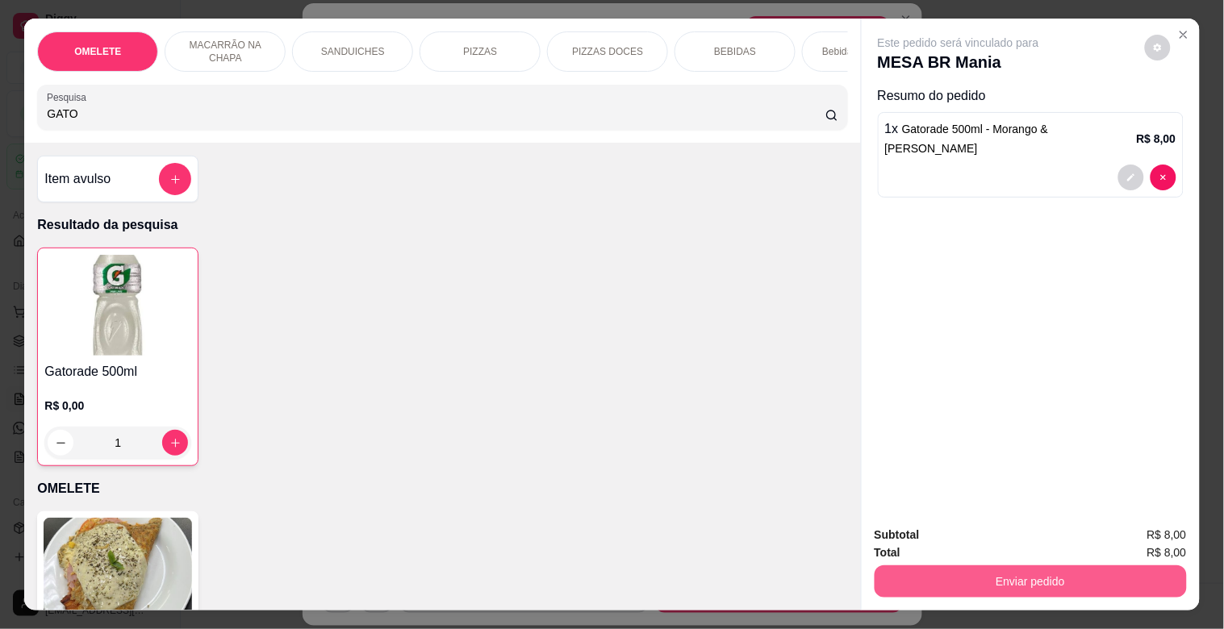
click at [1065, 568] on button "Enviar pedido" at bounding box center [1030, 581] width 312 height 32
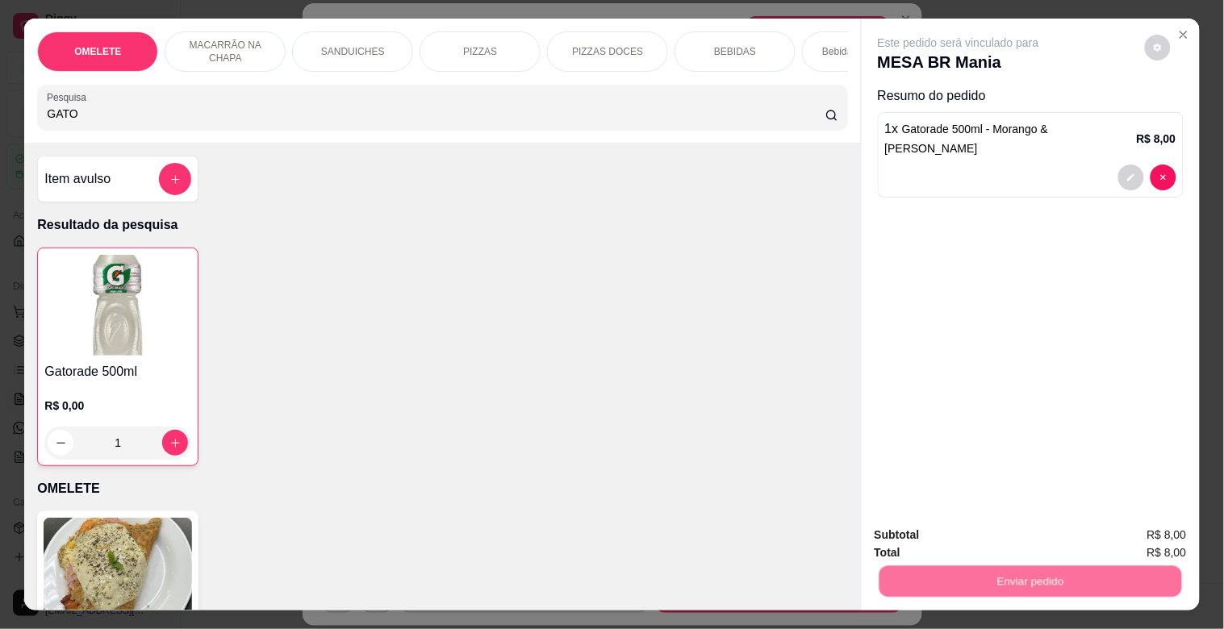
click at [1103, 529] on button "Sim, quero registrar" at bounding box center [1130, 534] width 116 height 30
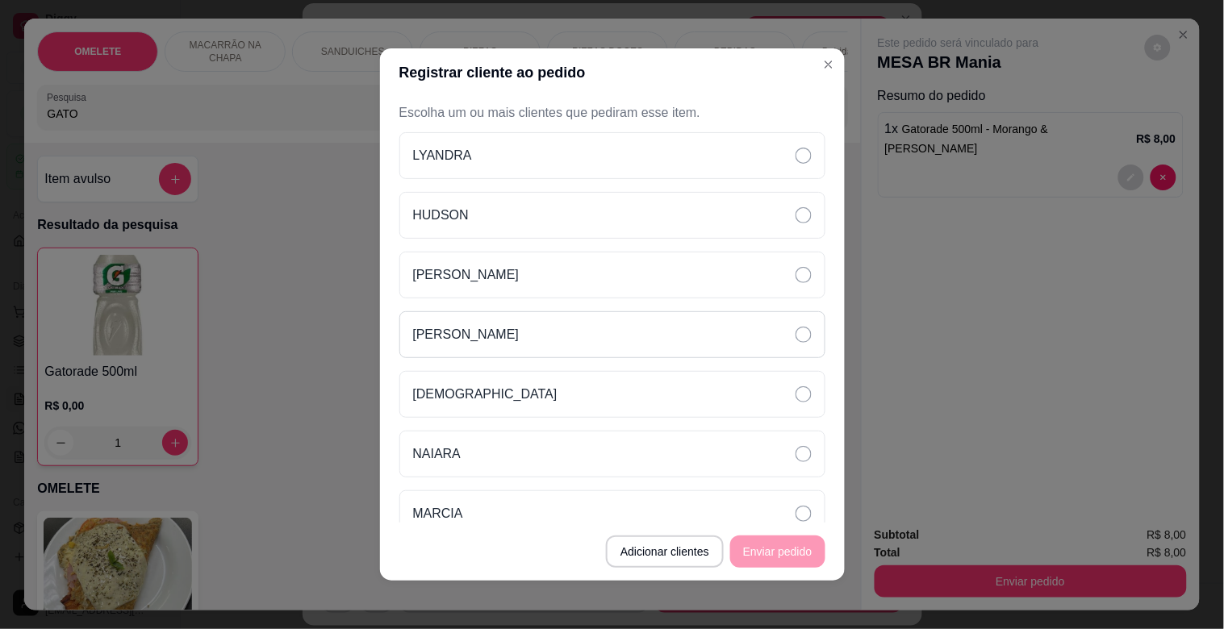
click at [428, 328] on p "[PERSON_NAME]" at bounding box center [466, 334] width 106 height 19
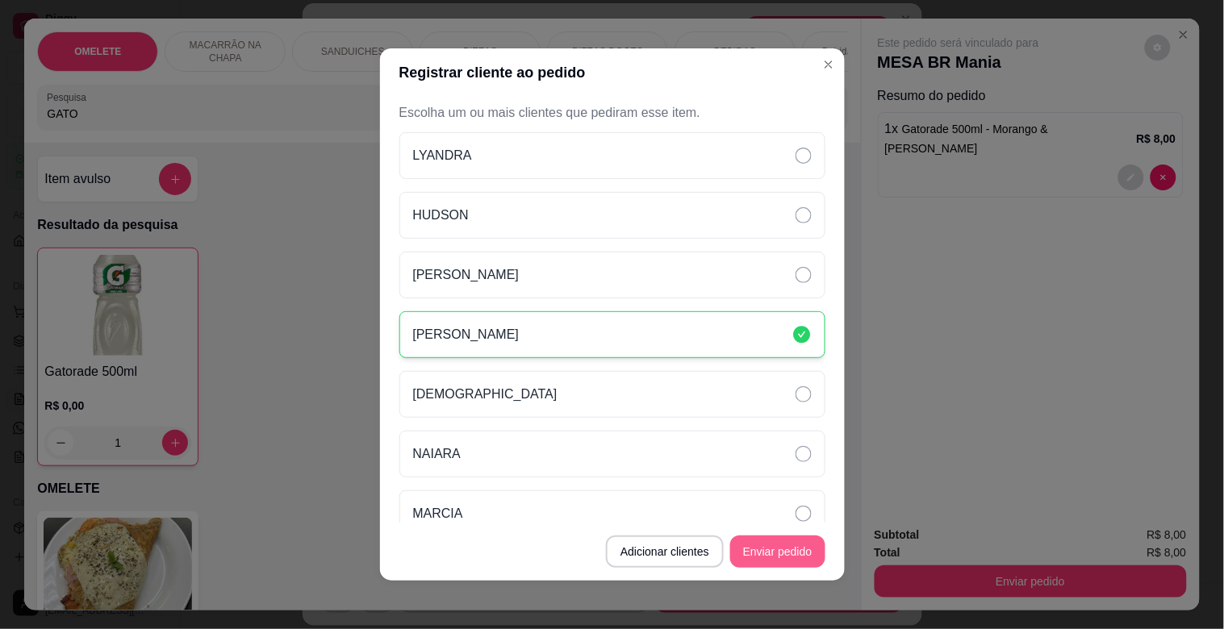
click at [786, 542] on button "Enviar pedido" at bounding box center [777, 552] width 95 height 32
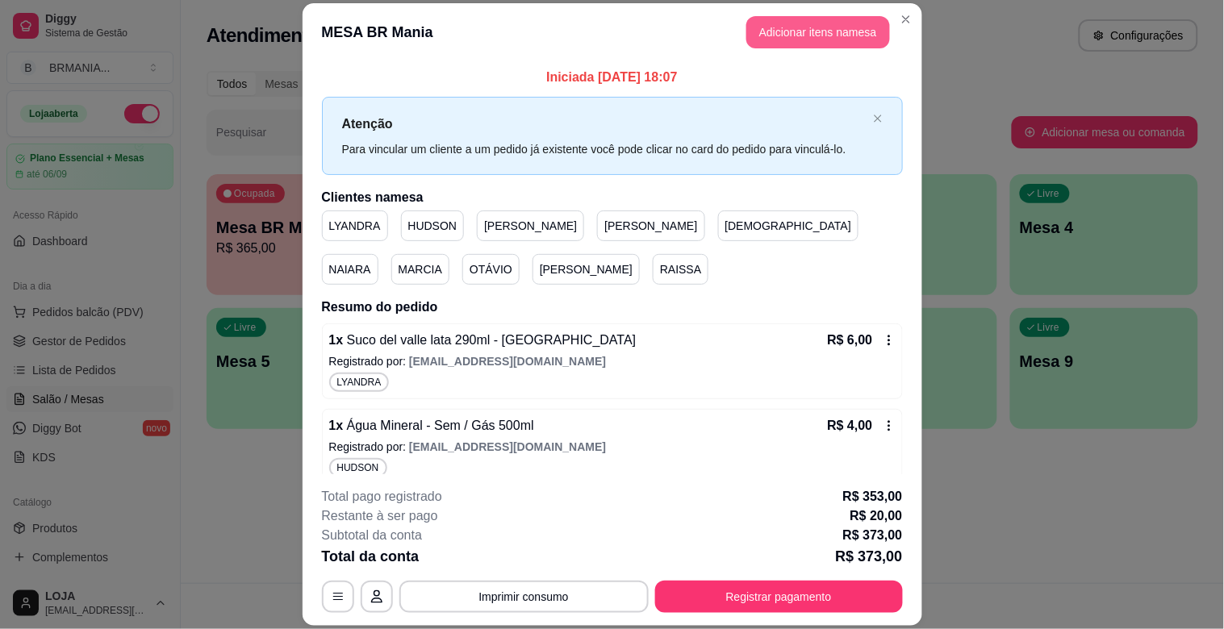
click at [783, 43] on button "Adicionar itens na mesa" at bounding box center [818, 32] width 144 height 32
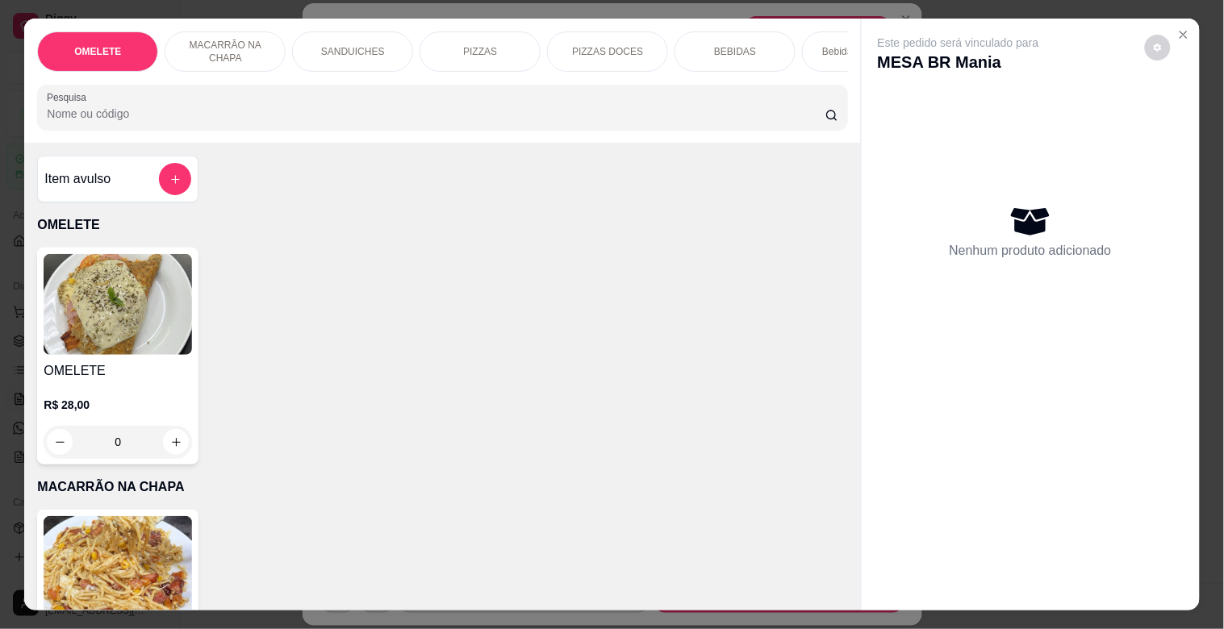
click at [650, 113] on input "Pesquisa" at bounding box center [436, 114] width 778 height 16
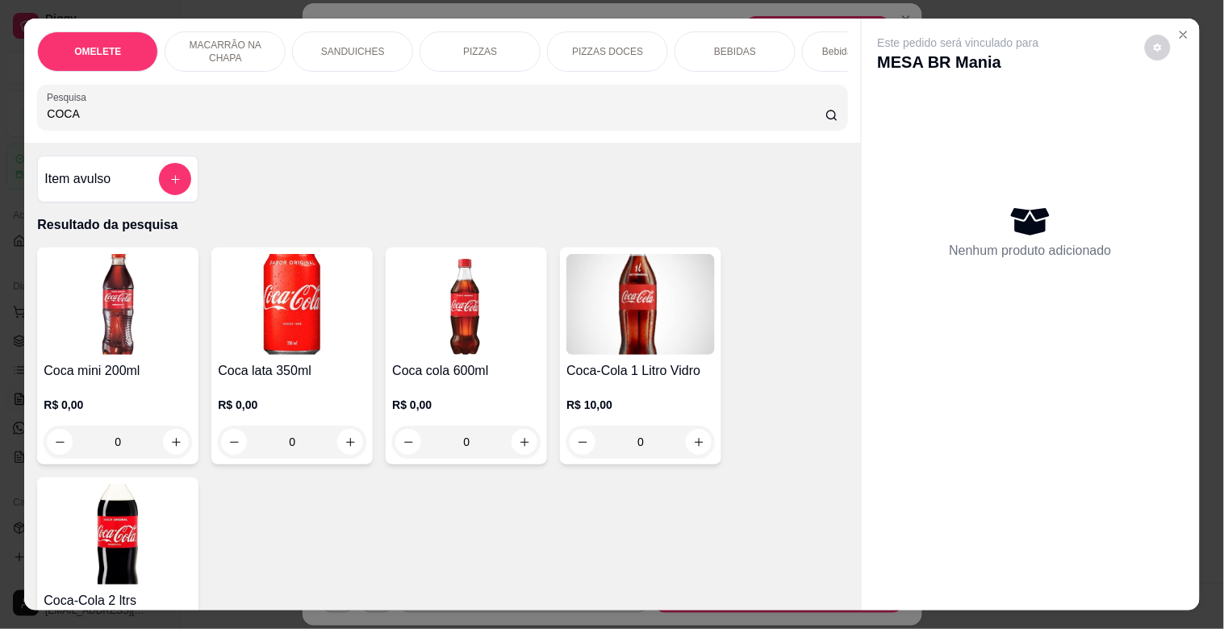
type input "COCA"
click at [90, 323] on img at bounding box center [118, 304] width 148 height 101
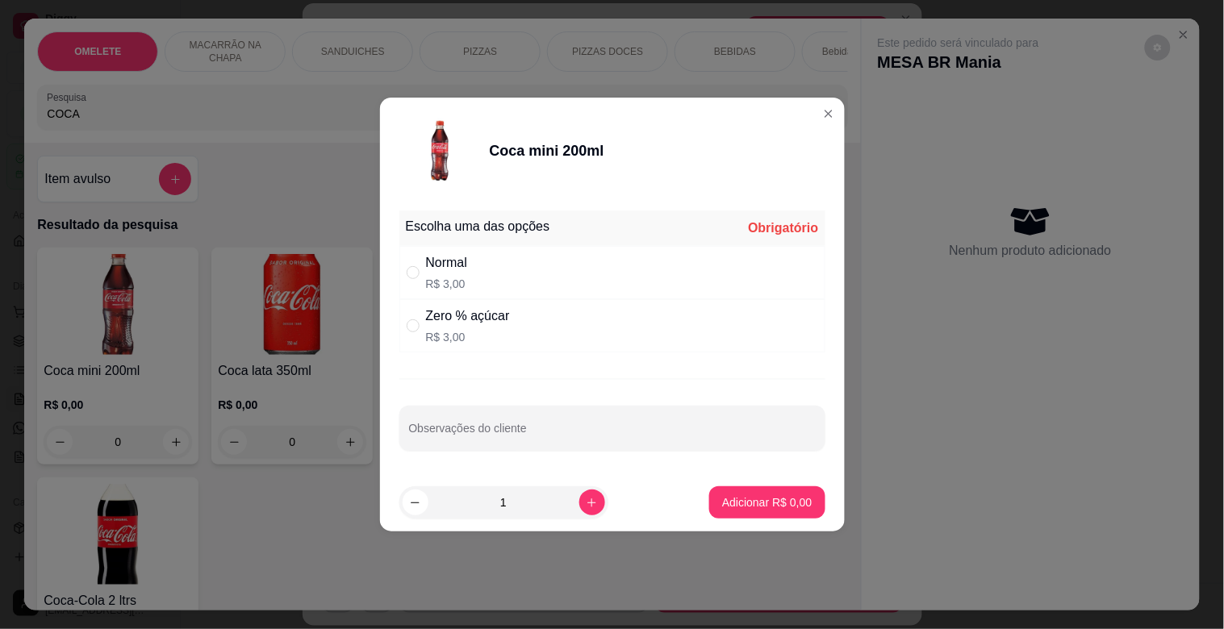
click at [463, 323] on div "Zero % açúcar" at bounding box center [468, 315] width 84 height 19
radio input "true"
click at [732, 497] on p "Adicionar R$ 3,00" at bounding box center [767, 502] width 90 height 16
type input "1"
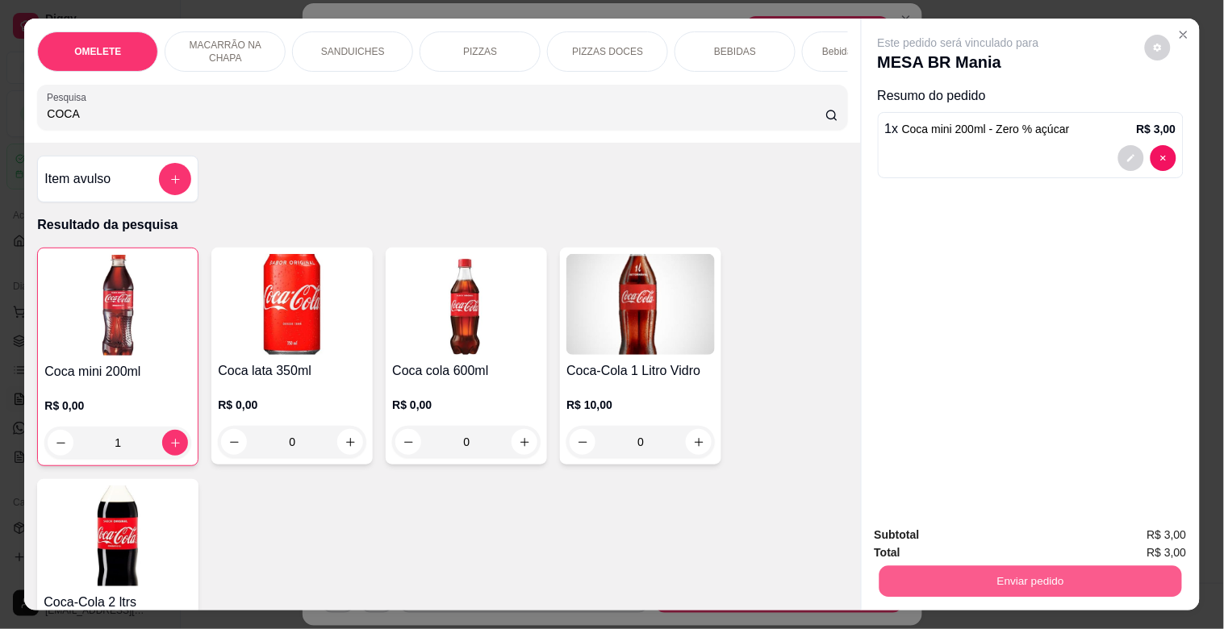
click at [1050, 565] on button "Enviar pedido" at bounding box center [1029, 580] width 302 height 31
click at [1119, 537] on button "Sim, quero registrar" at bounding box center [1129, 534] width 120 height 31
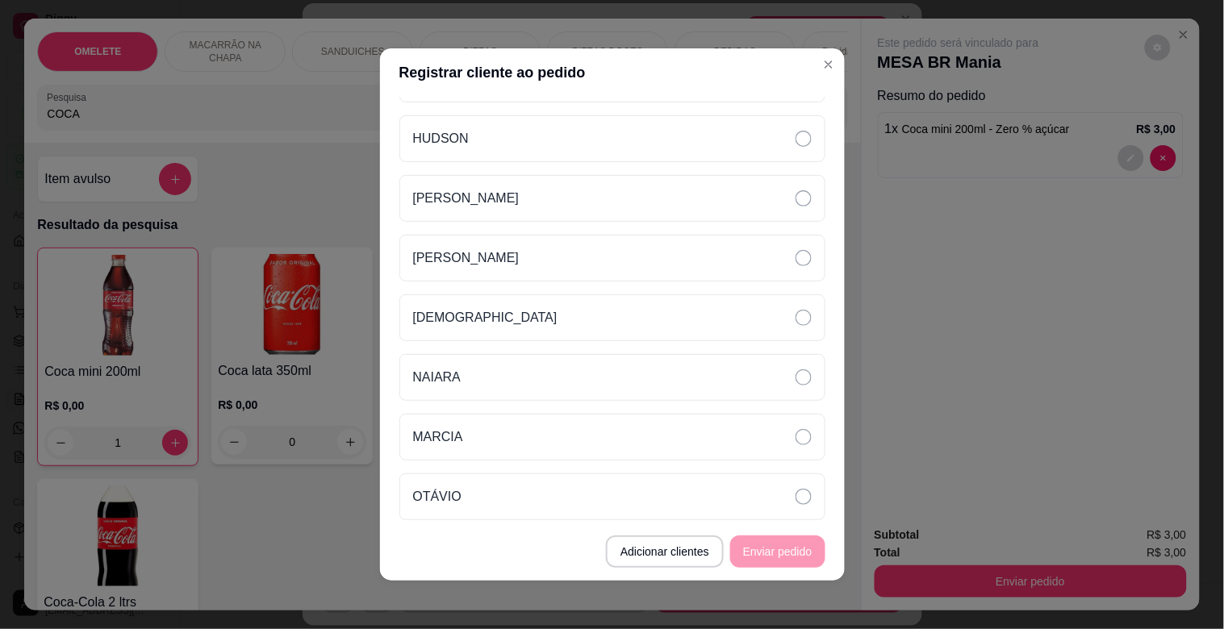
scroll to position [202, 0]
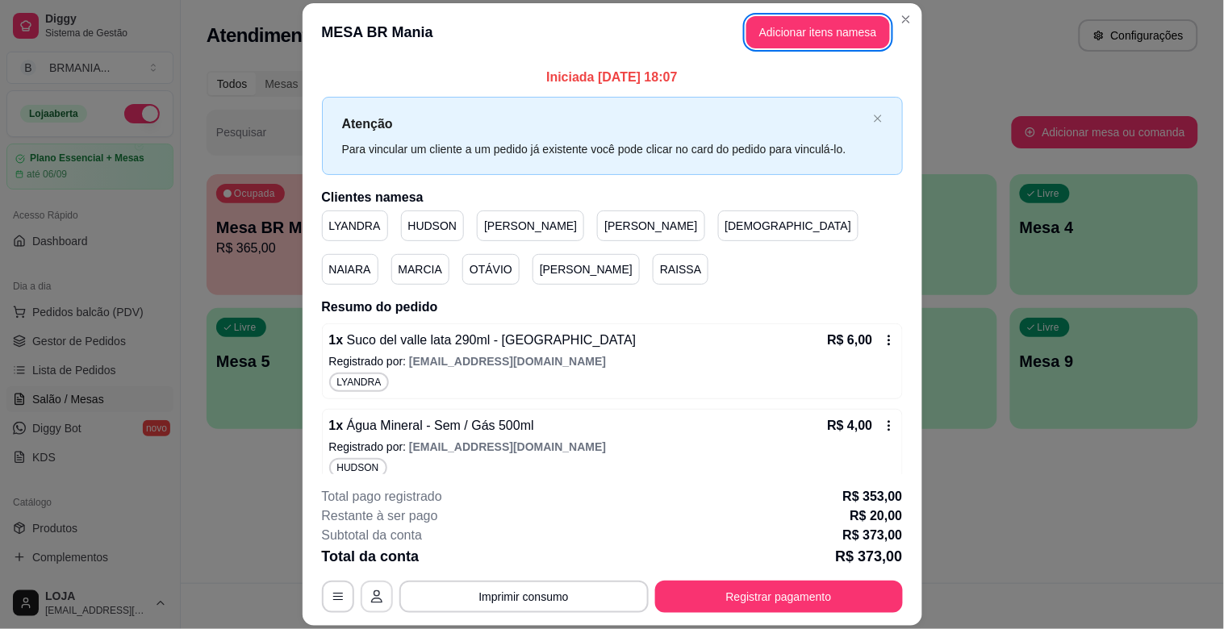
click at [374, 595] on icon "button" at bounding box center [376, 596] width 13 height 13
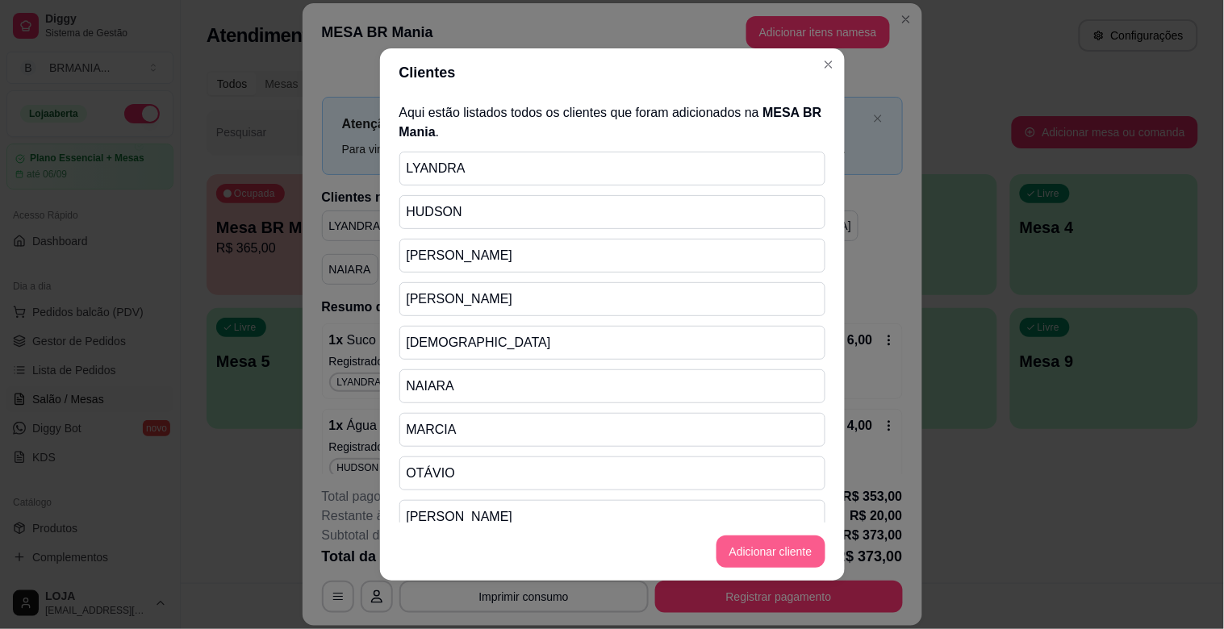
click at [763, 540] on button "Adicionar cliente" at bounding box center [770, 552] width 109 height 32
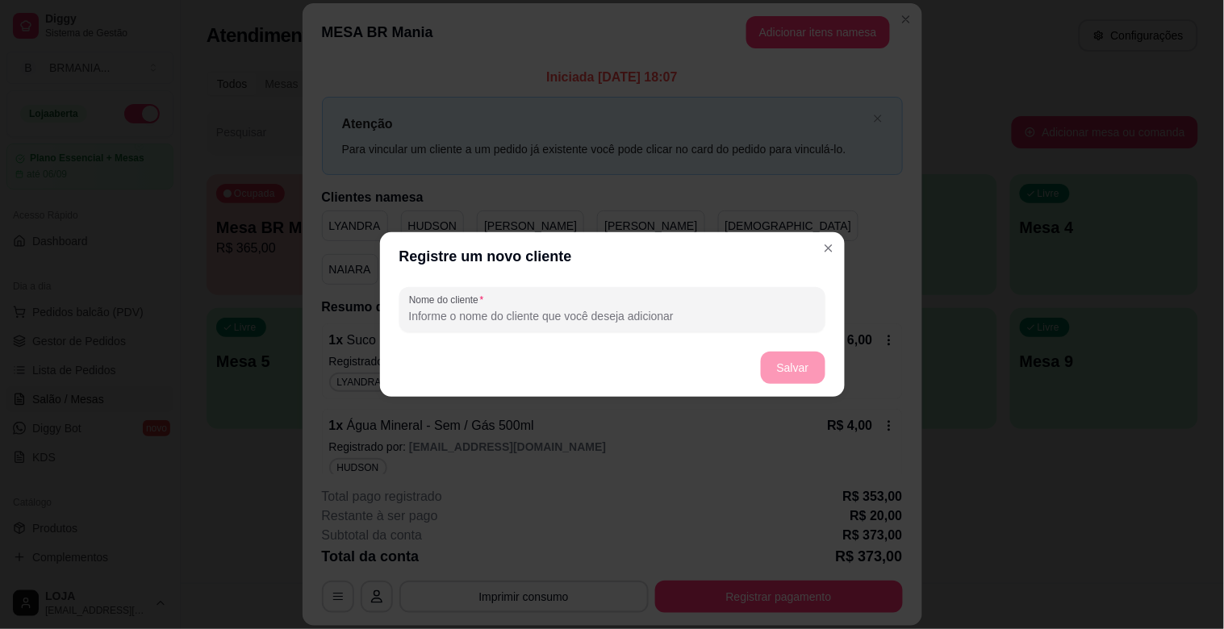
drag, startPoint x: 632, startPoint y: 276, endPoint x: 637, endPoint y: 288, distance: 13.0
click at [636, 285] on section "Registre um novo cliente Nome do cliente Salvar" at bounding box center [612, 314] width 465 height 165
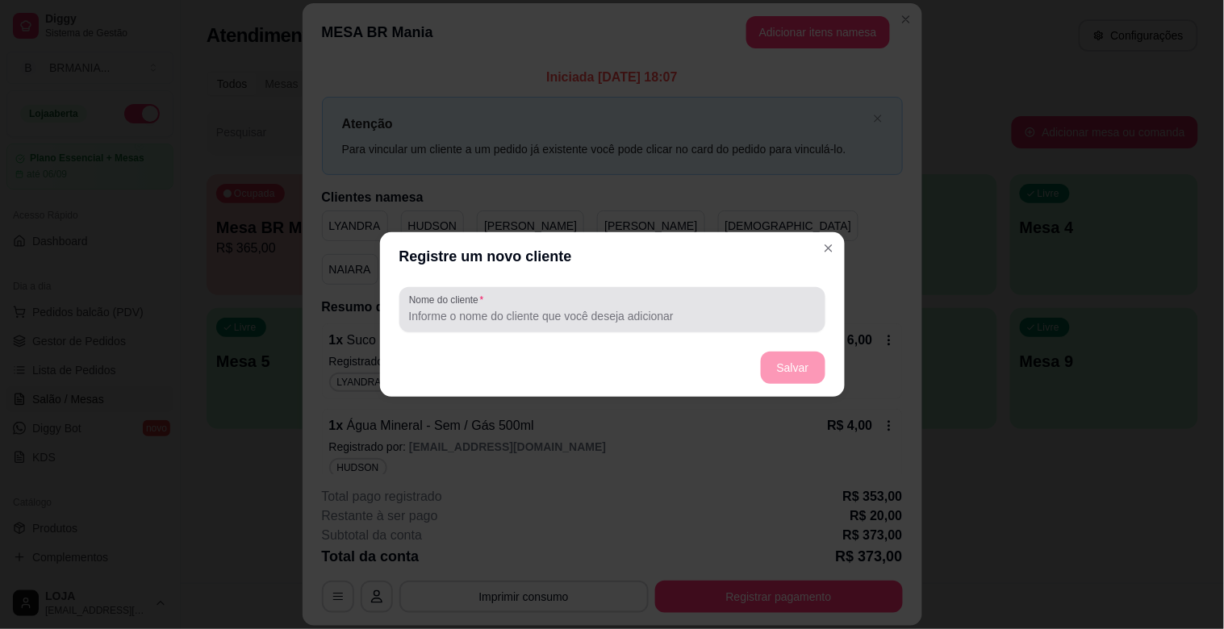
click at [641, 312] on input "Nome do cliente" at bounding box center [612, 316] width 406 height 16
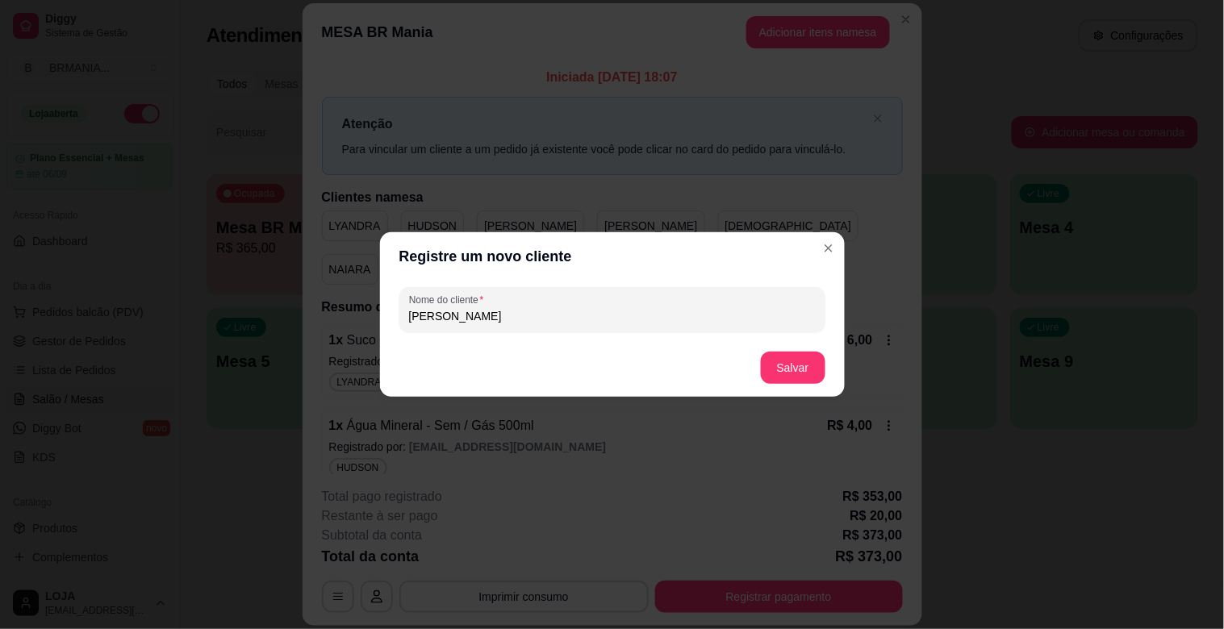
type input "[PERSON_NAME]"
click at [794, 357] on button "Salvar" at bounding box center [792, 367] width 63 height 31
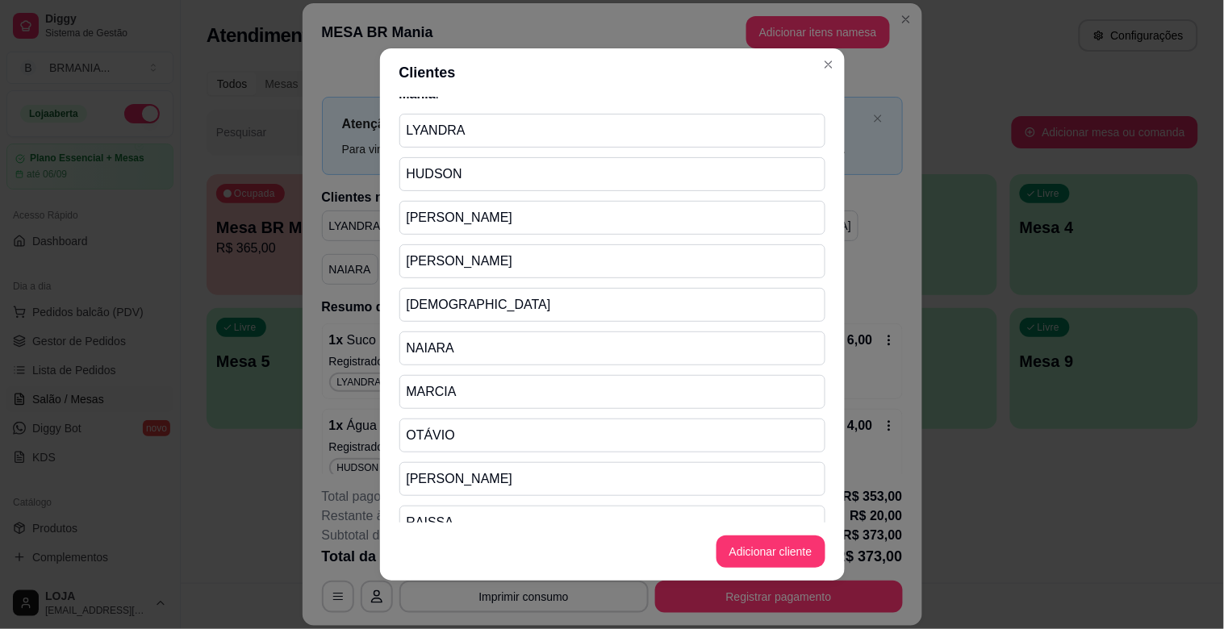
scroll to position [106, 0]
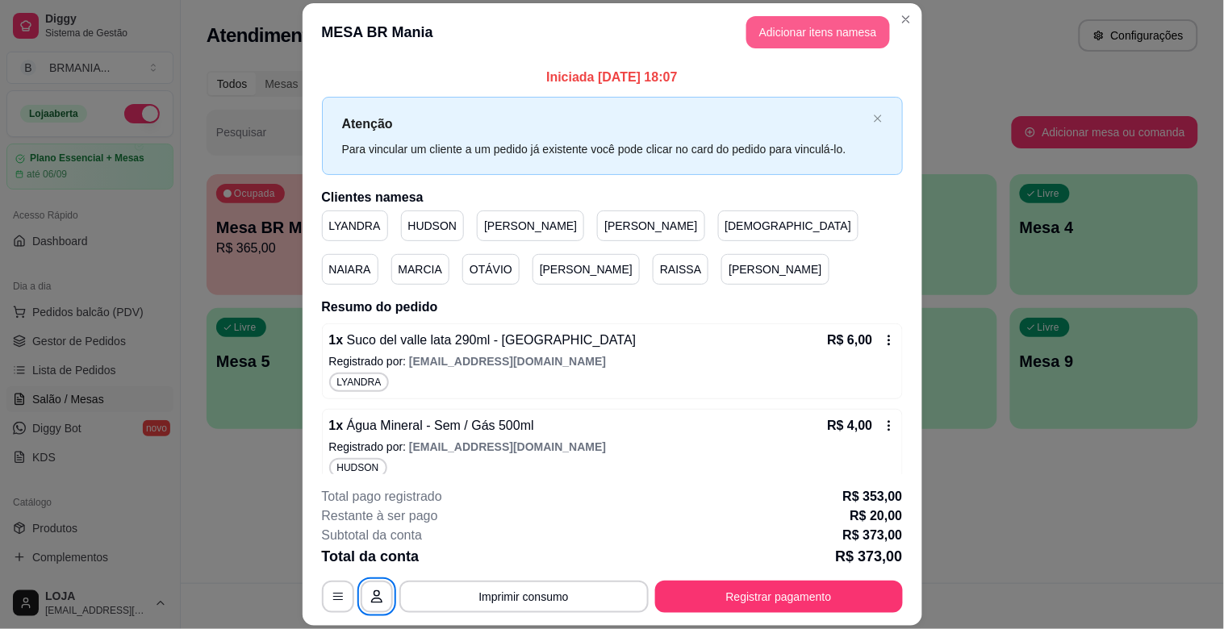
click at [801, 34] on button "Adicionar itens na mesa" at bounding box center [818, 32] width 144 height 32
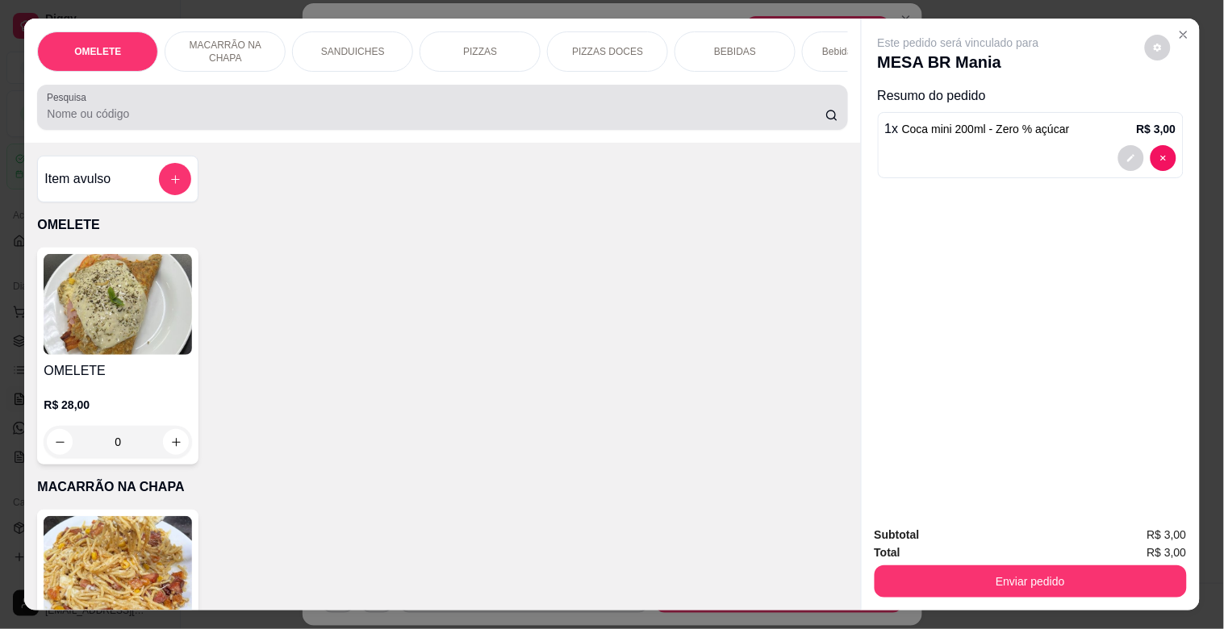
click at [735, 100] on div at bounding box center [442, 107] width 790 height 32
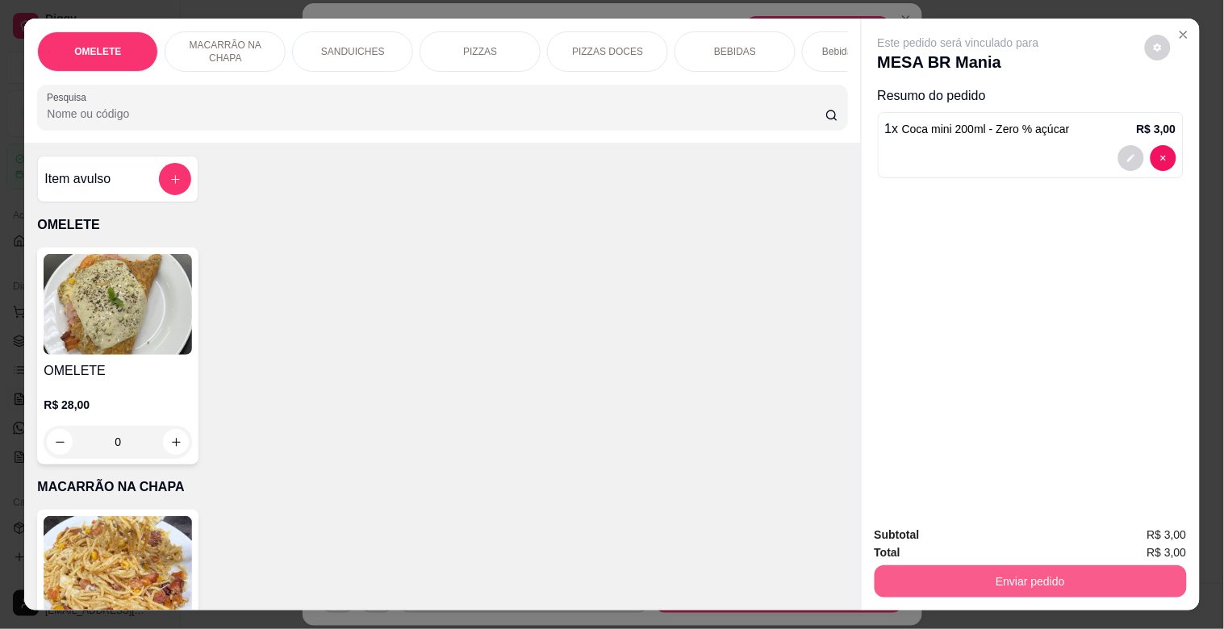
click at [1031, 569] on button "Enviar pedido" at bounding box center [1030, 581] width 312 height 32
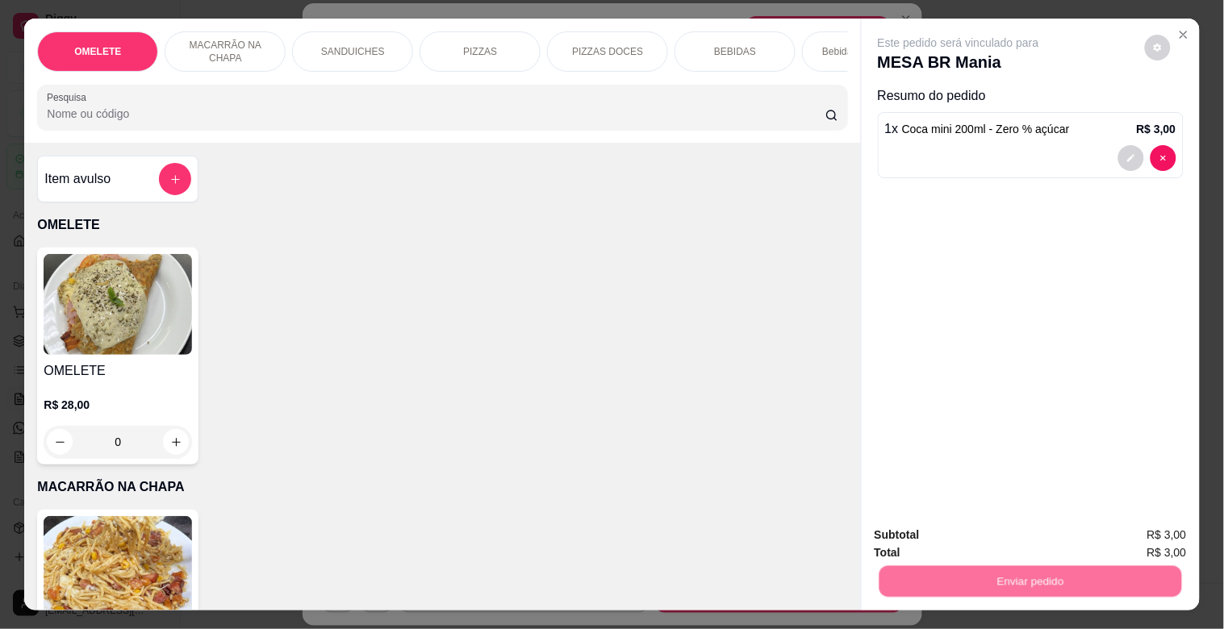
click at [1111, 524] on button "Sim, quero registrar" at bounding box center [1129, 534] width 120 height 31
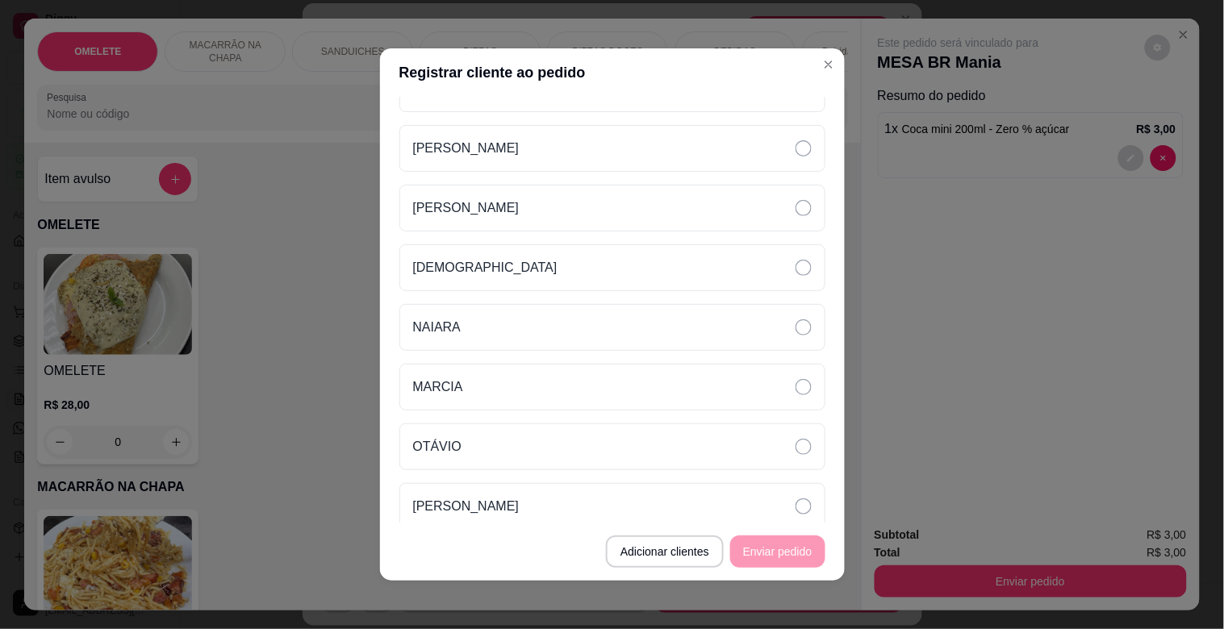
scroll to position [261, 0]
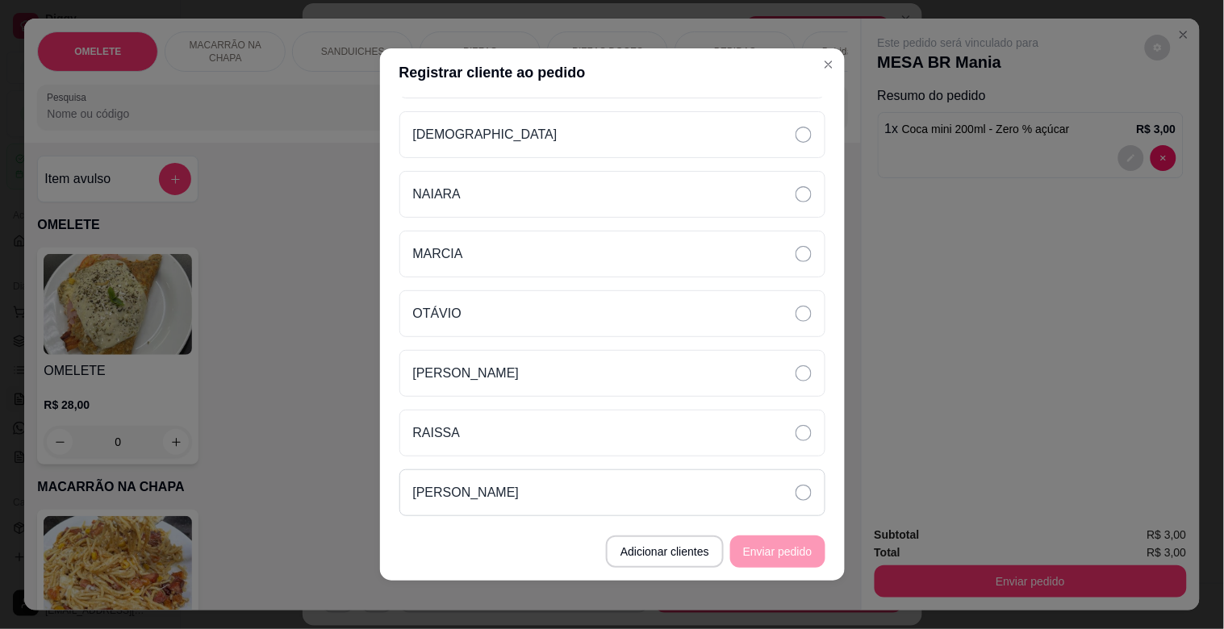
drag, startPoint x: 642, startPoint y: 497, endPoint x: 695, endPoint y: 502, distance: 53.5
click at [656, 497] on div "[PERSON_NAME]" at bounding box center [612, 492] width 426 height 47
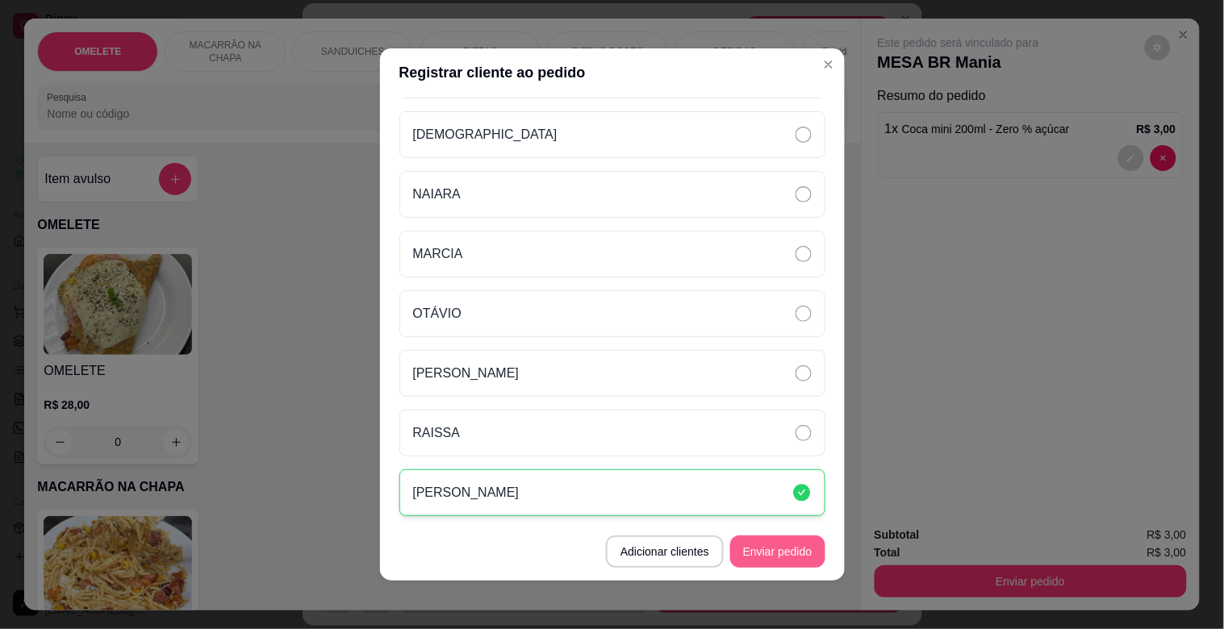
click at [775, 558] on button "Enviar pedido" at bounding box center [777, 552] width 95 height 32
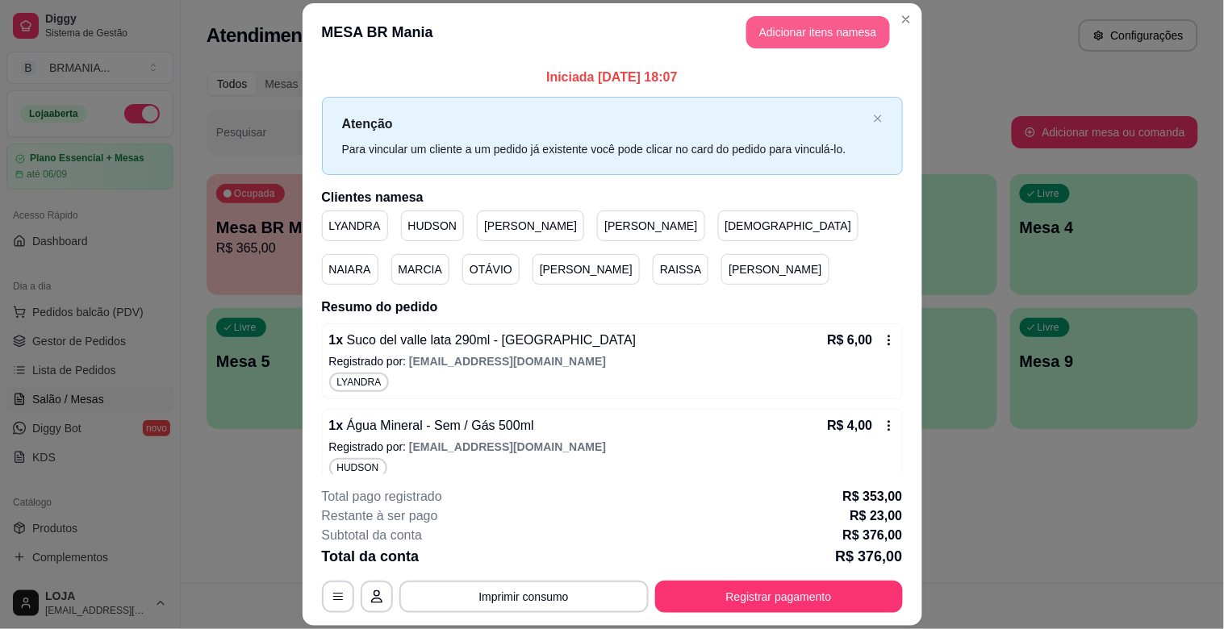
click at [804, 36] on button "Adicionar itens na mesa" at bounding box center [818, 32] width 144 height 32
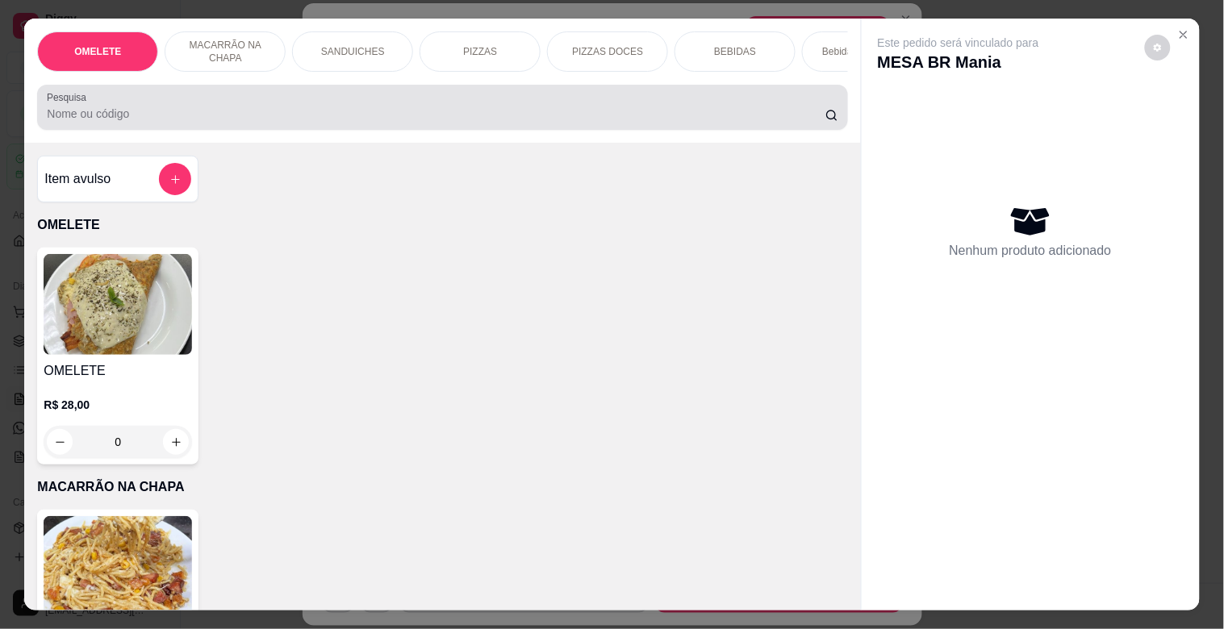
click at [700, 107] on div at bounding box center [442, 107] width 790 height 32
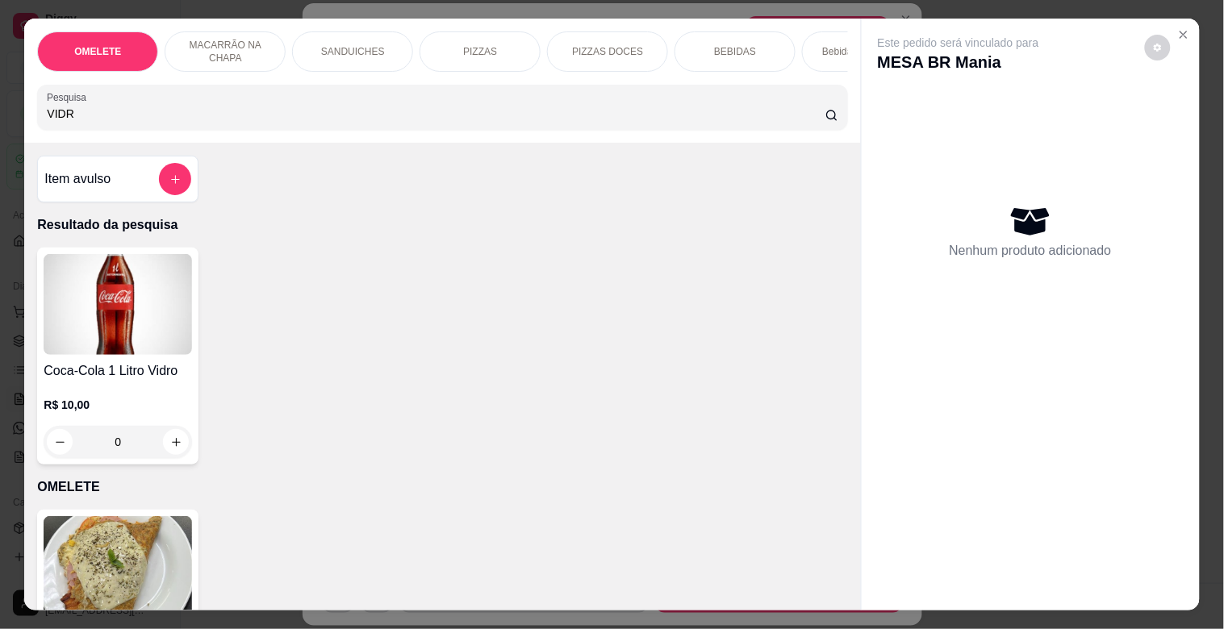
type input "VIDR"
click at [121, 318] on img at bounding box center [118, 304] width 148 height 101
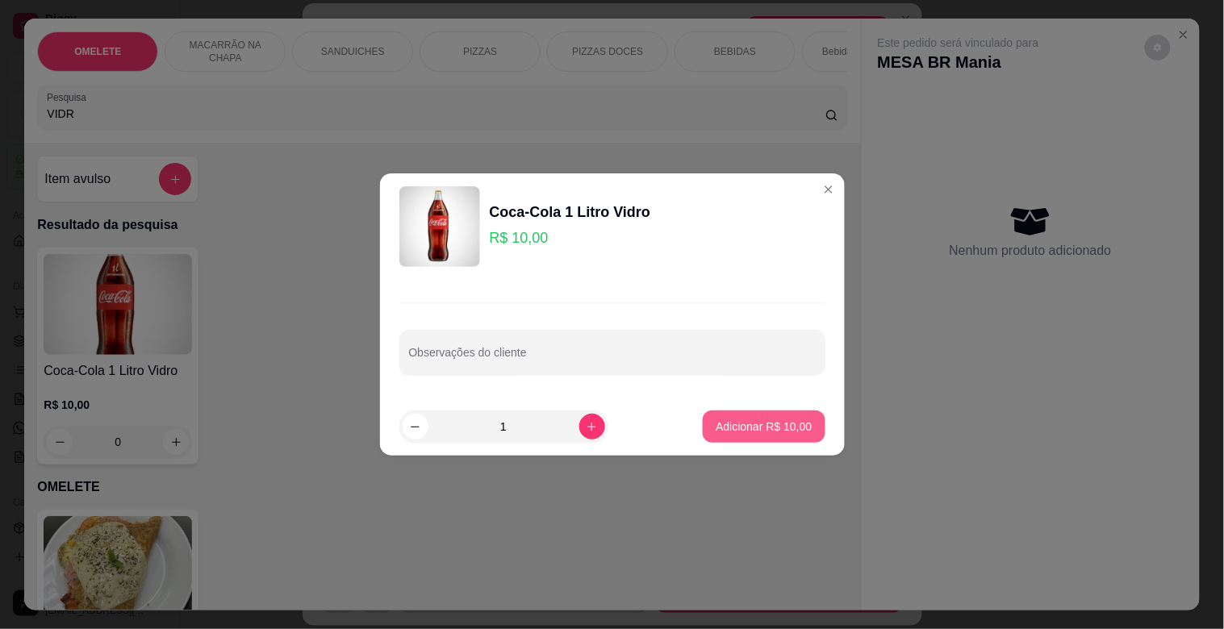
click at [781, 416] on button "Adicionar R$ 10,00" at bounding box center [764, 427] width 122 height 32
type input "1"
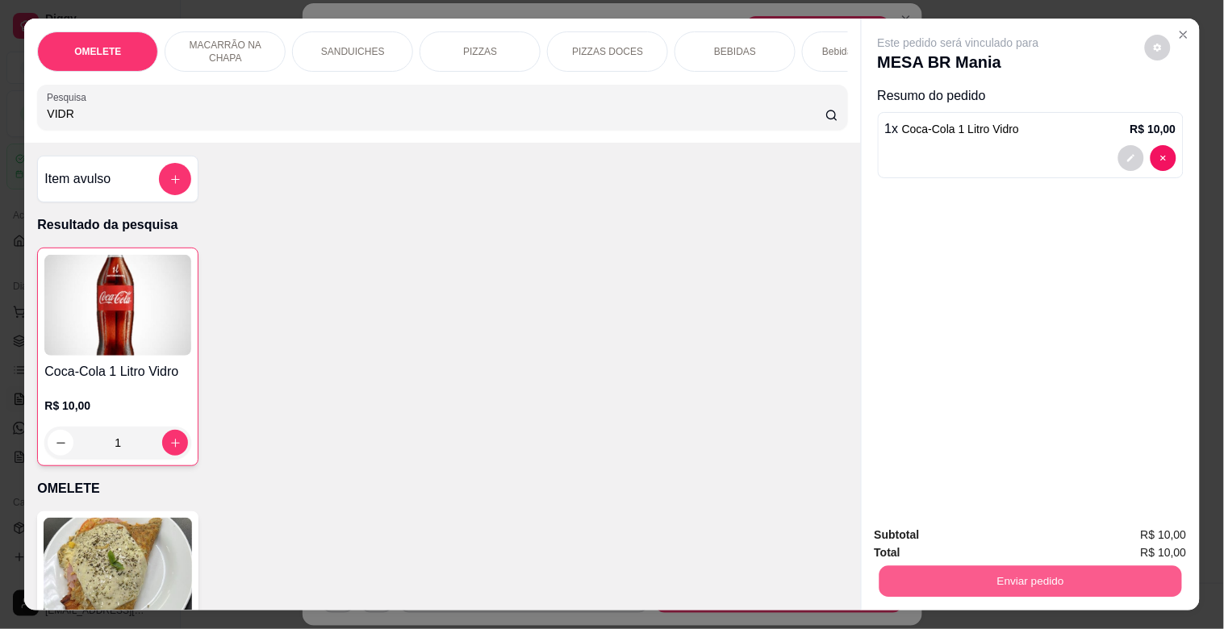
click at [1026, 569] on button "Enviar pedido" at bounding box center [1029, 580] width 302 height 31
click at [1029, 568] on button "Enviar pedido" at bounding box center [1029, 580] width 302 height 31
click at [1065, 567] on button "Enviar pedido" at bounding box center [1030, 581] width 312 height 32
click at [1090, 527] on button "Sim, quero registrar" at bounding box center [1130, 534] width 116 height 30
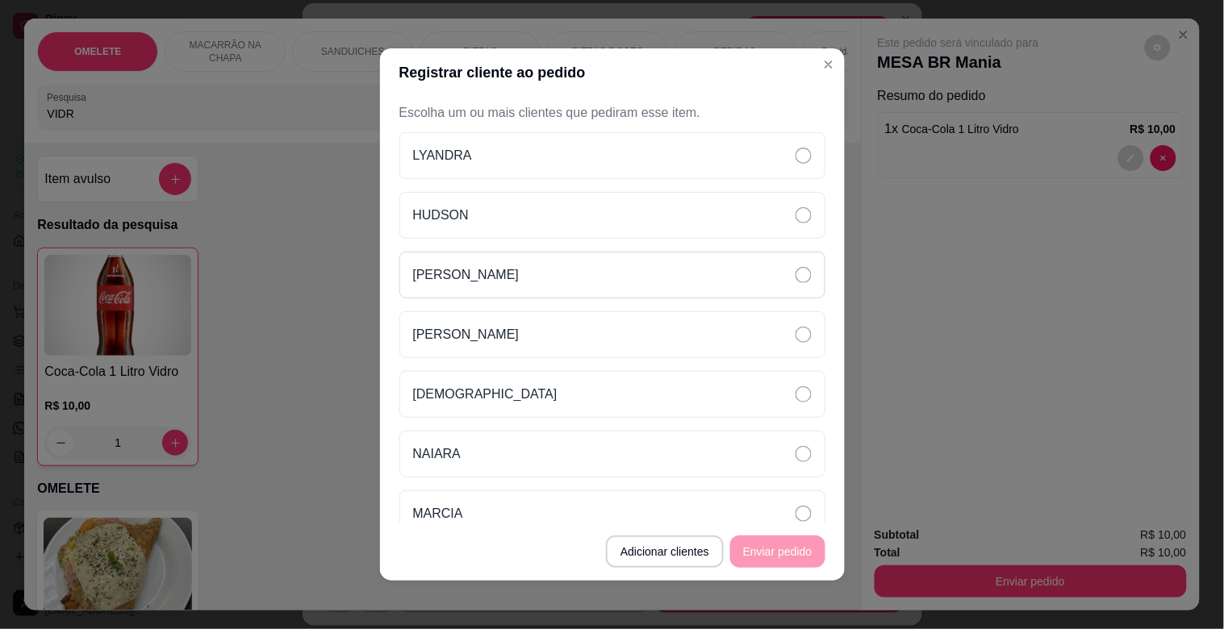
click at [497, 282] on div "[PERSON_NAME]" at bounding box center [612, 275] width 426 height 47
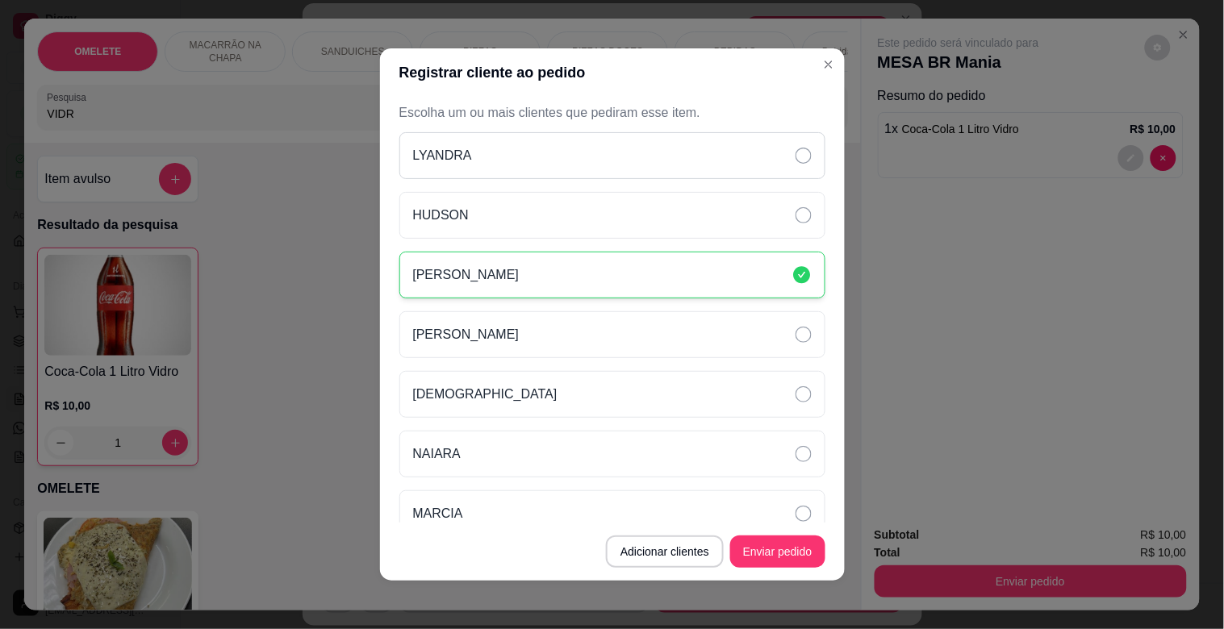
click at [524, 148] on div "LYANDRA" at bounding box center [612, 155] width 426 height 47
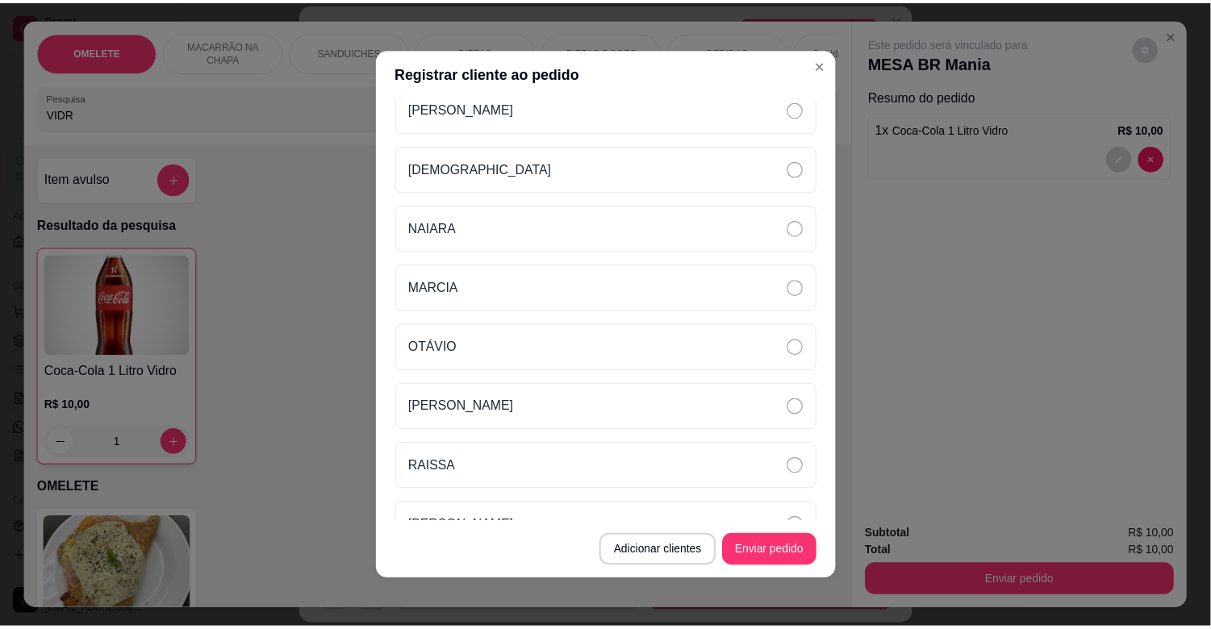
scroll to position [235, 0]
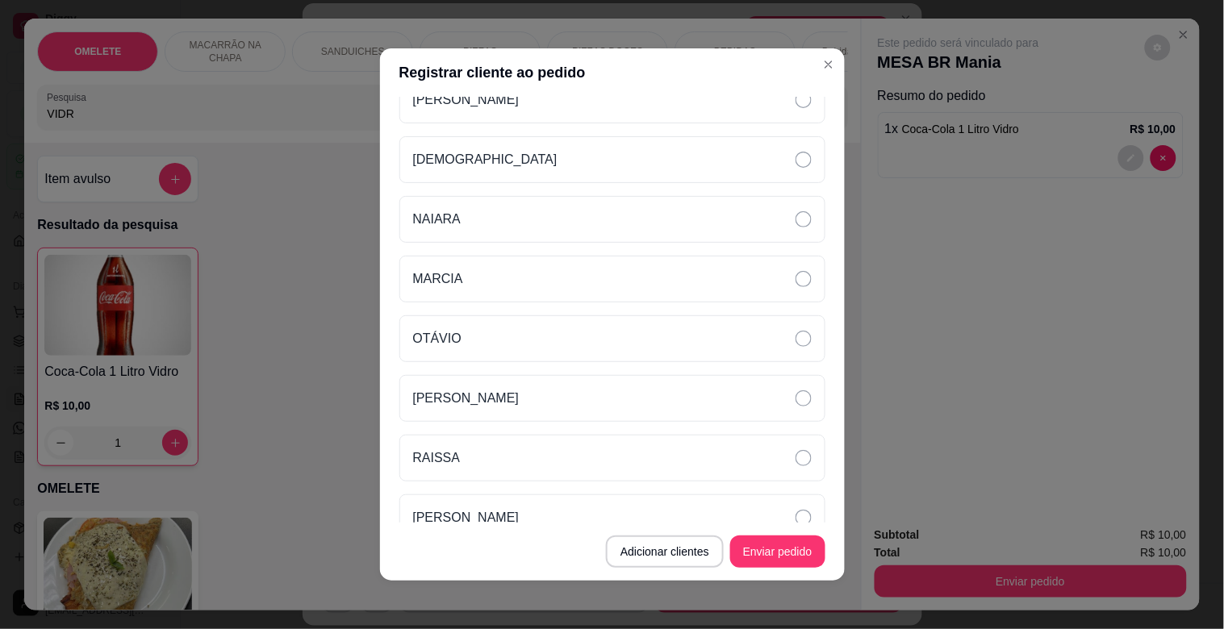
drag, startPoint x: 684, startPoint y: 336, endPoint x: 726, endPoint y: 366, distance: 51.5
click at [686, 337] on div "OTÁVIO" at bounding box center [612, 338] width 426 height 47
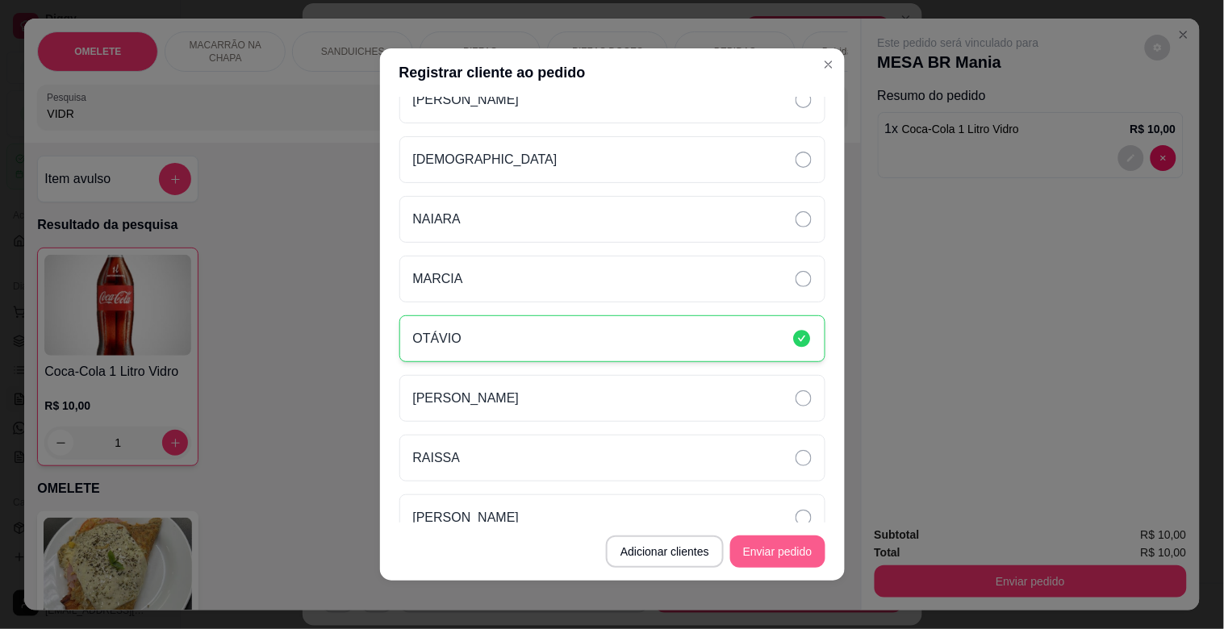
click at [769, 541] on button "Enviar pedido" at bounding box center [777, 552] width 95 height 32
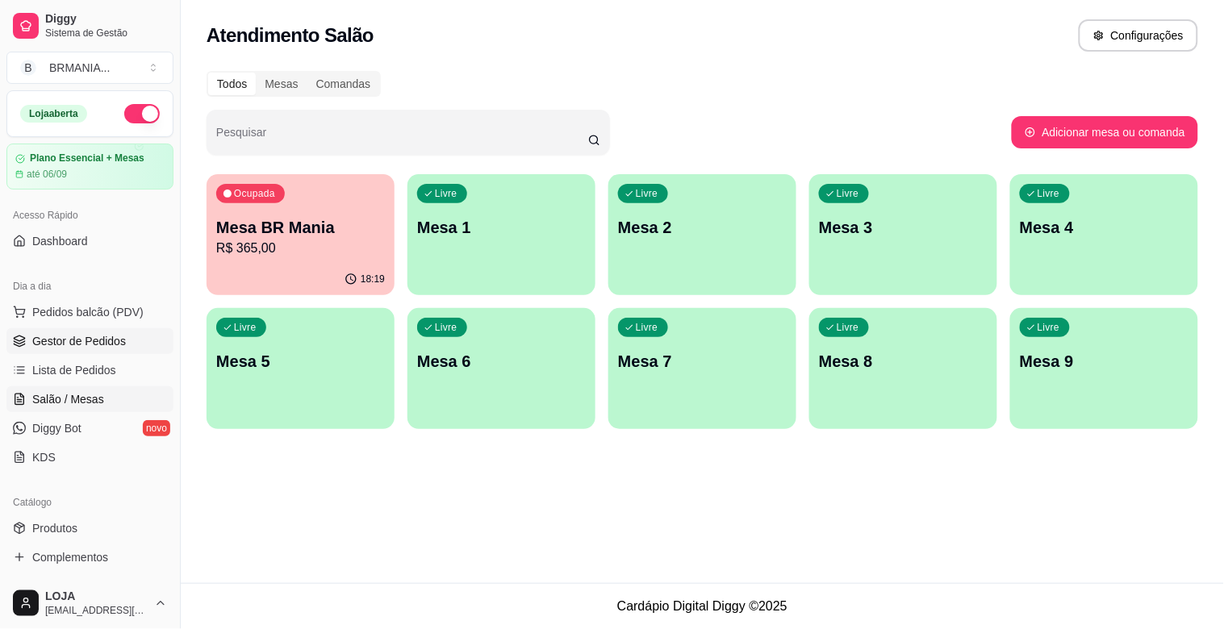
click at [70, 333] on span "Gestor de Pedidos" at bounding box center [79, 341] width 94 height 16
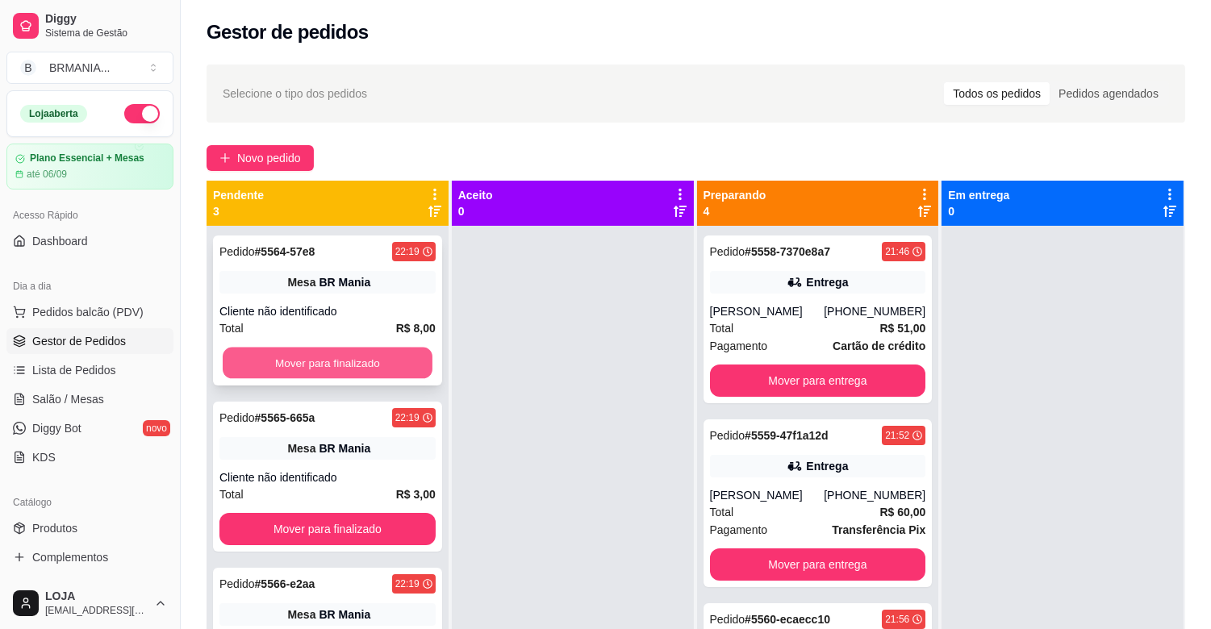
click at [305, 368] on button "Mover para finalizado" at bounding box center [328, 363] width 210 height 31
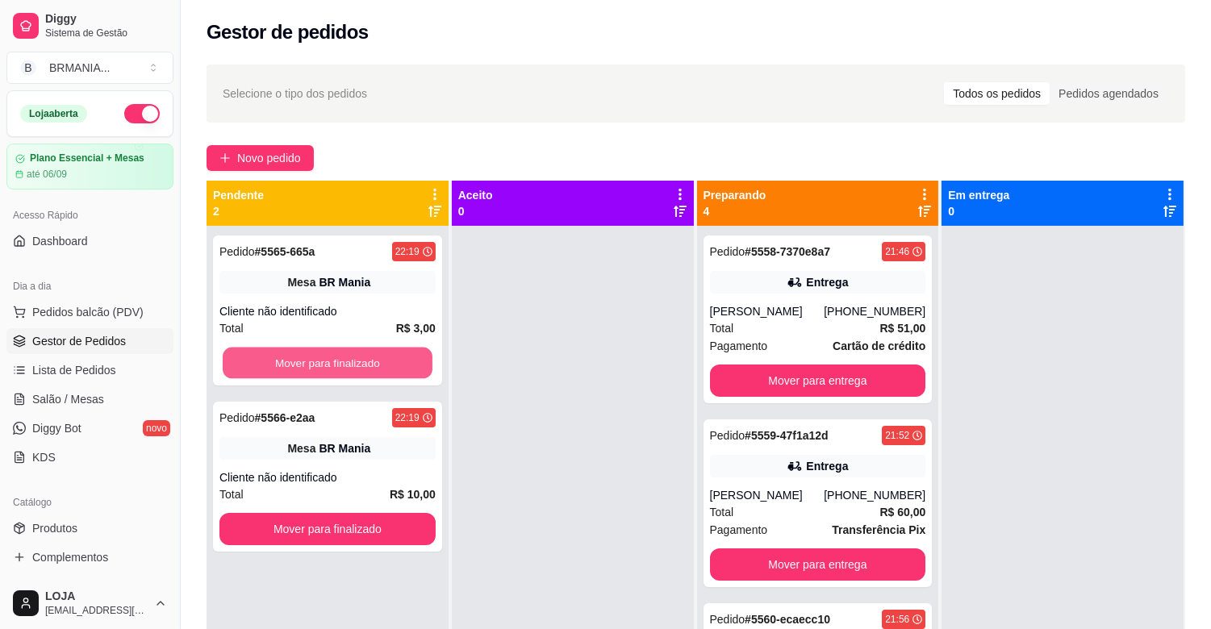
click at [323, 356] on button "Mover para finalizado" at bounding box center [328, 363] width 210 height 31
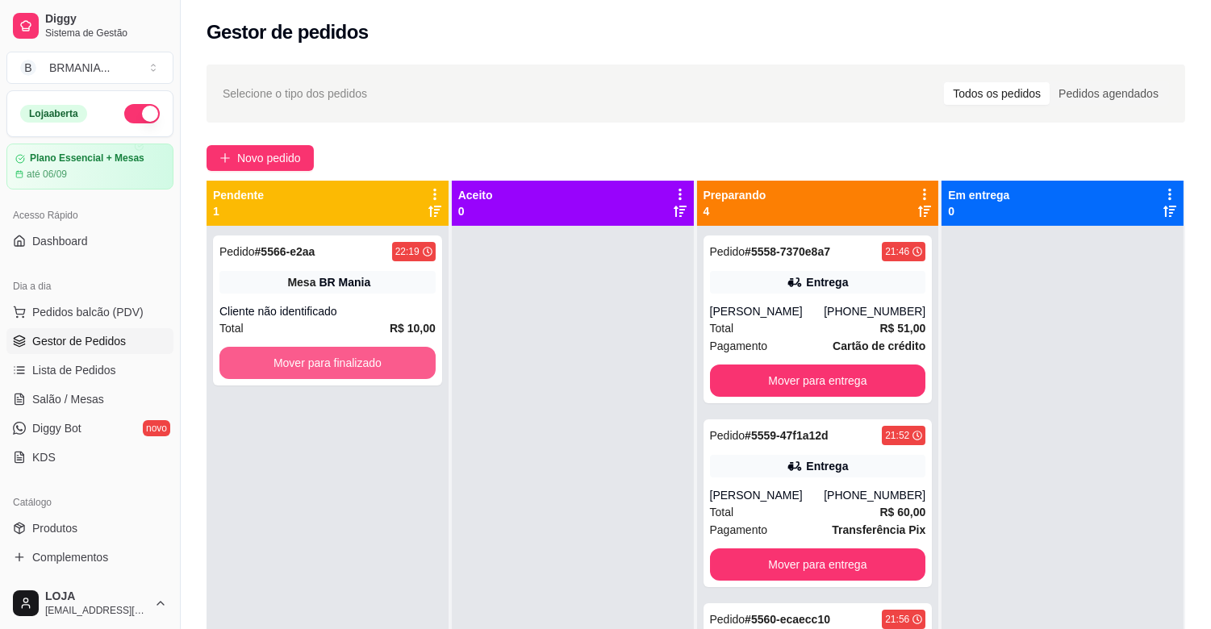
click at [323, 356] on button "Mover para finalizado" at bounding box center [327, 363] width 216 height 32
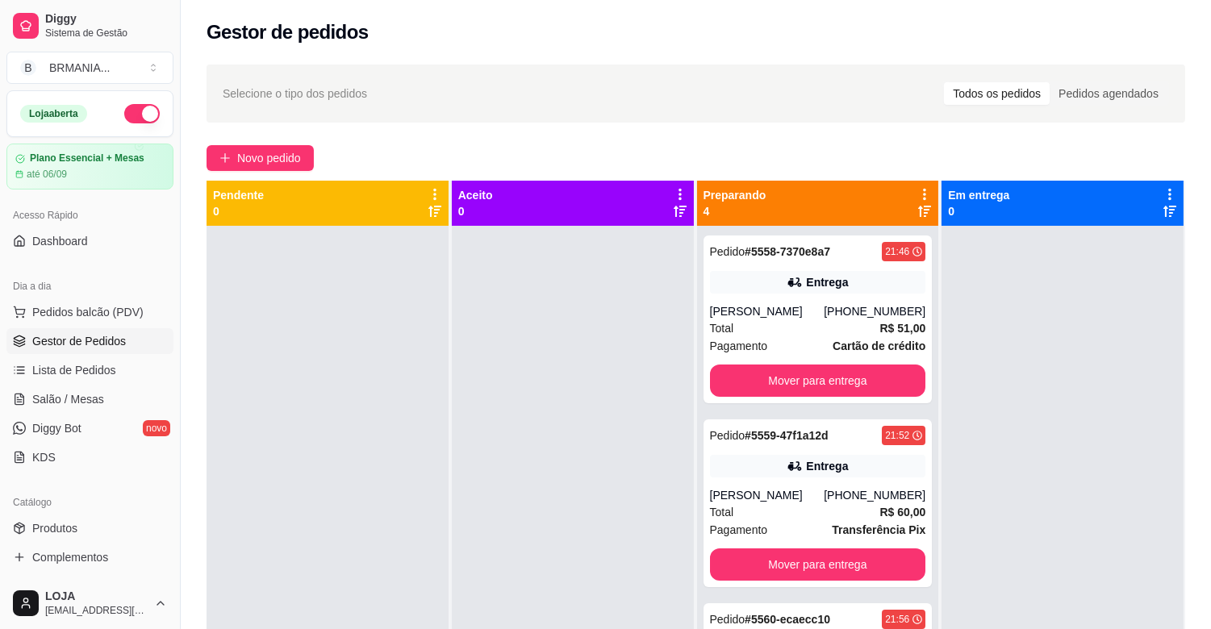
click at [129, 327] on ul "Pedidos balcão (PDV) Gestor de Pedidos Lista de Pedidos Salão / Mesas Diggy Bot…" at bounding box center [89, 384] width 167 height 171
click at [132, 323] on button "Pedidos balcão (PDV)" at bounding box center [89, 312] width 167 height 26
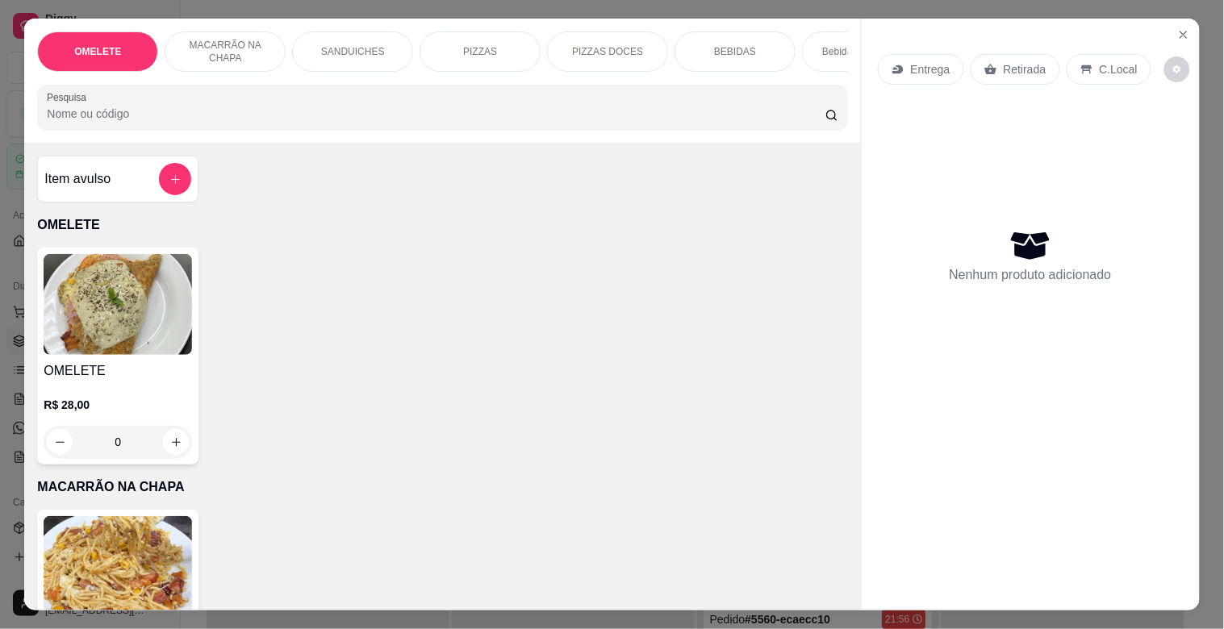
click at [219, 138] on div "OMELETE MACARRÃO NA CHAPA SANDUICHES PIZZAS PIZZAS DOCES BEBIDAS Bebidas Alcoól…" at bounding box center [442, 81] width 836 height 124
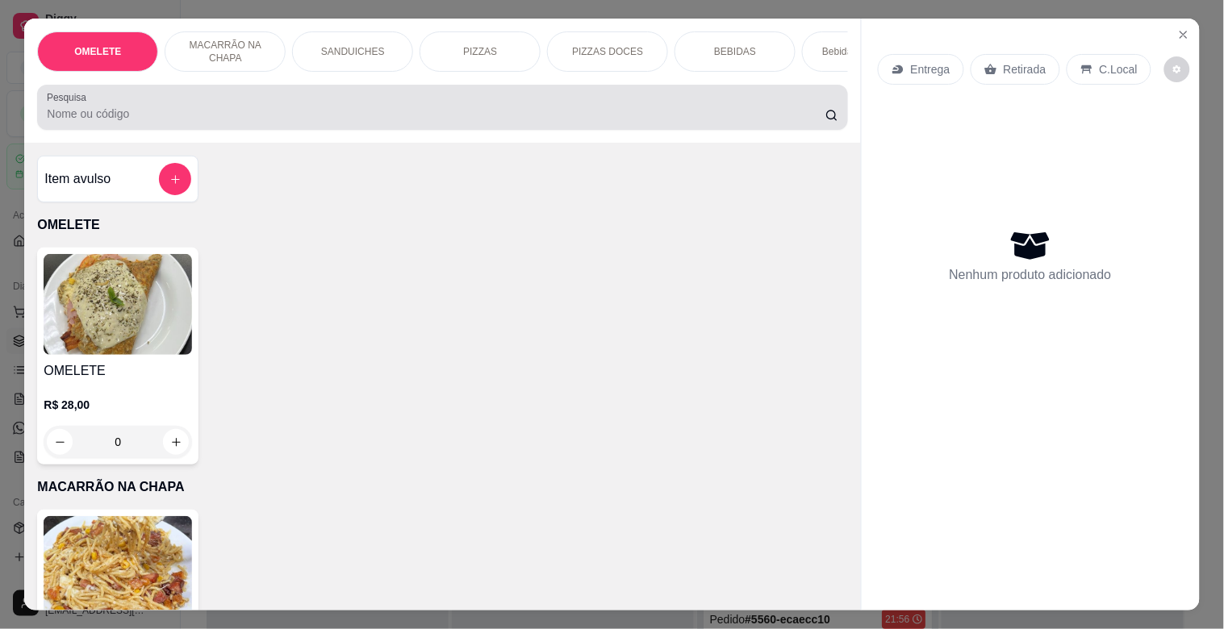
click at [281, 103] on div at bounding box center [442, 107] width 790 height 32
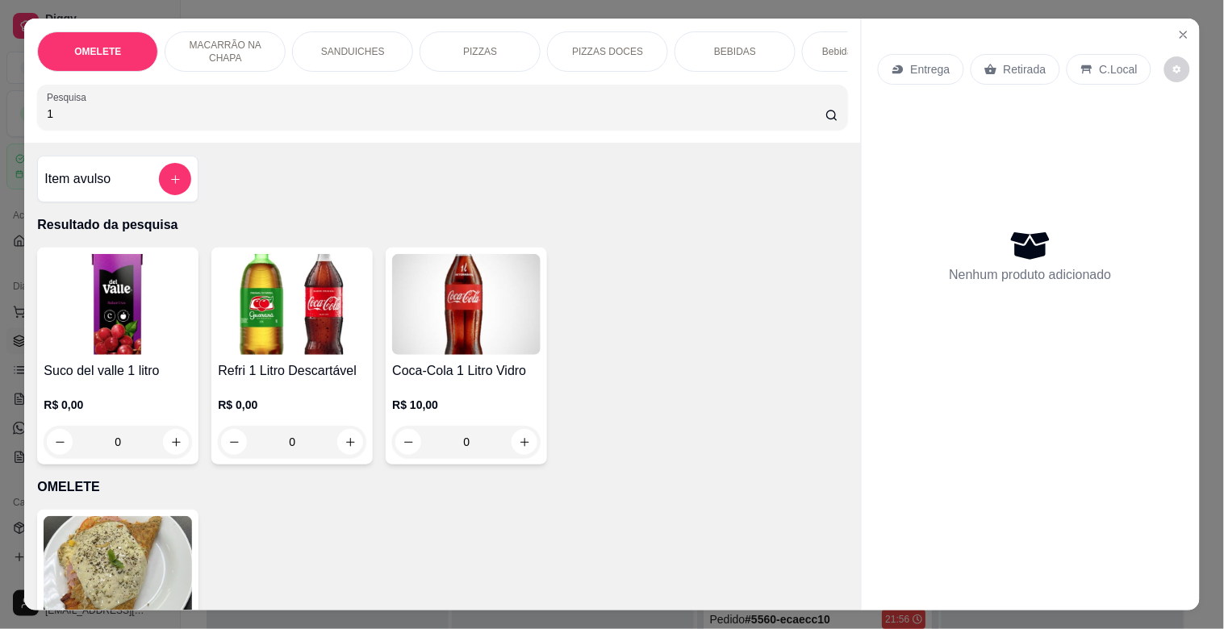
type input "1"
click at [344, 364] on div "Refri 1 Litro Descartável R$ 0,00 0" at bounding box center [291, 356] width 161 height 217
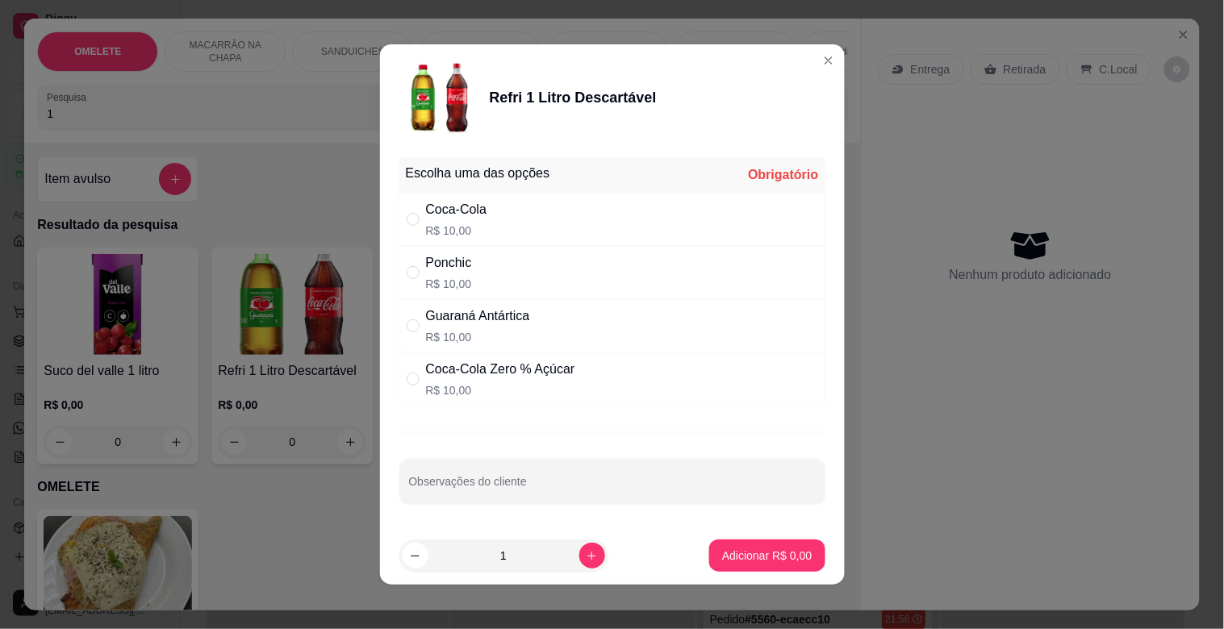
drag, startPoint x: 482, startPoint y: 223, endPoint x: 493, endPoint y: 244, distance: 24.2
click at [486, 231] on div "Coca-Cola R$ 10,00" at bounding box center [612, 219] width 426 height 53
click at [505, 267] on div "Ponchic R$ 10,00" at bounding box center [612, 272] width 426 height 53
radio input "false"
radio input "true"
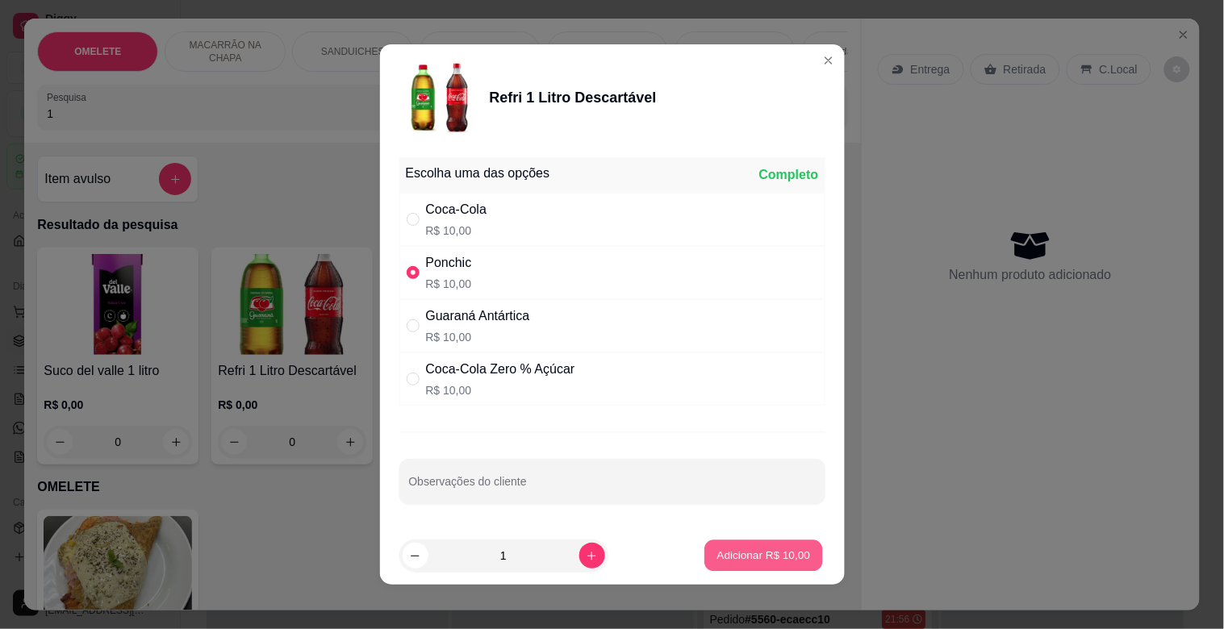
click at [746, 544] on button "Adicionar R$ 10,00" at bounding box center [764, 555] width 119 height 31
type input "1"
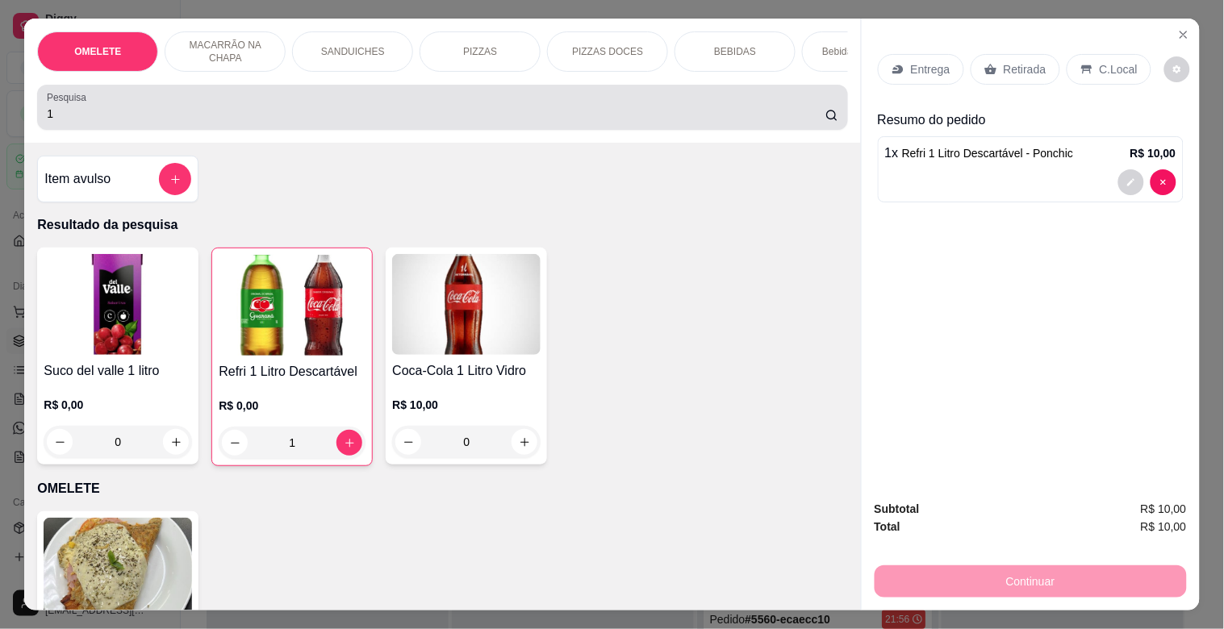
click at [444, 121] on input "1" at bounding box center [436, 114] width 778 height 16
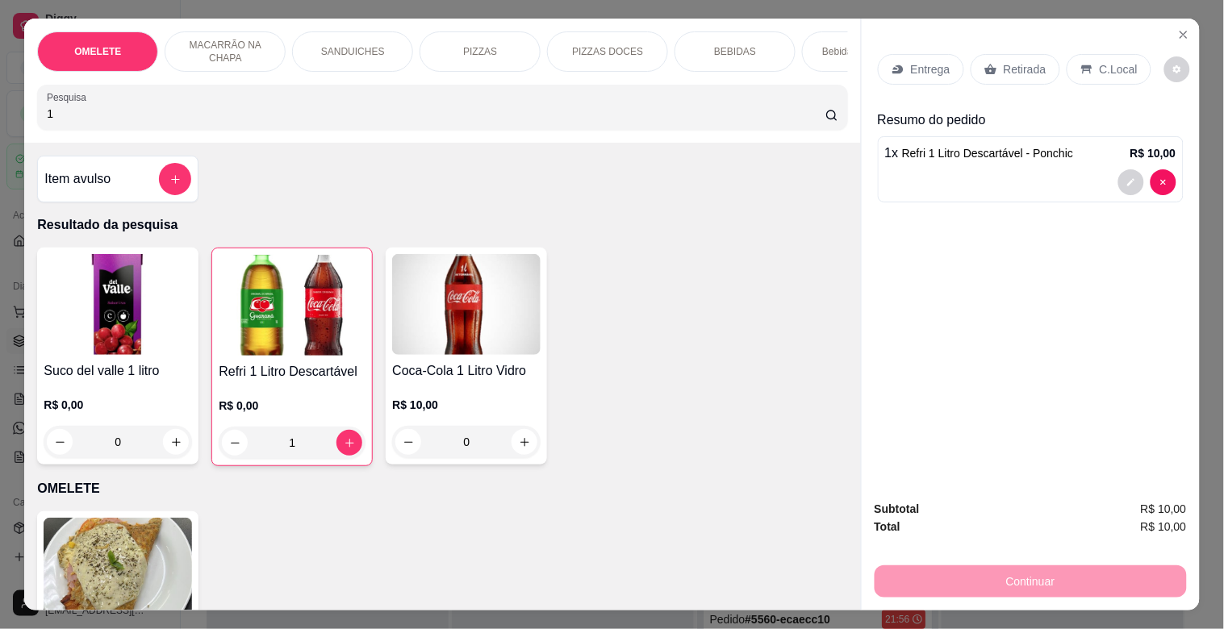
type input "1"
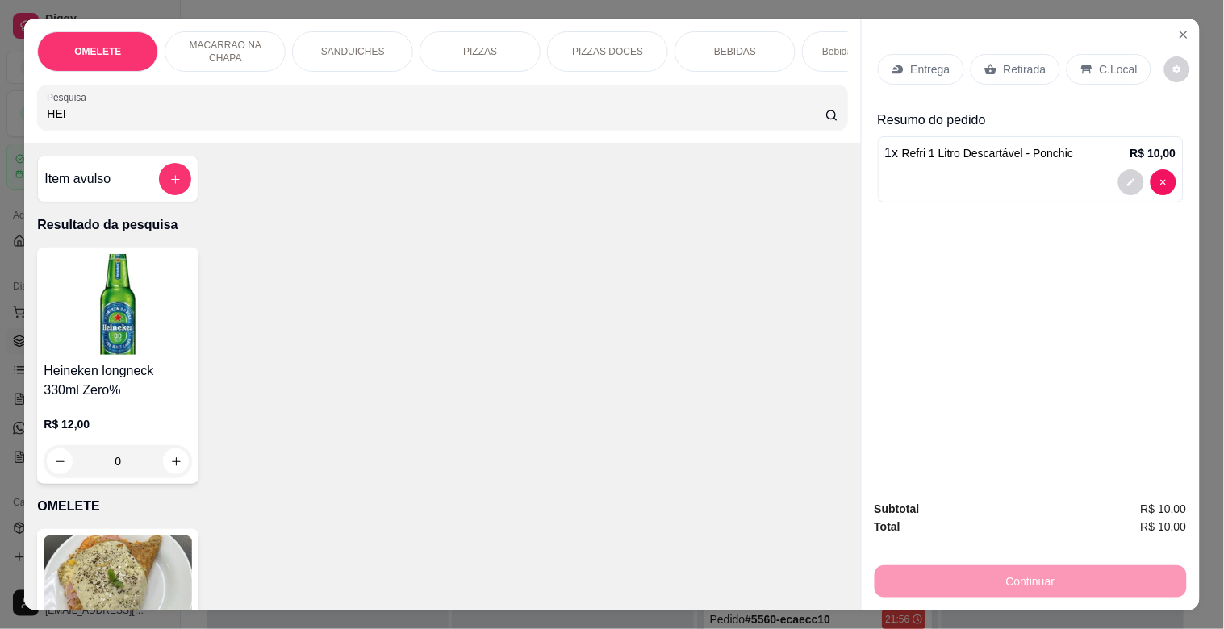
type input "HEI"
click at [90, 355] on img at bounding box center [118, 304] width 148 height 101
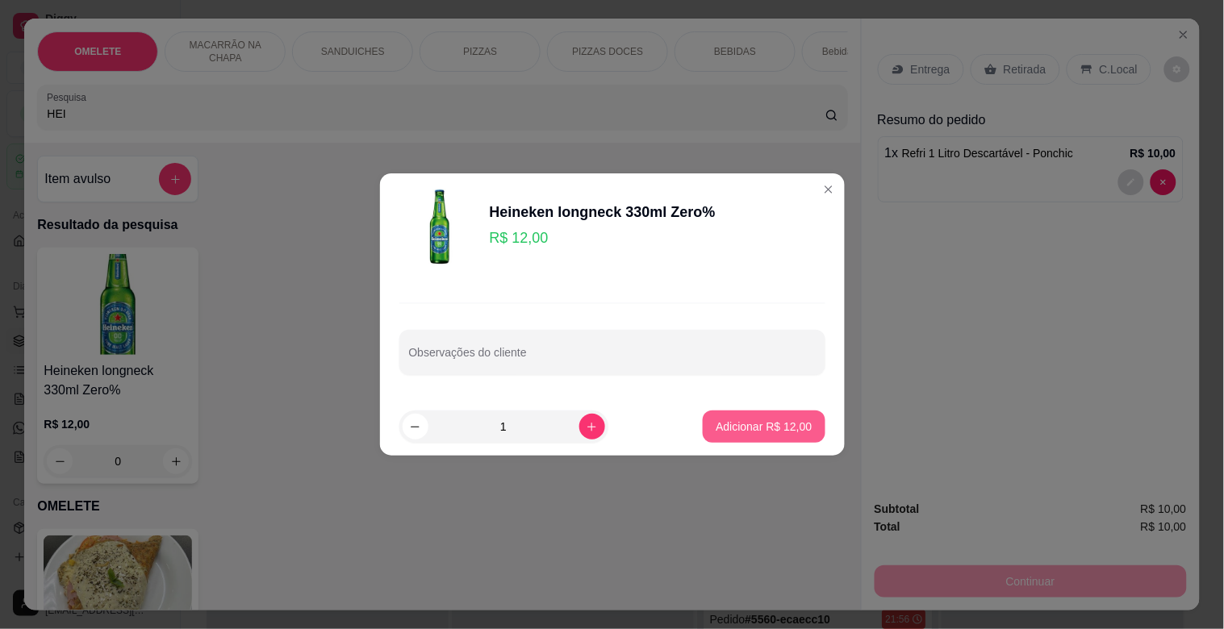
click at [721, 434] on button "Adicionar R$ 12,00" at bounding box center [764, 427] width 122 height 32
type input "1"
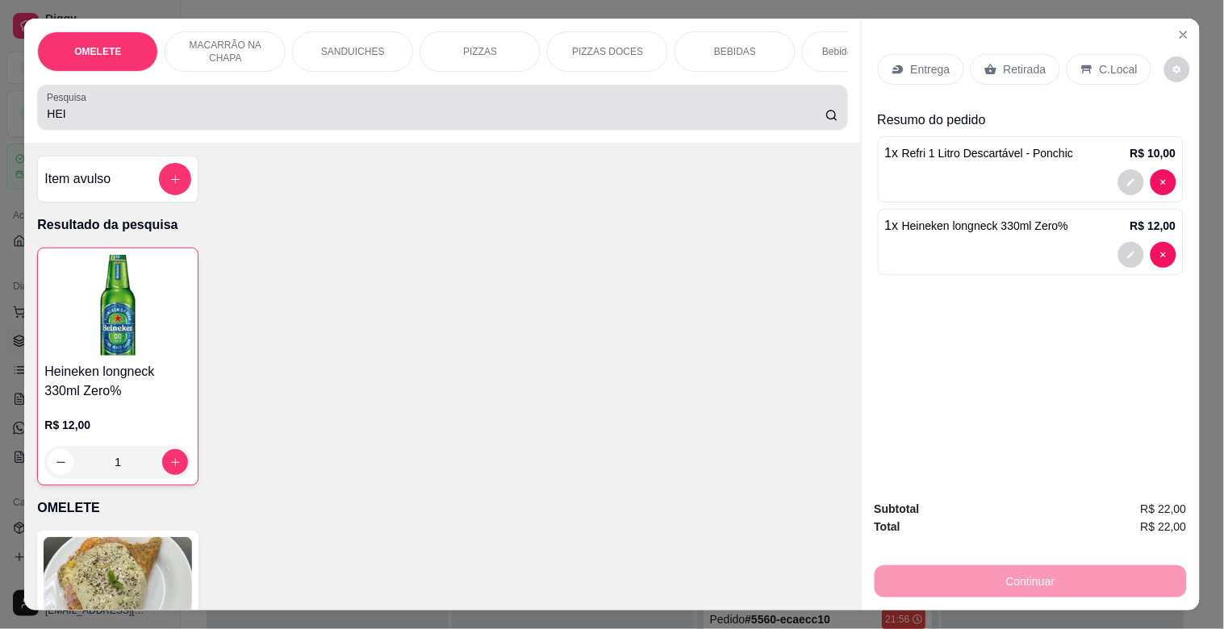
drag, startPoint x: 73, startPoint y: 122, endPoint x: 0, endPoint y: 139, distance: 74.5
click at [0, 137] on div "OMELETE MACARRÃO NA CHAPA SANDUICHES PIZZAS PIZZAS DOCES BEBIDAS Bebidas Alcoól…" at bounding box center [612, 314] width 1224 height 629
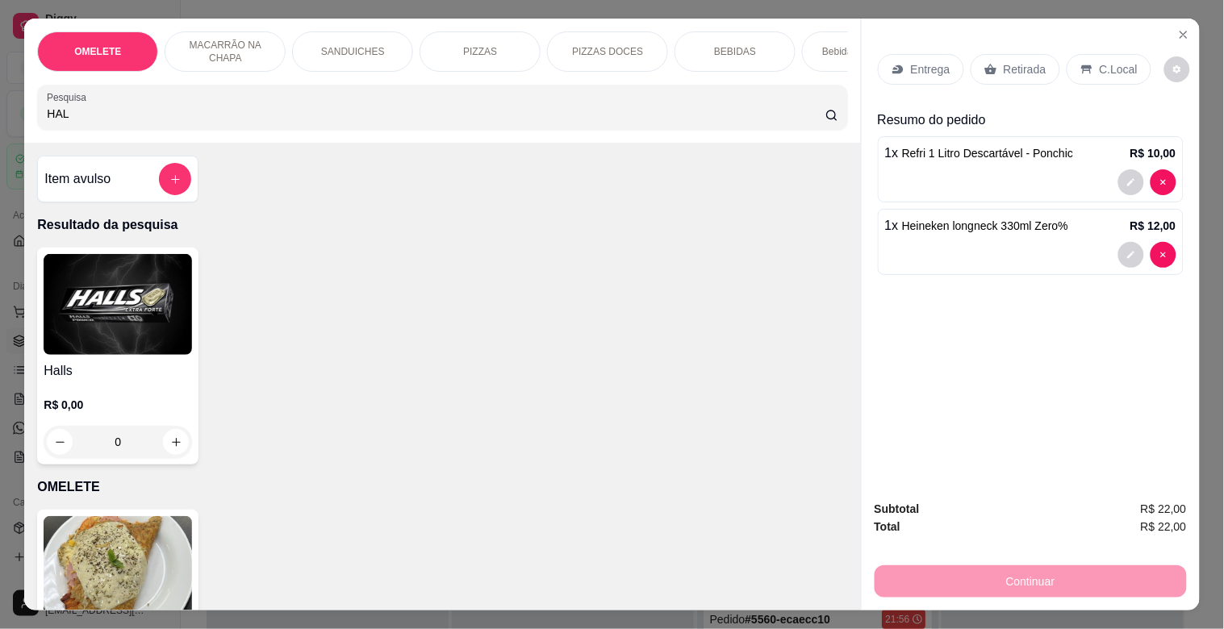
type input "HAL"
click at [108, 381] on h4 "Halls" at bounding box center [118, 370] width 148 height 19
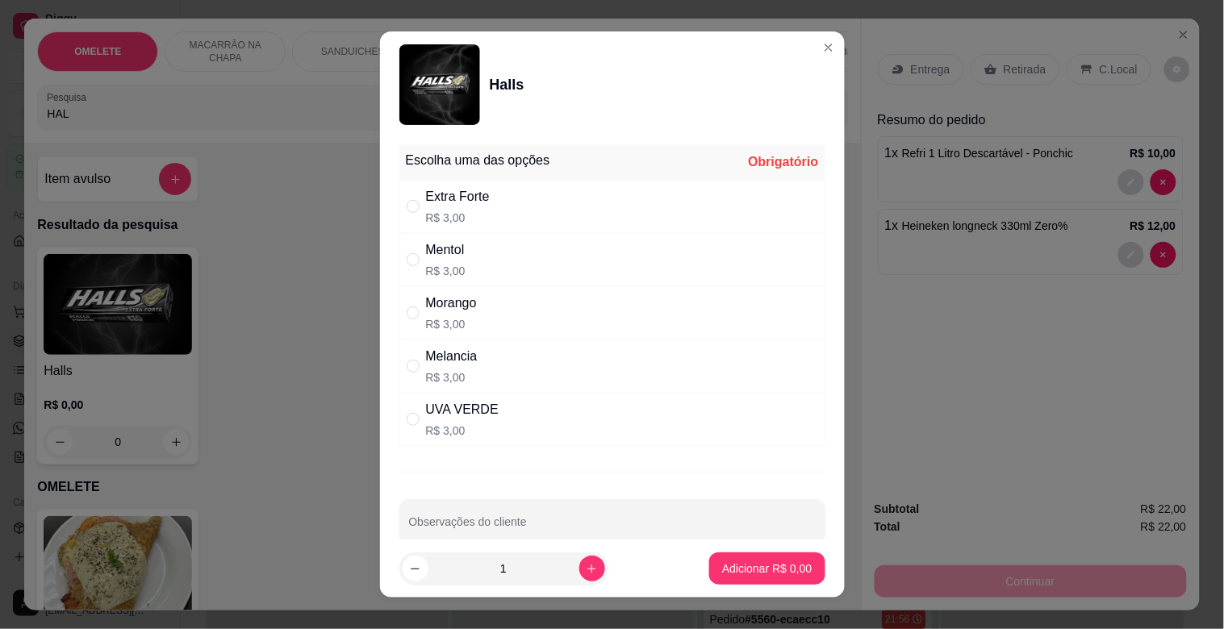
drag, startPoint x: 448, startPoint y: 406, endPoint x: 581, endPoint y: 448, distance: 139.0
click at [448, 406] on div "UVA VERDE" at bounding box center [462, 409] width 73 height 19
radio input "true"
click at [723, 566] on p "Adicionar R$ 3,00" at bounding box center [767, 569] width 90 height 16
type input "1"
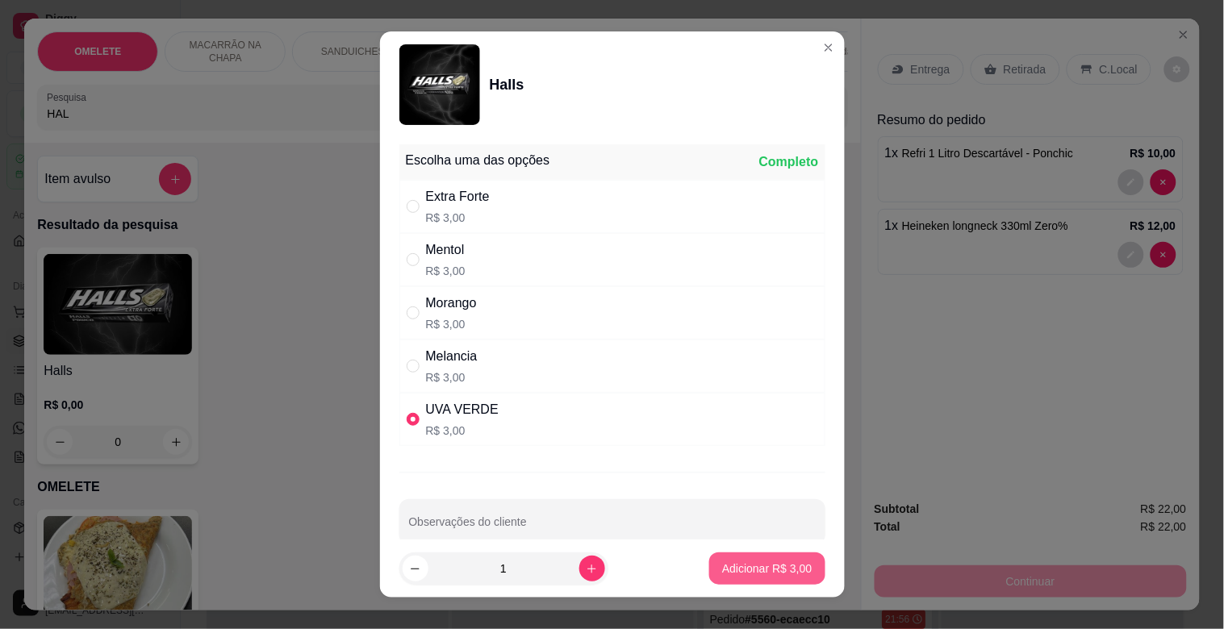
type input "1"
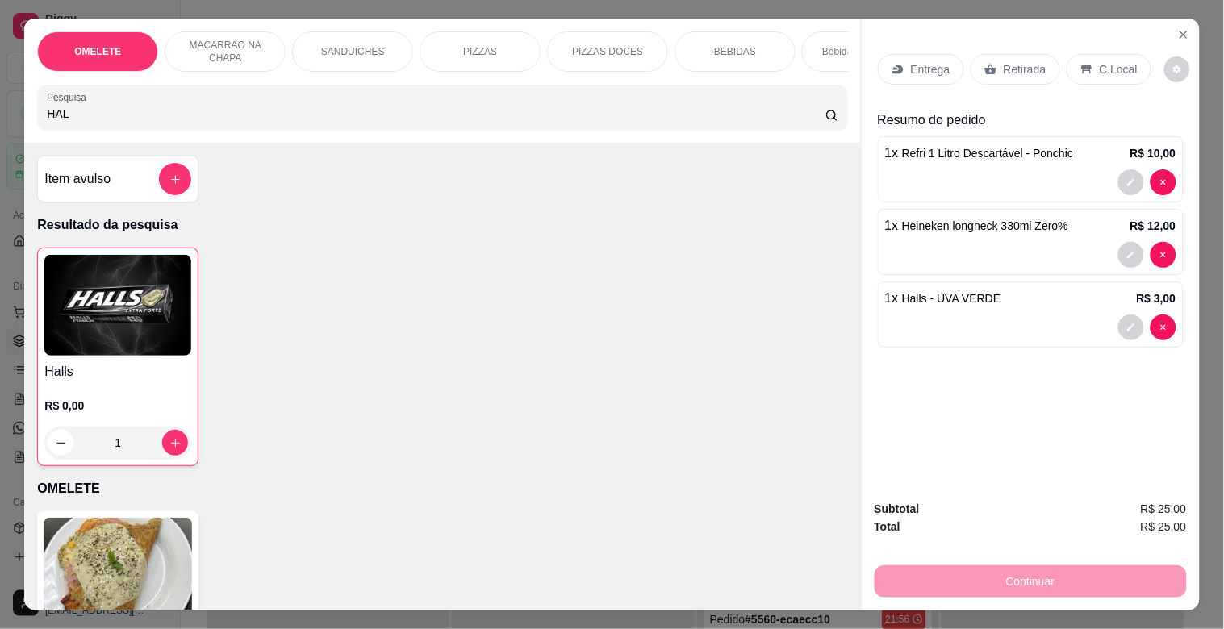
click at [1003, 61] on p "Retirada" at bounding box center [1024, 69] width 43 height 16
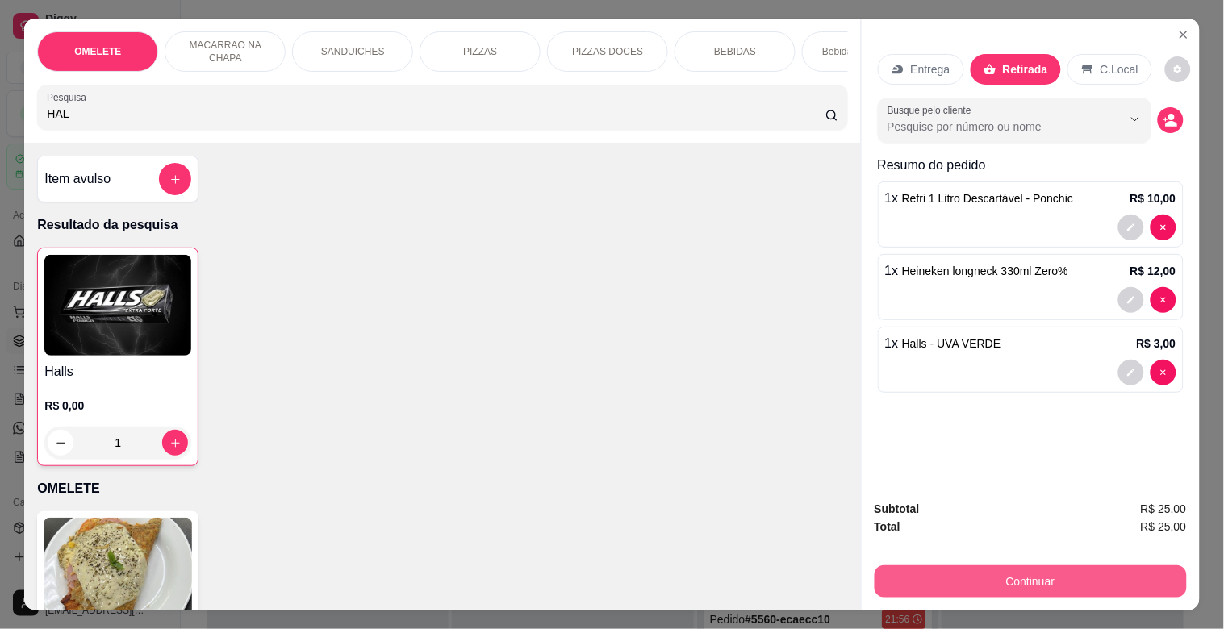
click at [1000, 579] on button "Continuar" at bounding box center [1030, 581] width 312 height 32
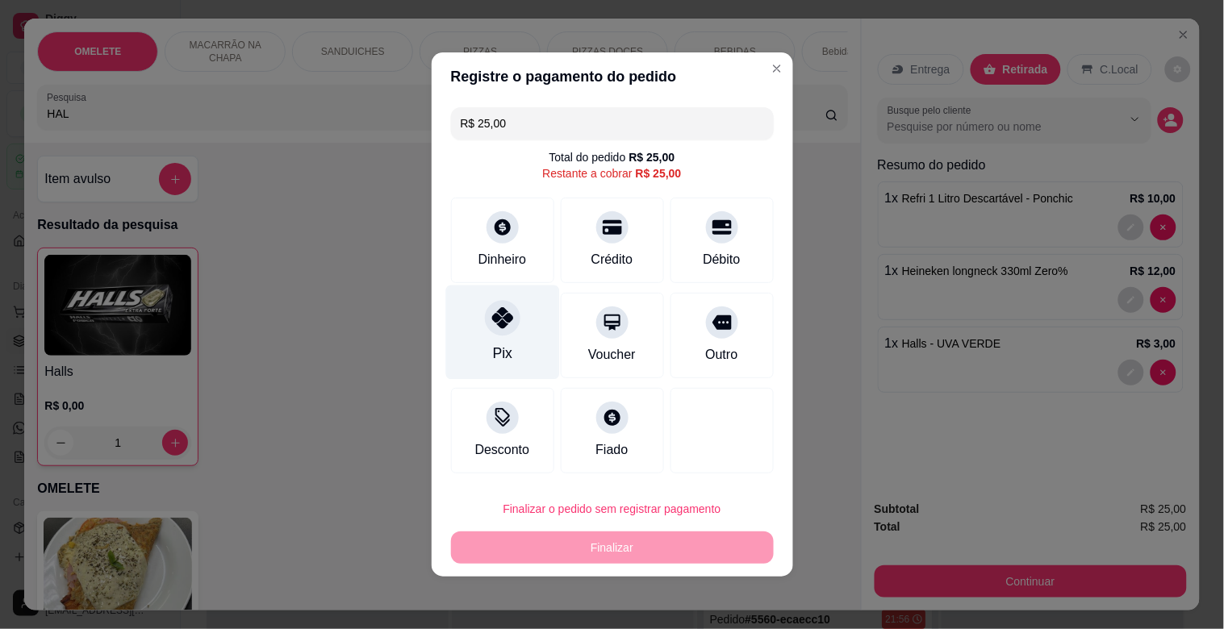
click at [492, 344] on div "Pix" at bounding box center [501, 353] width 19 height 21
type input "R$ 0,00"
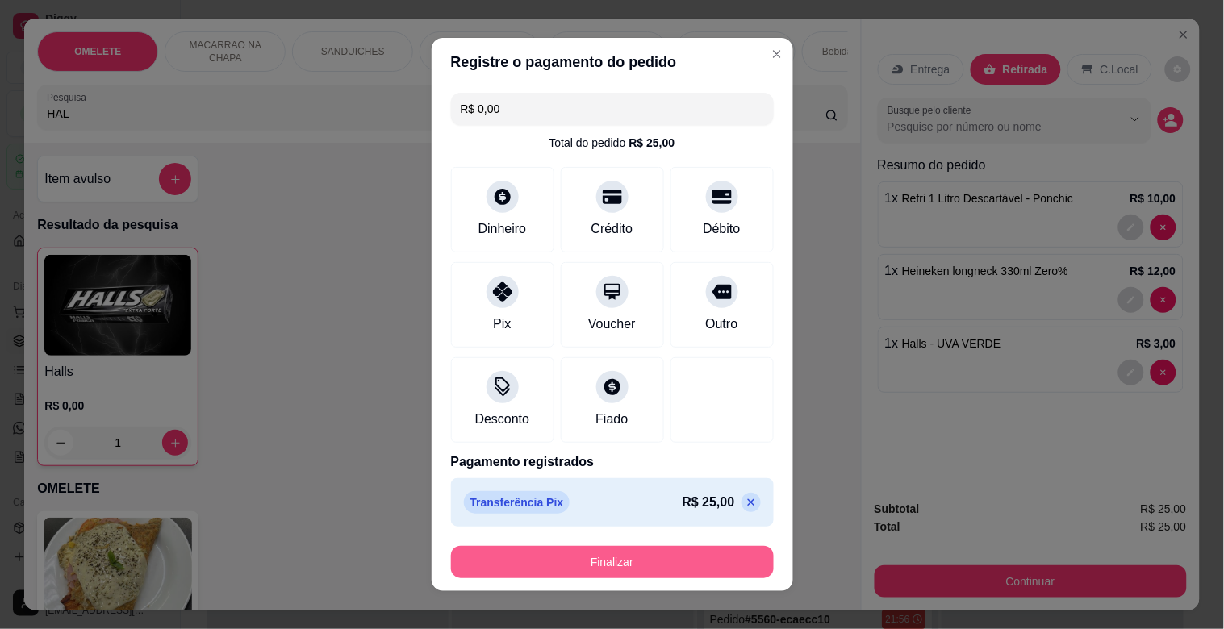
click at [645, 557] on button "Finalizar" at bounding box center [612, 562] width 323 height 32
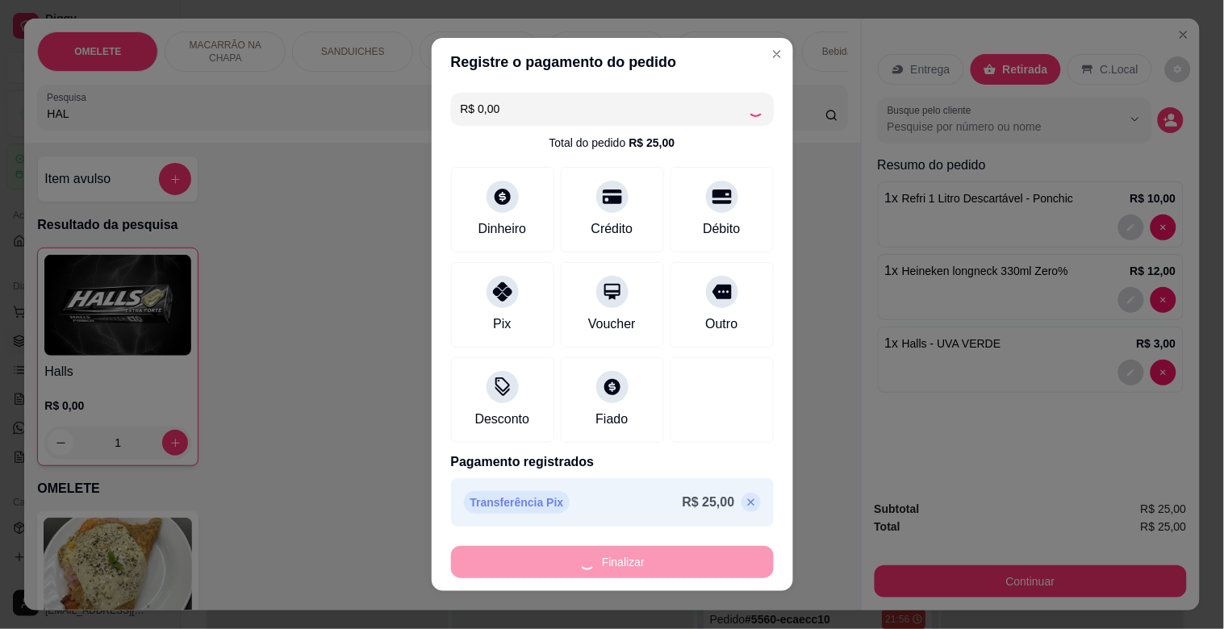
type input "0"
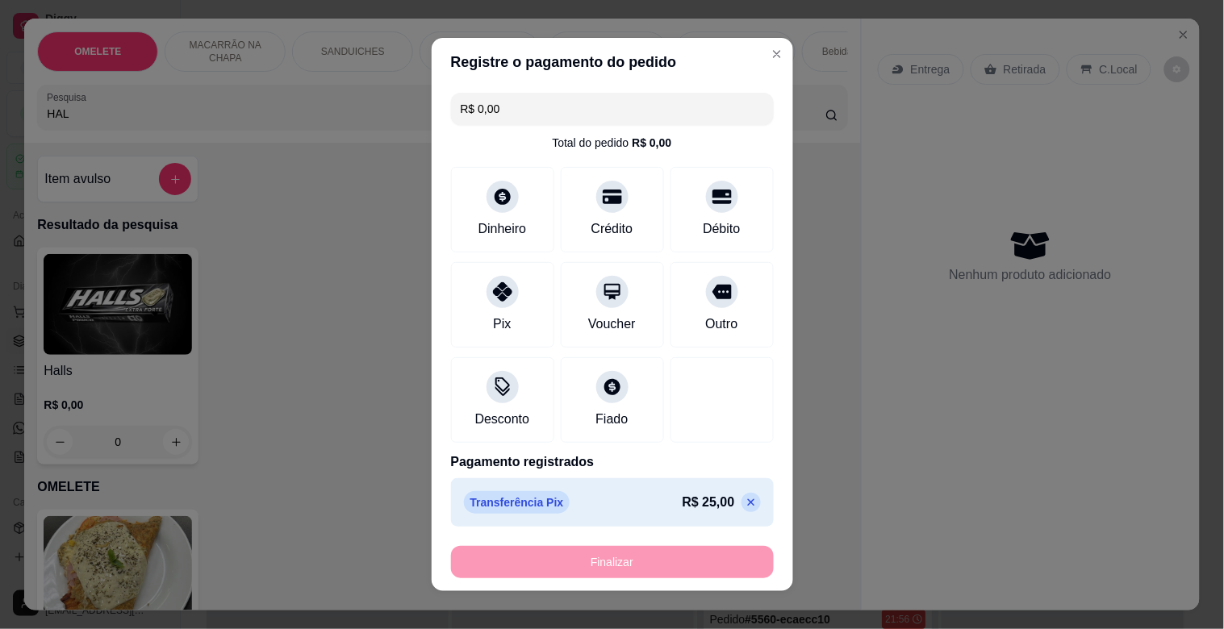
type input "-R$ 25,00"
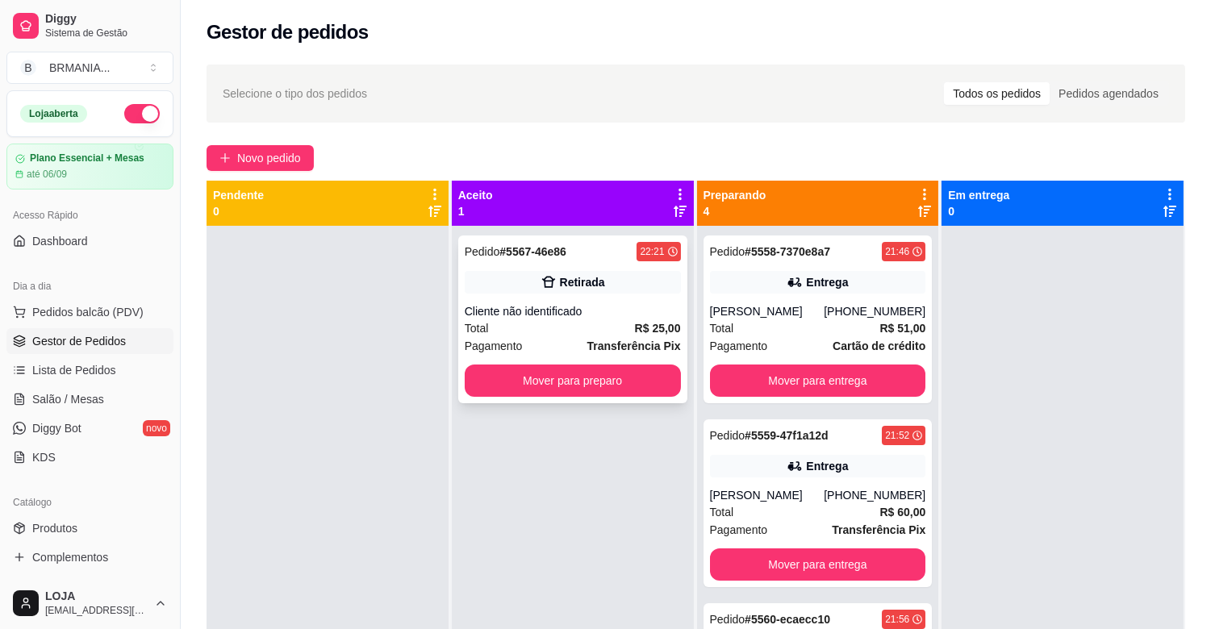
click at [603, 311] on div "Cliente não identificado" at bounding box center [573, 311] width 216 height 16
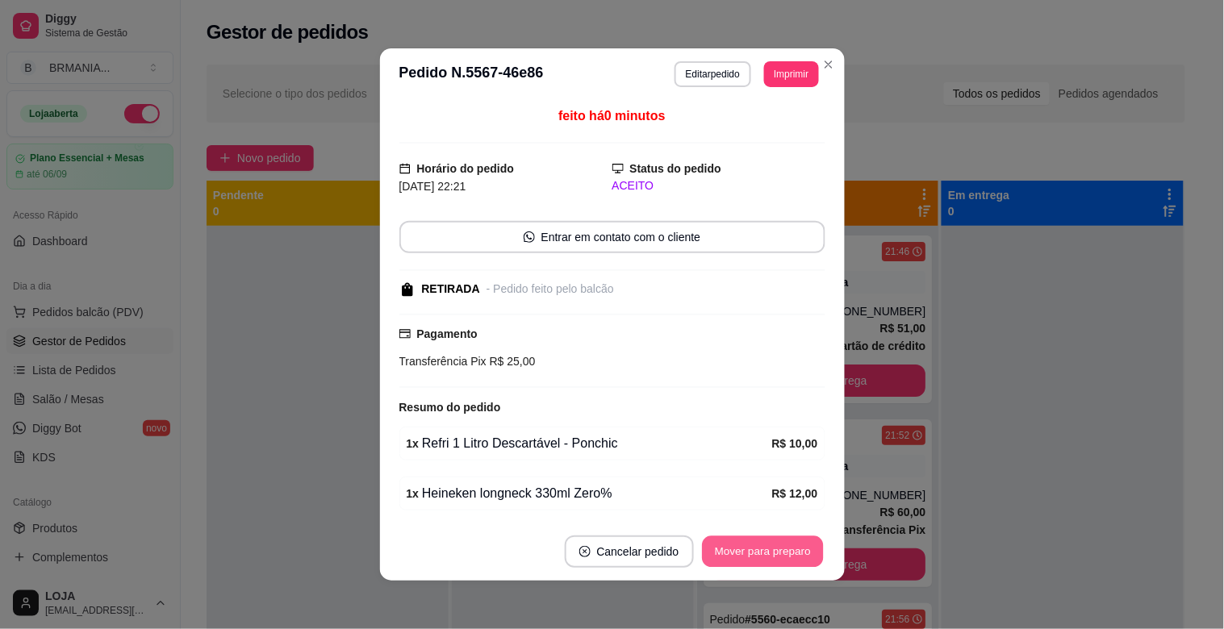
click at [719, 552] on button "Mover para preparo" at bounding box center [762, 551] width 121 height 31
click at [723, 552] on button "Mover para preparo" at bounding box center [762, 551] width 121 height 31
click at [728, 552] on button "Mover para retirada disponível" at bounding box center [735, 552] width 178 height 32
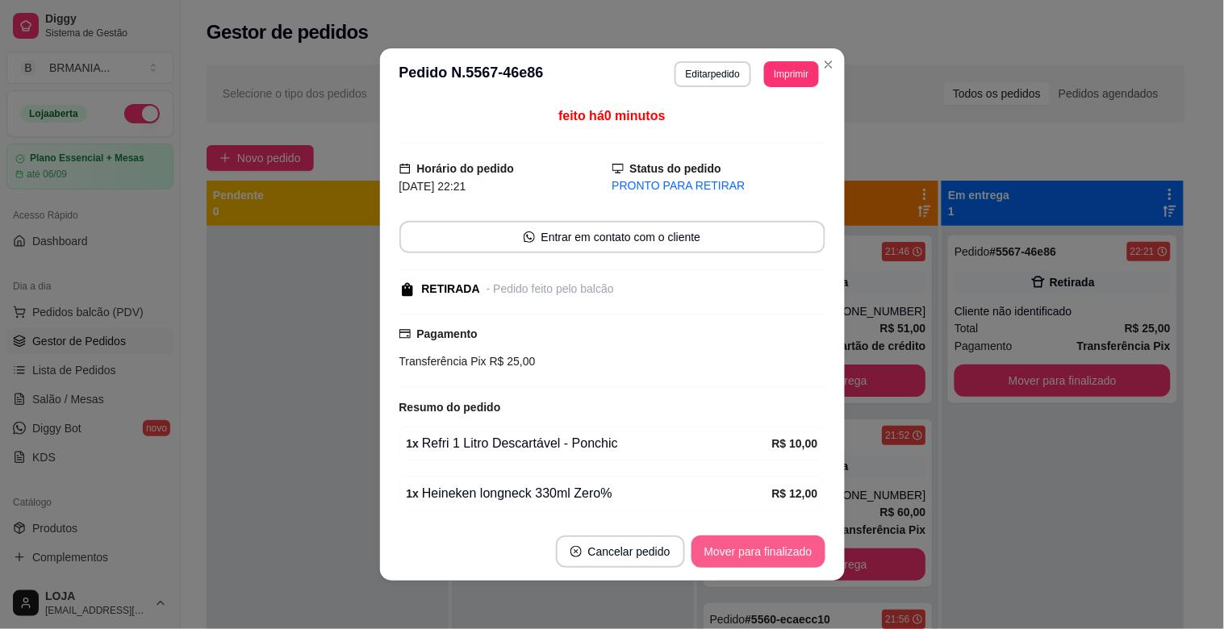
click at [729, 552] on button "Mover para finalizado" at bounding box center [758, 552] width 134 height 32
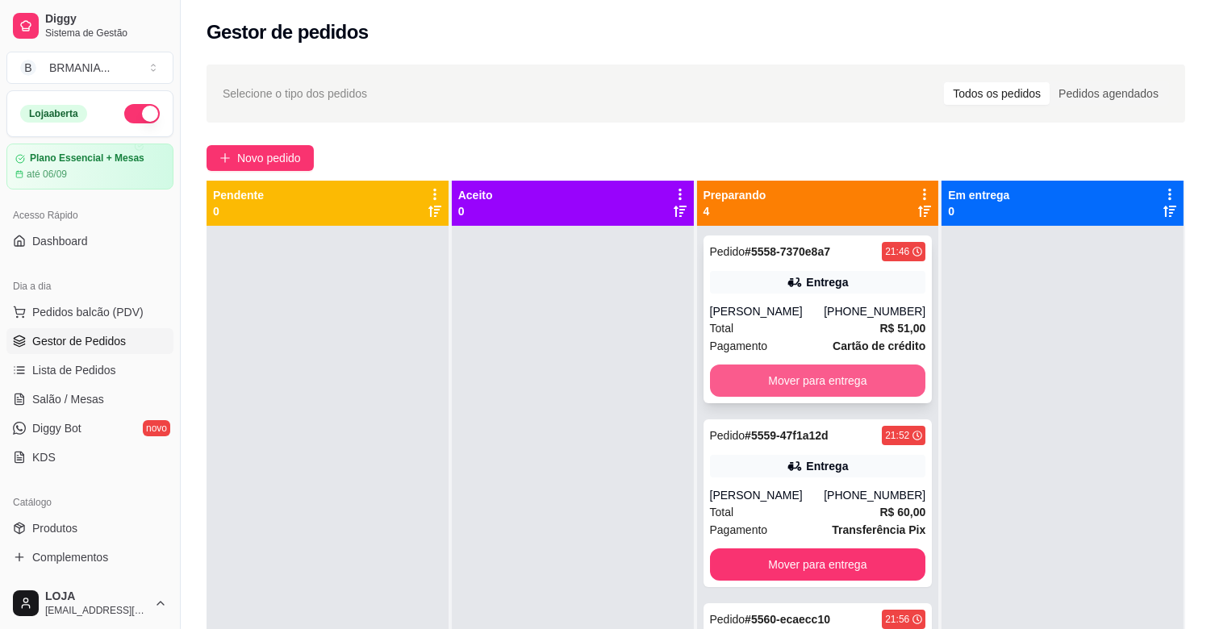
click at [810, 397] on button "Mover para entrega" at bounding box center [818, 381] width 216 height 32
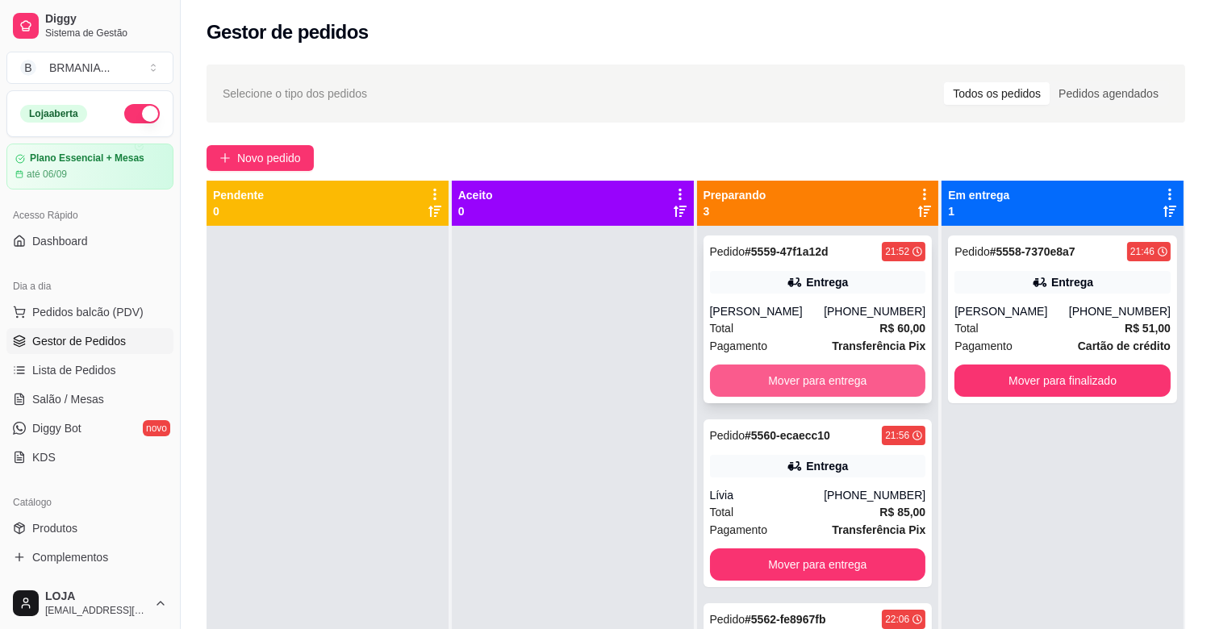
click at [818, 391] on button "Mover para entrega" at bounding box center [818, 381] width 216 height 32
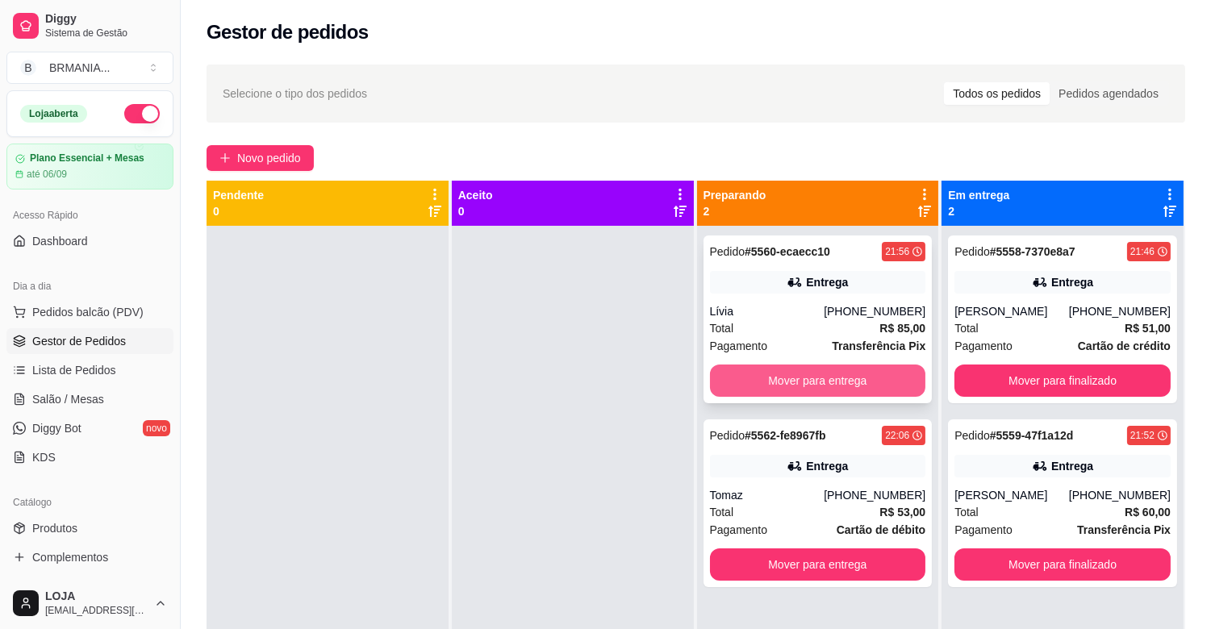
click at [804, 387] on button "Mover para entrega" at bounding box center [818, 381] width 216 height 32
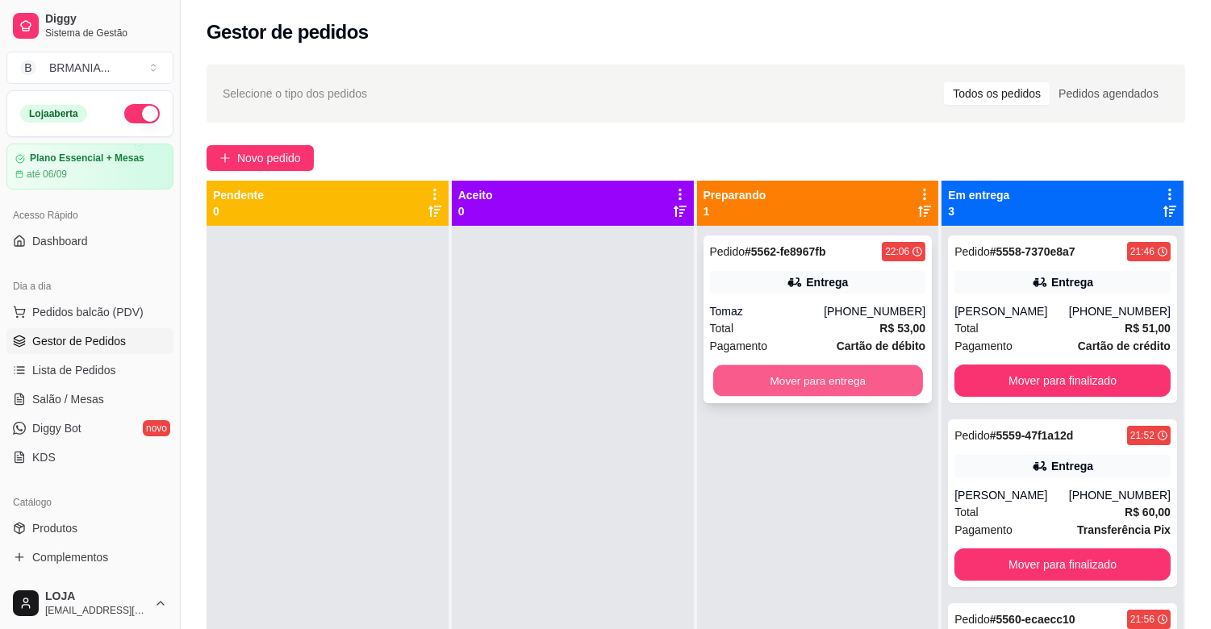
click at [802, 387] on button "Mover para entrega" at bounding box center [818, 380] width 210 height 31
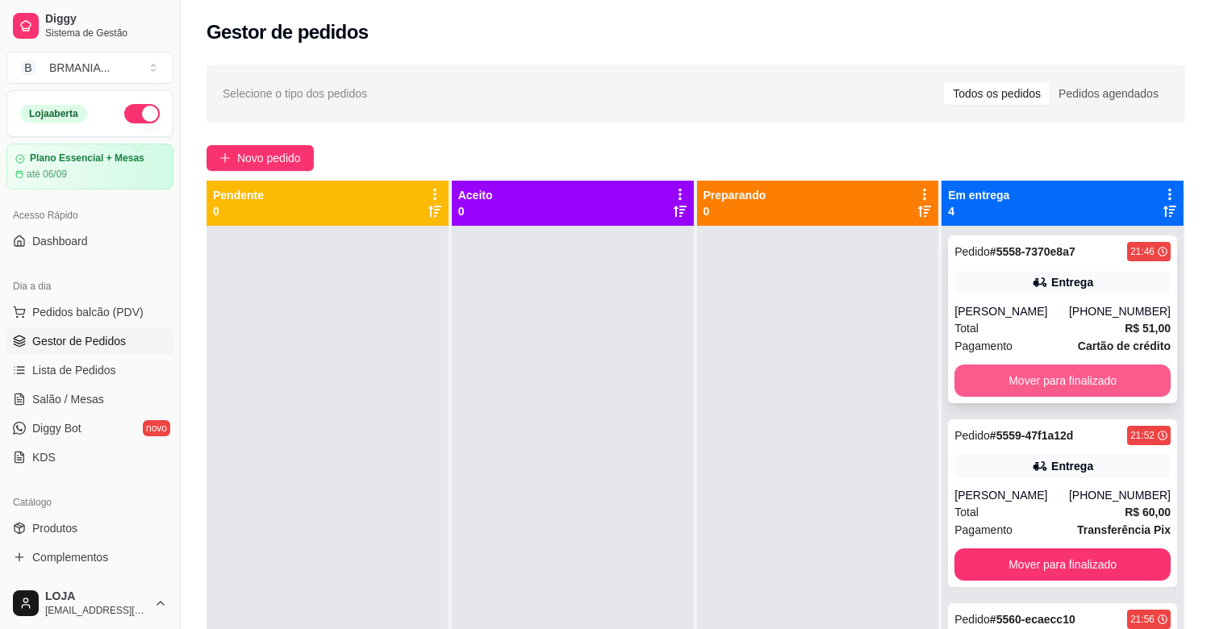
click at [1022, 397] on button "Mover para finalizado" at bounding box center [1062, 381] width 216 height 32
click at [1043, 386] on button "Mover para finalizado" at bounding box center [1062, 380] width 210 height 31
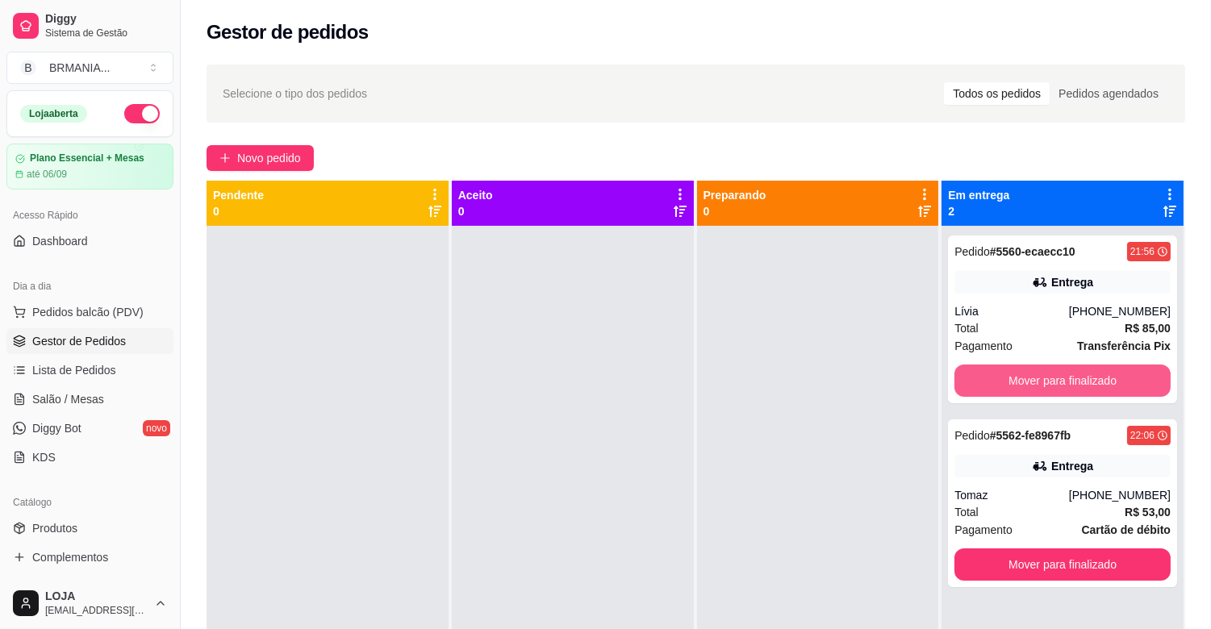
click at [1043, 386] on button "Mover para finalizado" at bounding box center [1062, 381] width 216 height 32
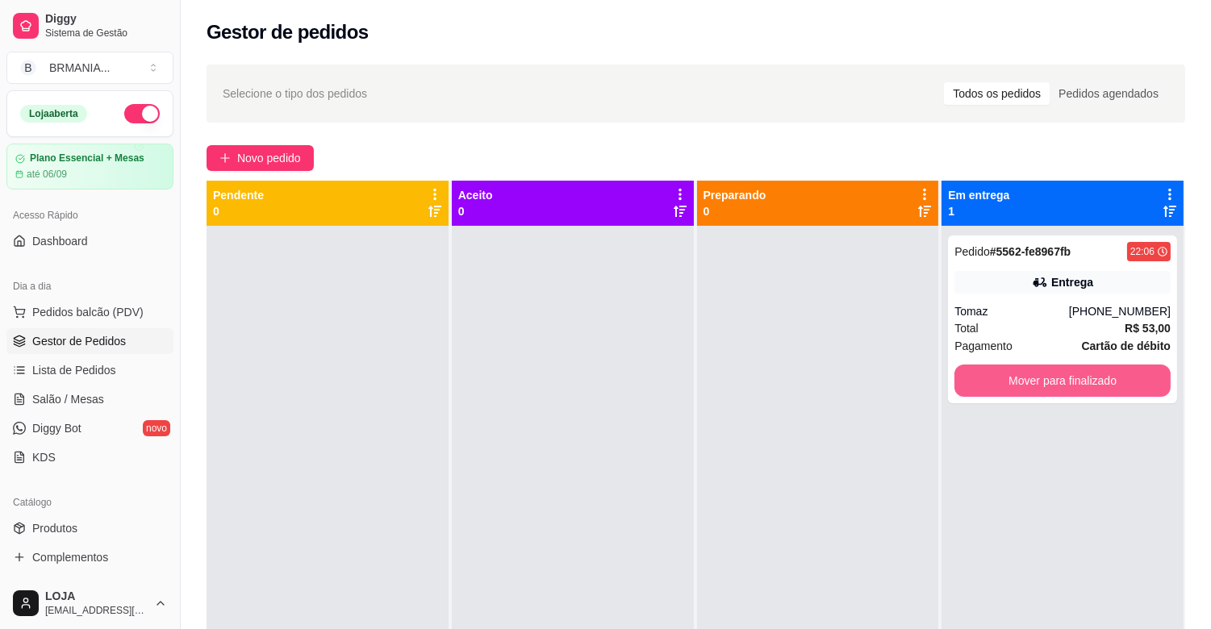
click at [1038, 385] on button "Mover para finalizado" at bounding box center [1062, 381] width 216 height 32
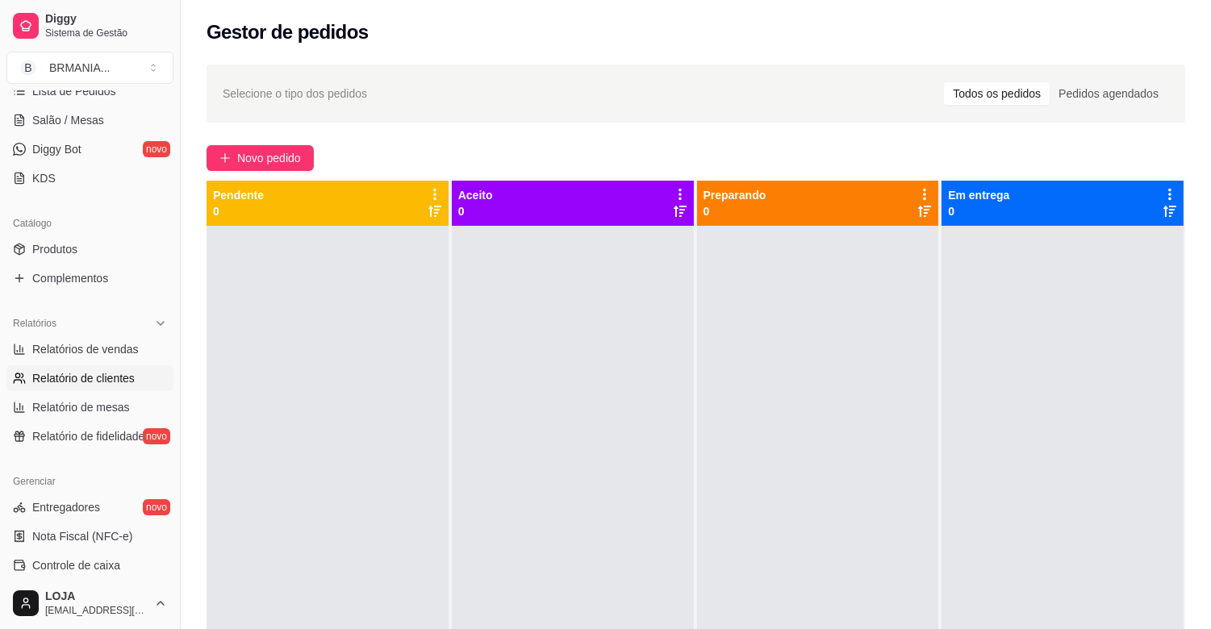
scroll to position [277, 0]
click at [85, 361] on link "Relatórios de vendas" at bounding box center [89, 351] width 167 height 26
select select "ALL"
select select "0"
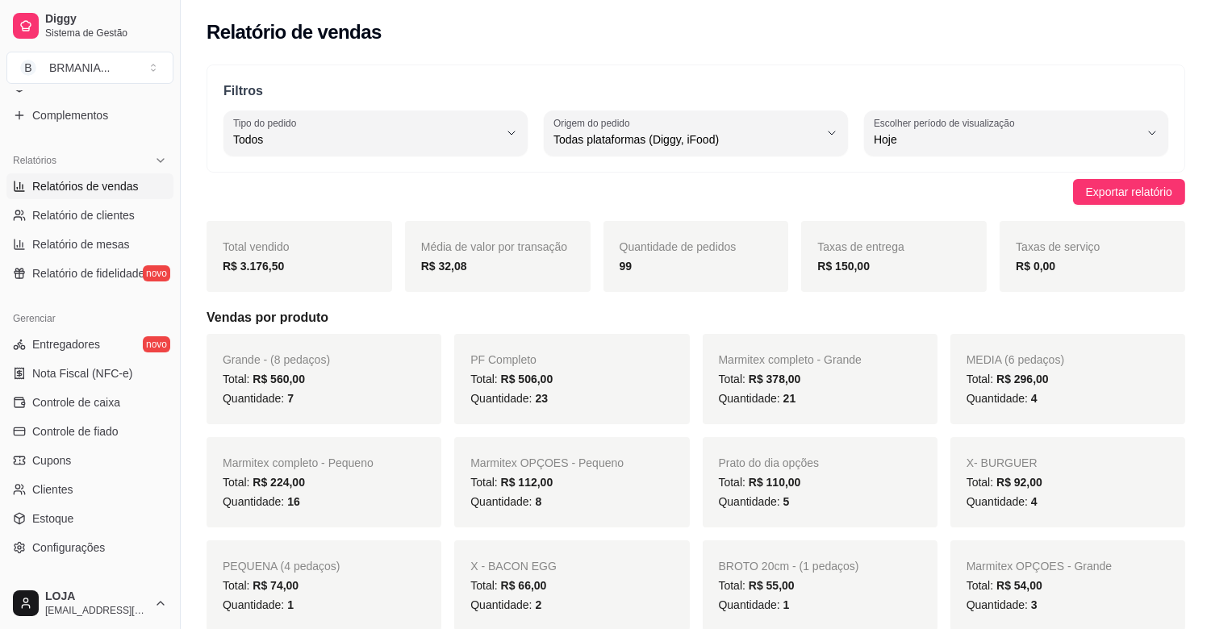
scroll to position [531, 0]
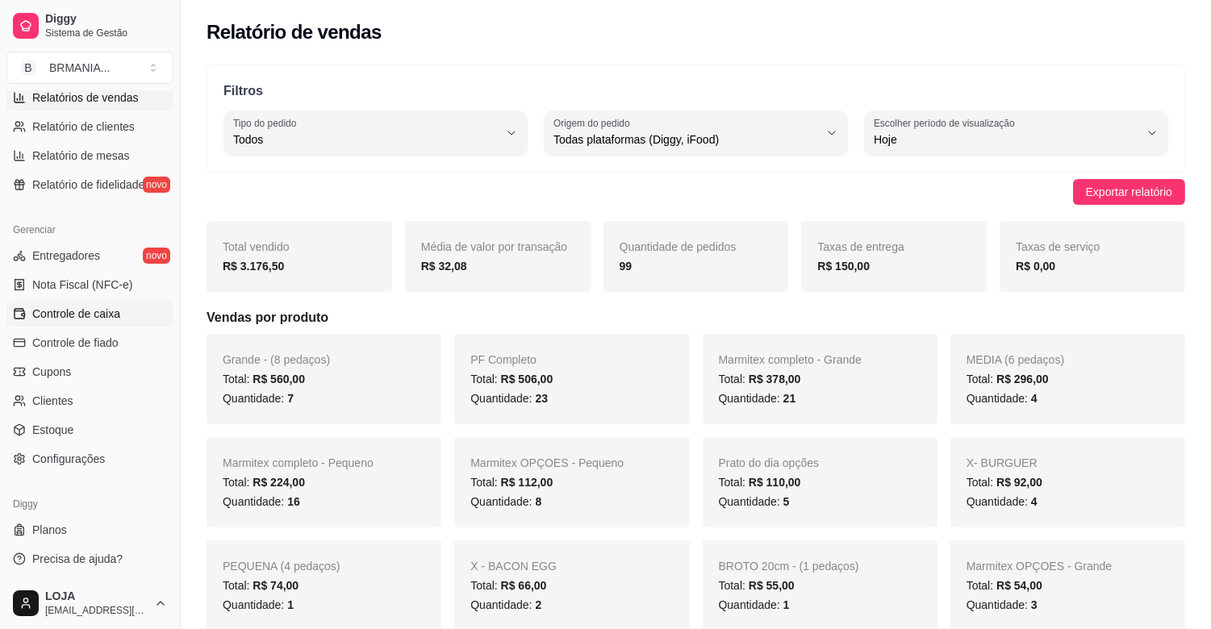
click at [90, 311] on span "Controle de caixa" at bounding box center [76, 314] width 88 height 16
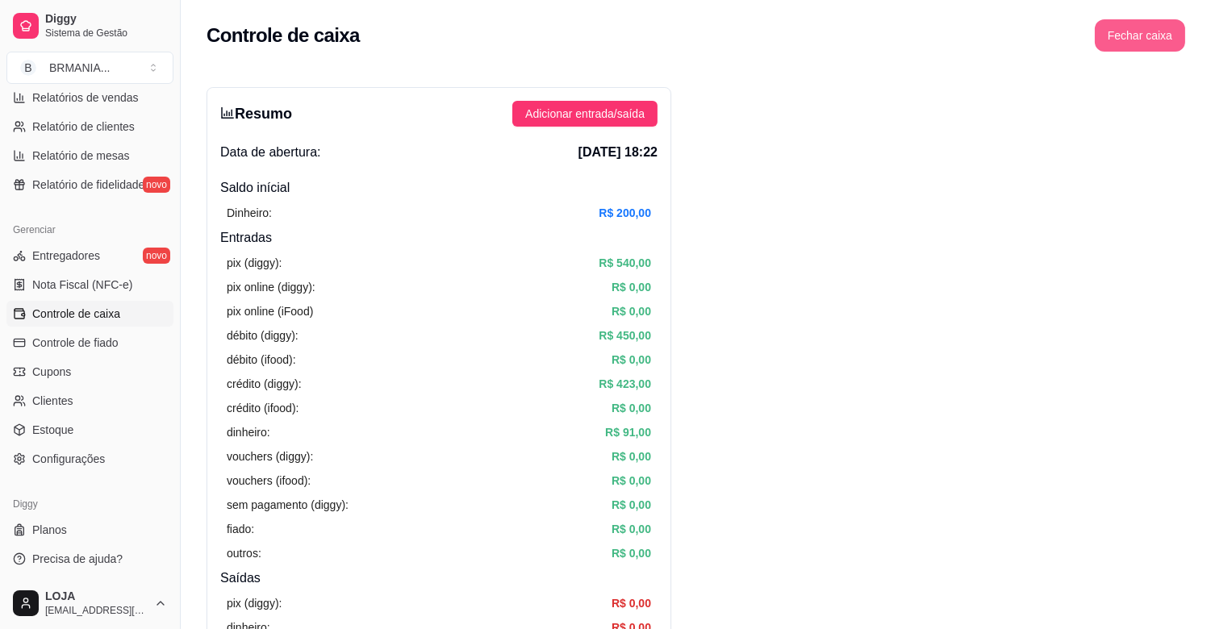
click at [1162, 36] on button "Fechar caixa" at bounding box center [1139, 35] width 90 height 32
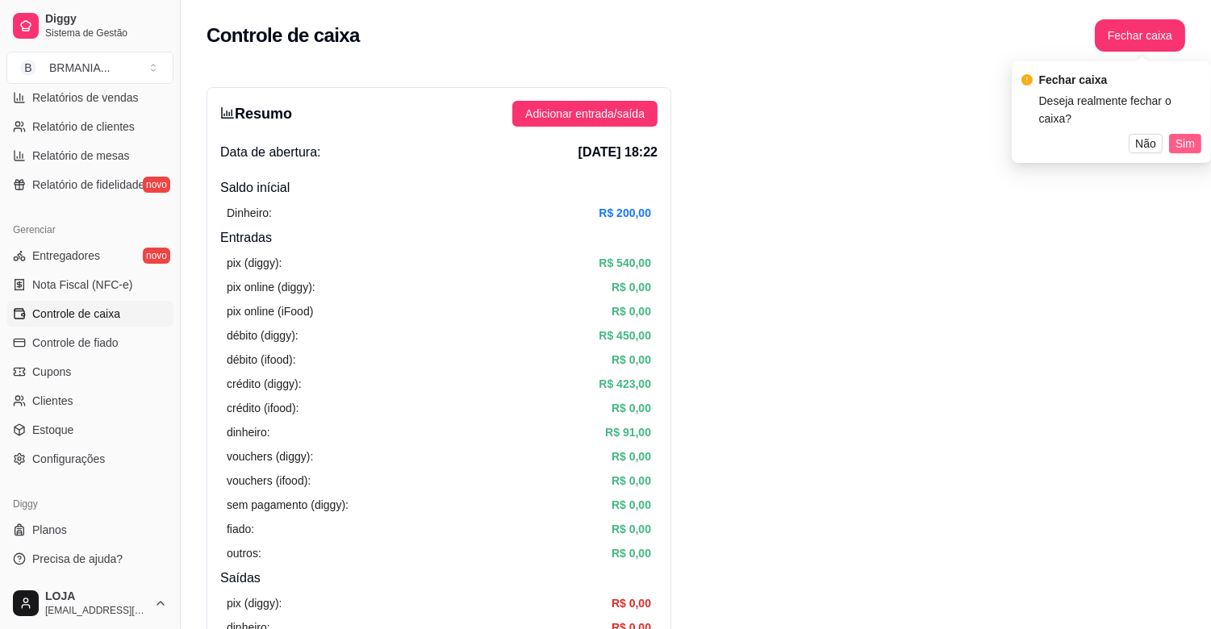
click at [1182, 135] on span "Sim" at bounding box center [1184, 144] width 19 height 18
